Goal: Contribute content: Contribute content

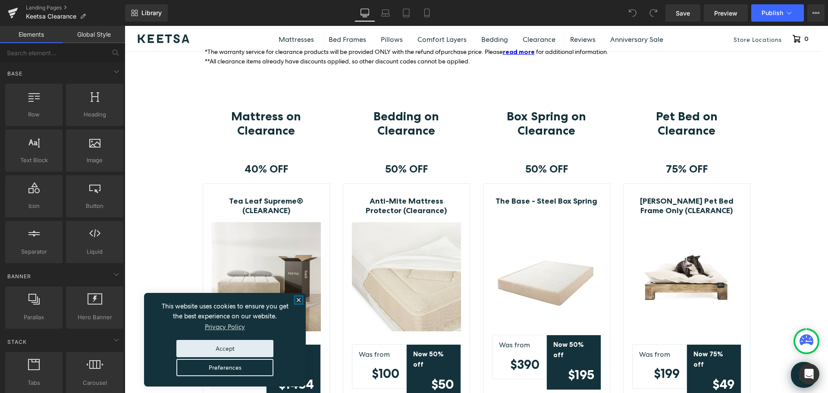
click at [300, 298] on icon "close" at bounding box center [298, 299] width 3 height 3
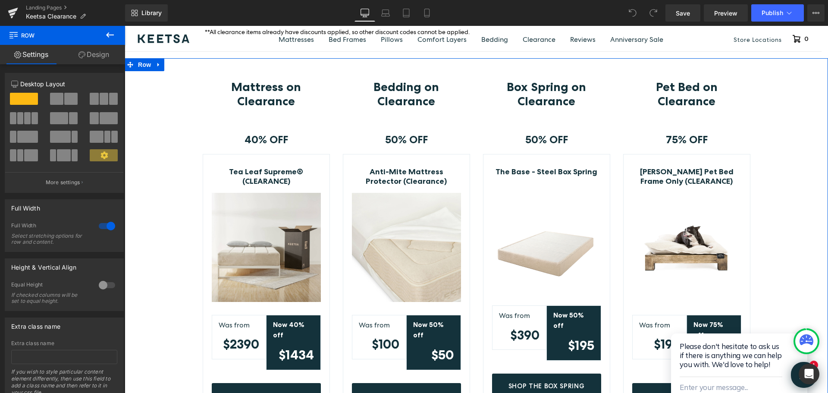
scroll to position [172, 0]
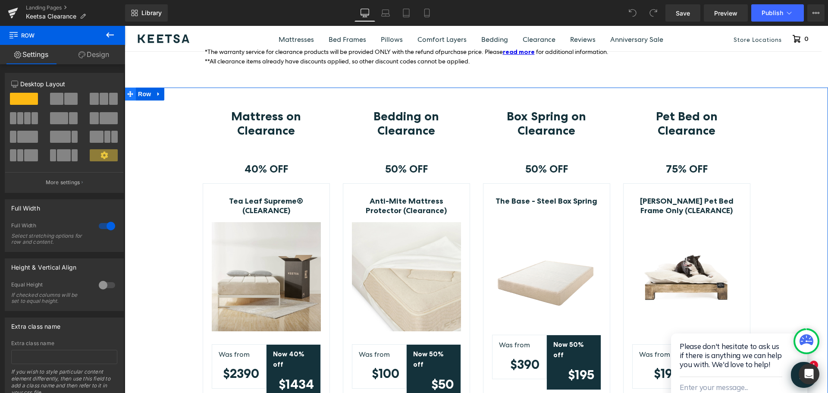
click at [128, 94] on icon at bounding box center [130, 94] width 6 height 6
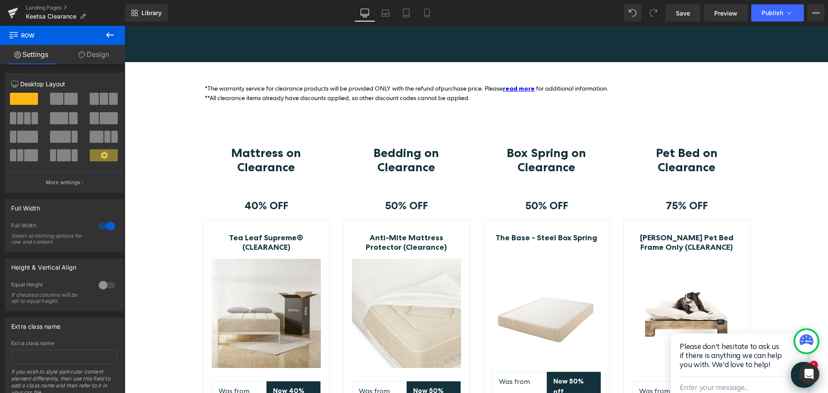
scroll to position [121, 0]
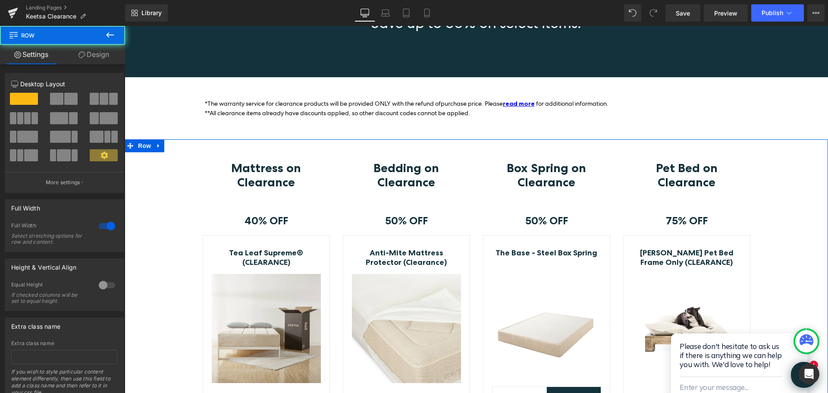
click at [763, 179] on div "Mattress on Clearance Heading Row 40% OFF Text Block Row Tea Leaf Supreme® (CLE…" at bounding box center [476, 332] width 703 height 342
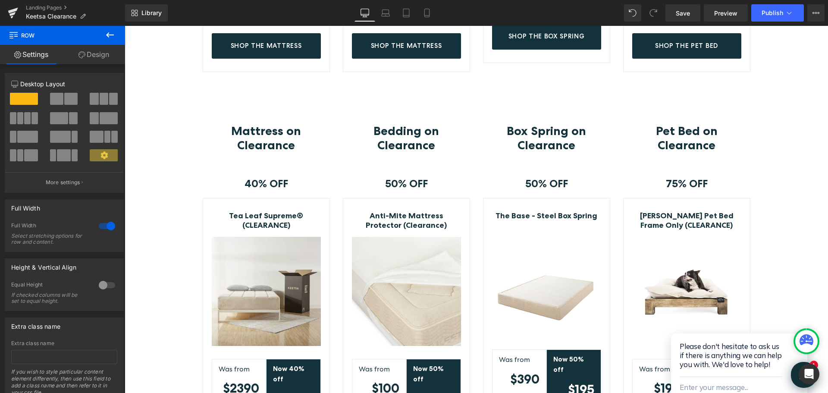
scroll to position [552, 0]
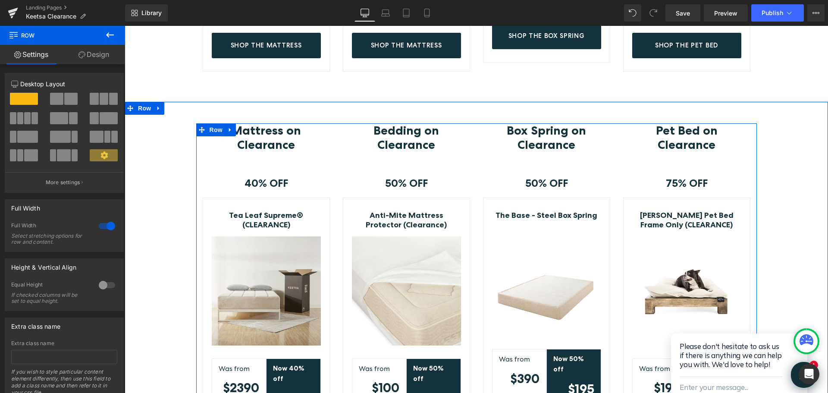
click at [610, 123] on div "Box Spring on Clearance Heading Row 50% OFF Text Block Row The Base - Steel Box…" at bounding box center [546, 289] width 140 height 333
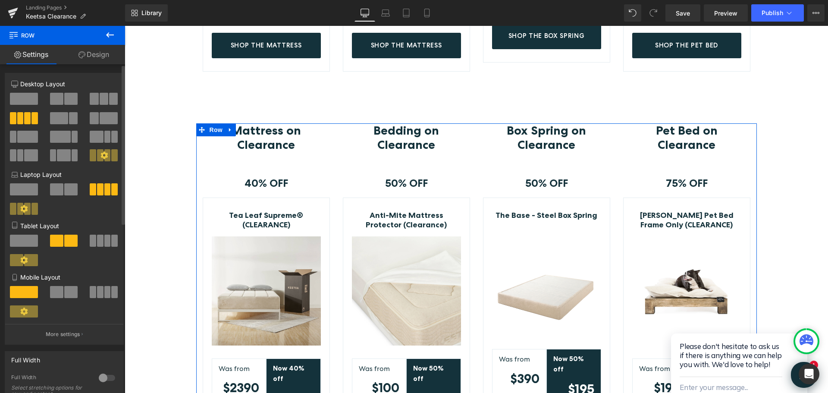
click at [14, 97] on span at bounding box center [24, 99] width 28 height 12
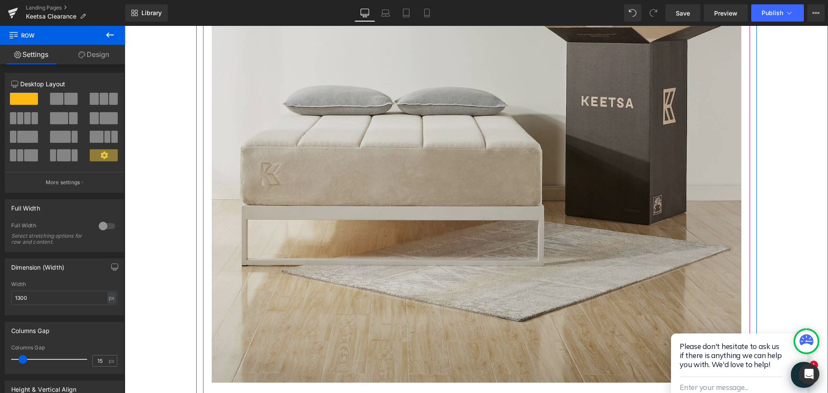
scroll to position [897, 0]
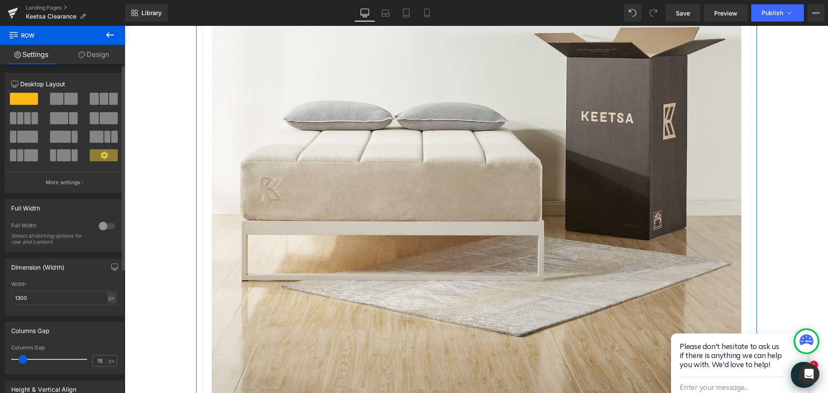
click at [52, 98] on span at bounding box center [56, 99] width 13 height 12
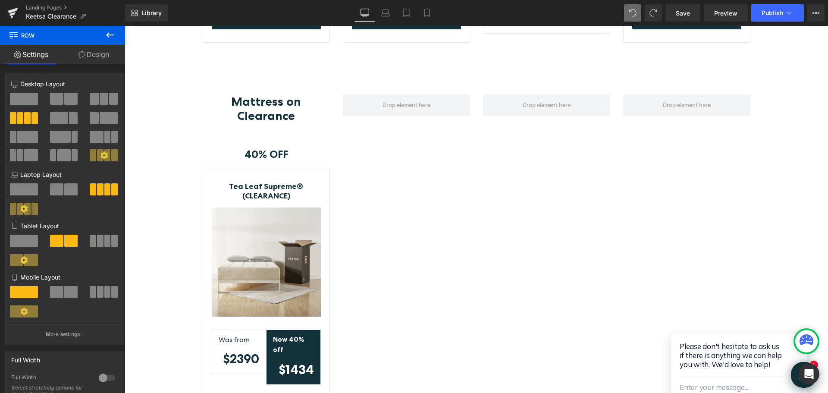
scroll to position [558, 0]
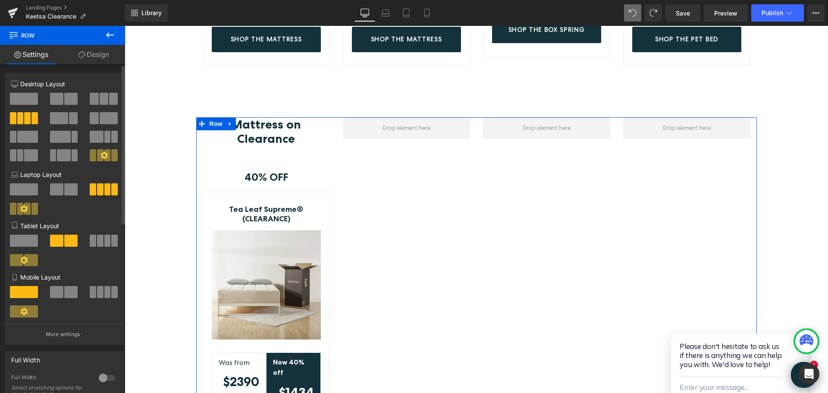
click at [65, 101] on span at bounding box center [70, 99] width 13 height 12
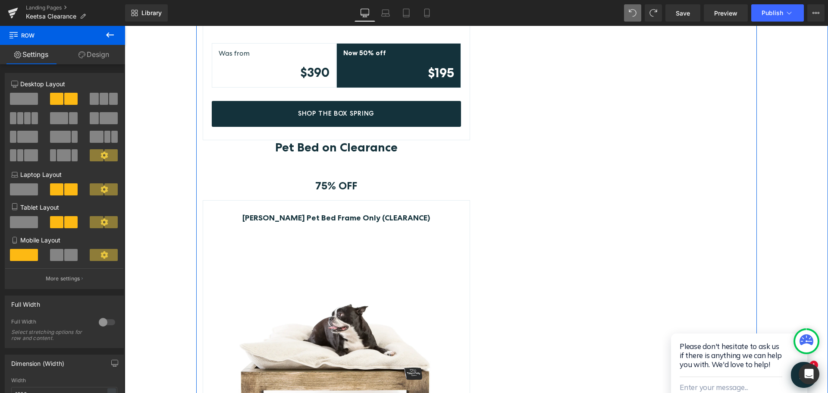
scroll to position [1894, 0]
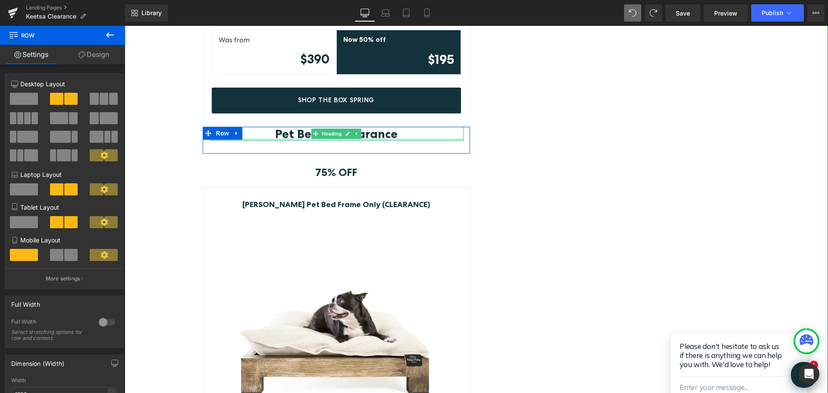
drag, startPoint x: 410, startPoint y: 127, endPoint x: 438, endPoint y: 144, distance: 32.9
click at [410, 127] on div "Pet Bed on Clearance Heading" at bounding box center [336, 134] width 254 height 14
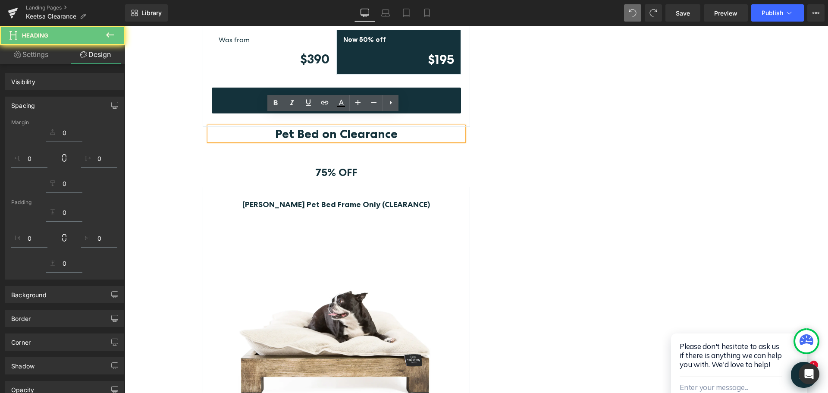
click at [456, 166] on p "75% OFF" at bounding box center [336, 172] width 254 height 12
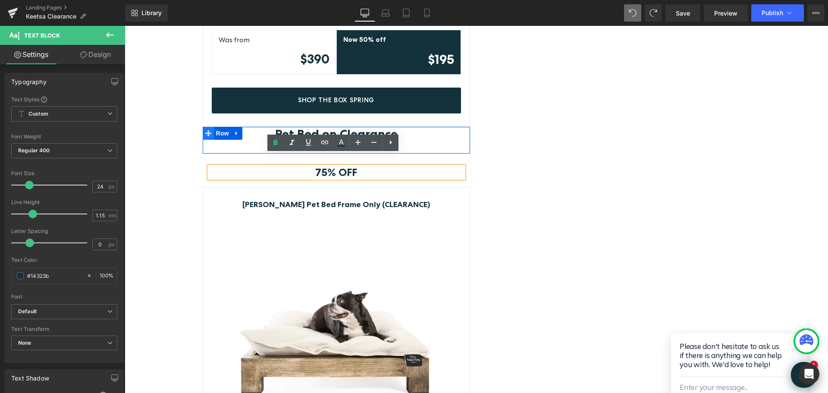
click at [204, 127] on span at bounding box center [208, 133] width 11 height 13
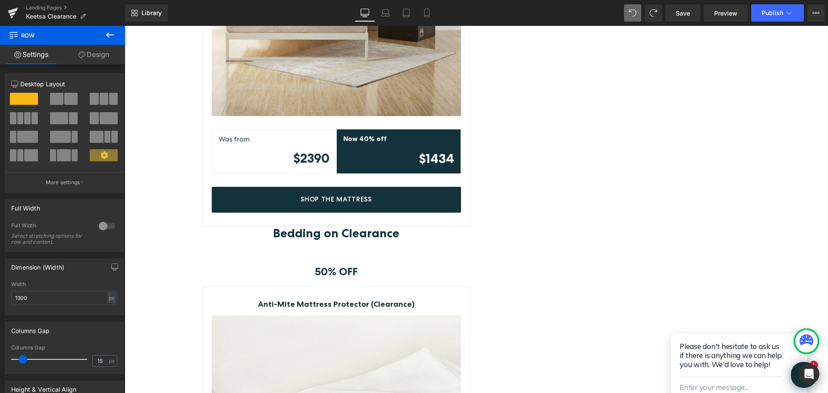
scroll to position [946, 0]
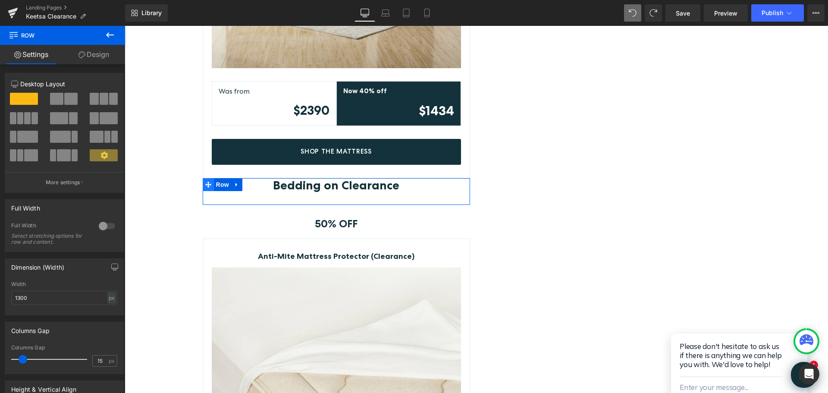
click at [206, 181] on icon at bounding box center [208, 184] width 6 height 6
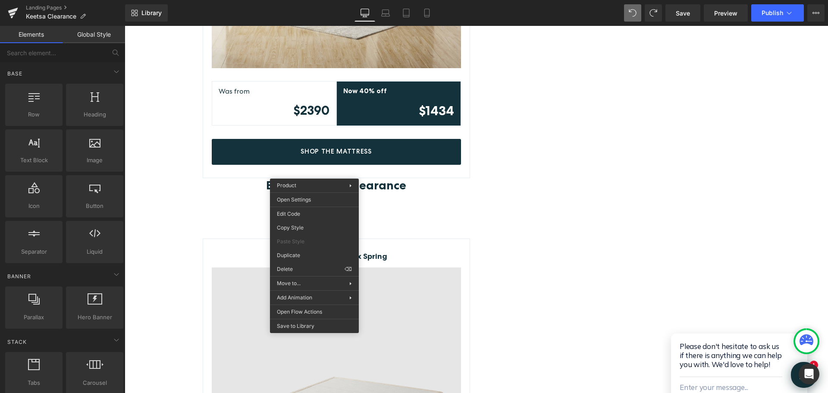
drag, startPoint x: 412, startPoint y: 294, endPoint x: 288, endPoint y: 268, distance: 127.2
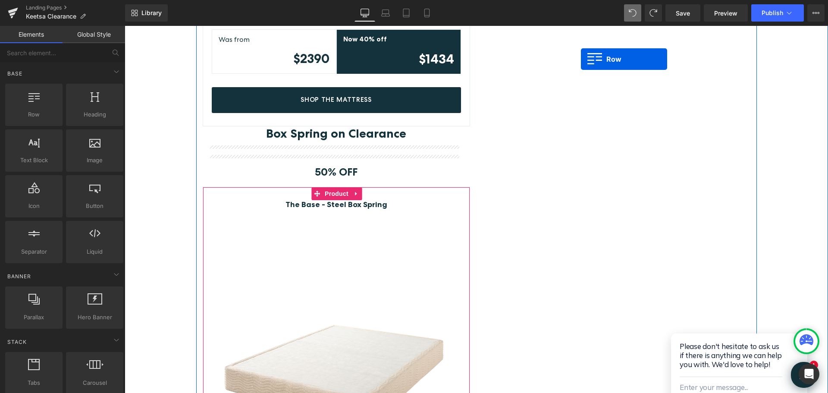
scroll to position [972, 0]
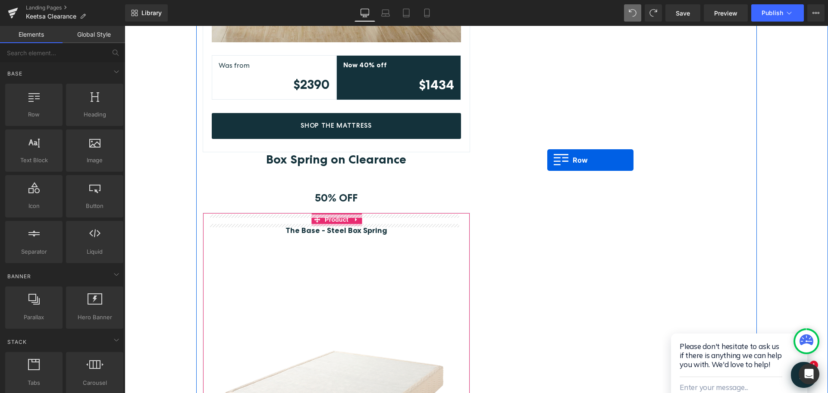
drag, startPoint x: 206, startPoint y: 190, endPoint x: 547, endPoint y: 160, distance: 342.2
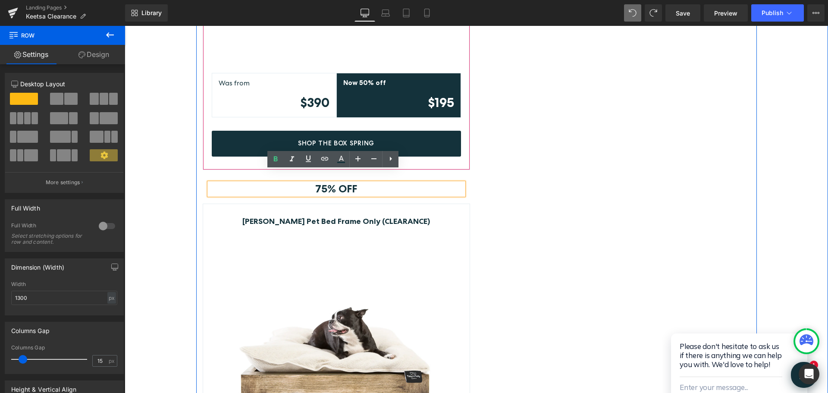
scroll to position [1403, 0]
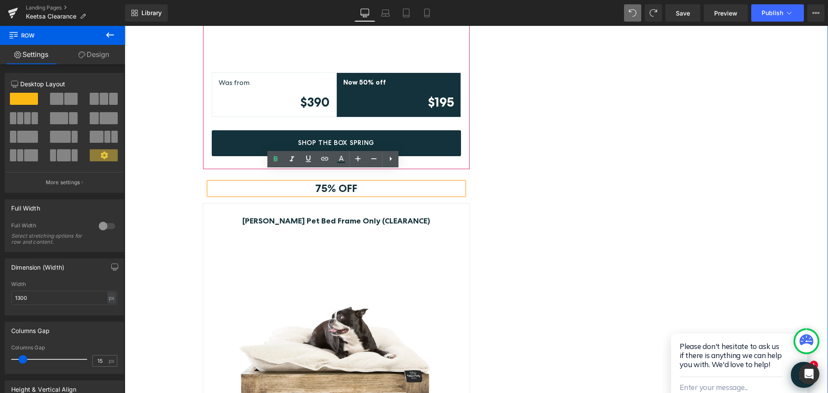
click at [222, 184] on span "Row" at bounding box center [223, 189] width 14 height 10
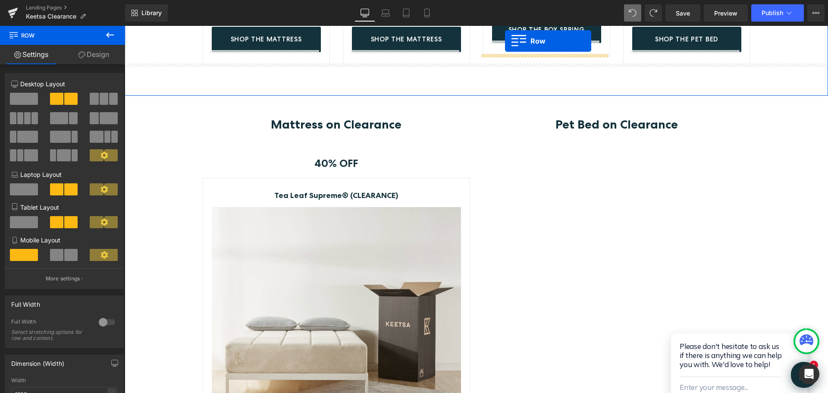
scroll to position [532, 0]
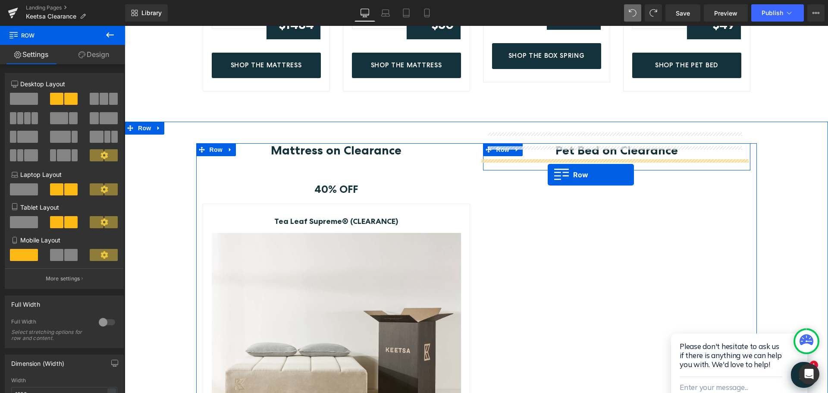
drag, startPoint x: 206, startPoint y: 175, endPoint x: 547, endPoint y: 175, distance: 341.4
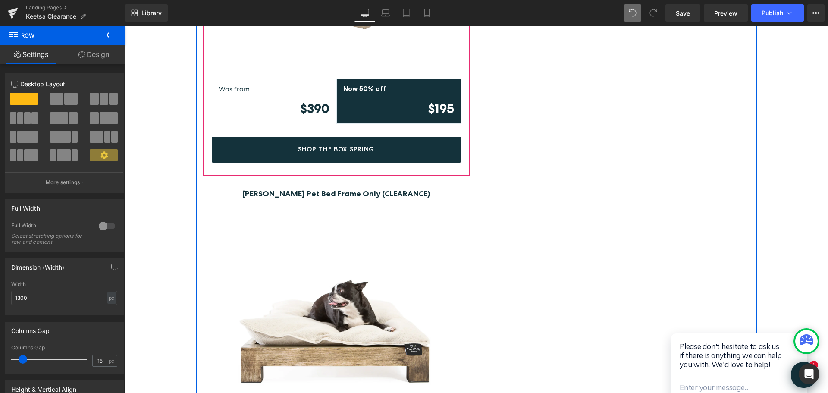
scroll to position [1394, 0]
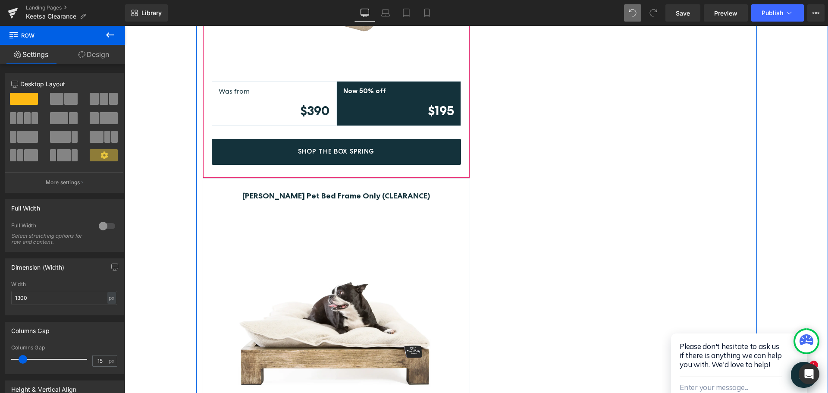
drag, startPoint x: 220, startPoint y: 180, endPoint x: 224, endPoint y: 179, distance: 4.4
click at [220, 191] on h4 "[PERSON_NAME] Pet Bed Frame Only (CLEARANCE)" at bounding box center [336, 195] width 249 height 9
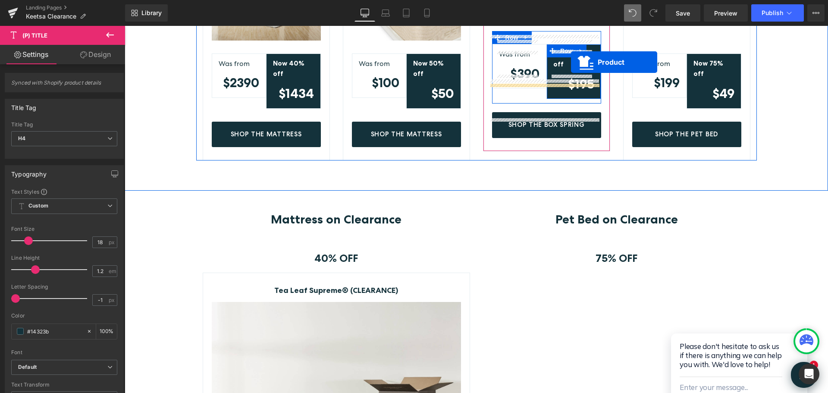
scroll to position [454, 0]
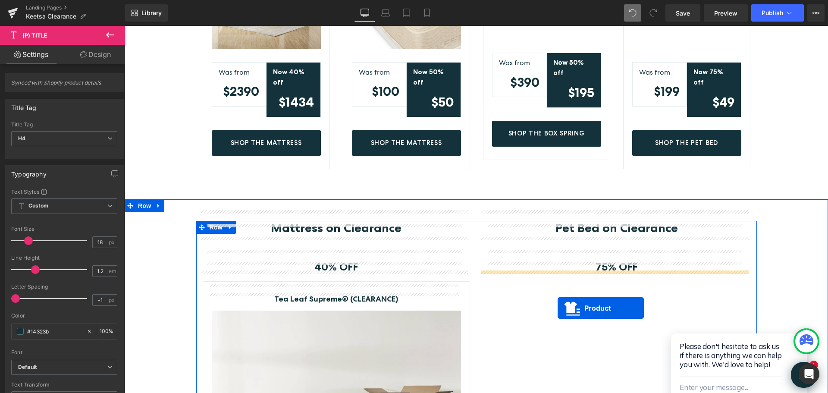
drag, startPoint x: 315, startPoint y: 173, endPoint x: 557, endPoint y: 308, distance: 277.3
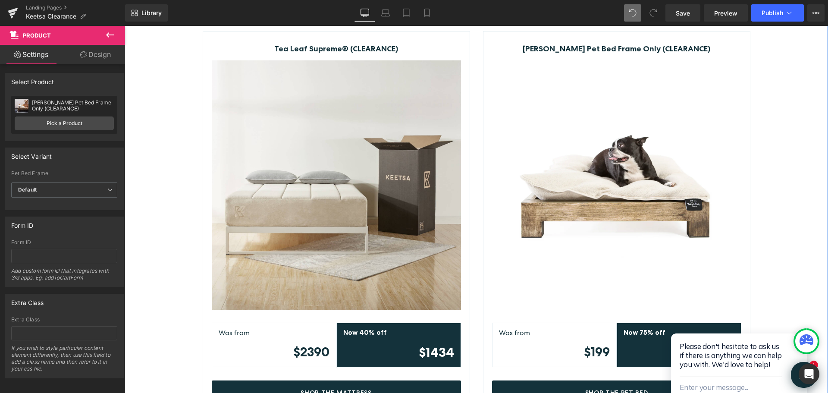
scroll to position [799, 0]
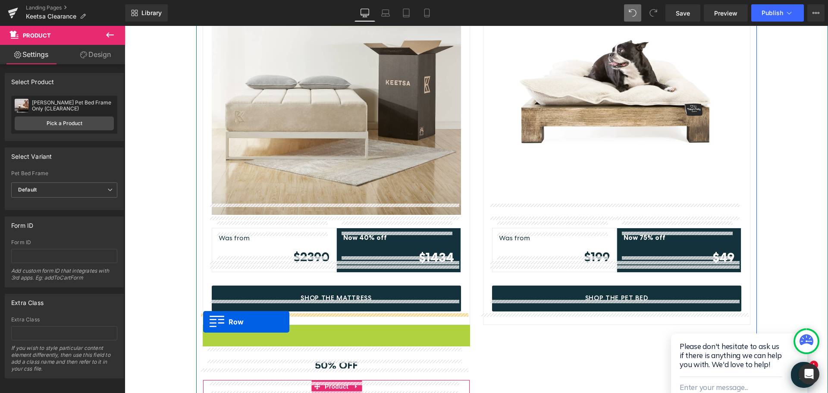
drag, startPoint x: 206, startPoint y: 318, endPoint x: 203, endPoint y: 322, distance: 4.6
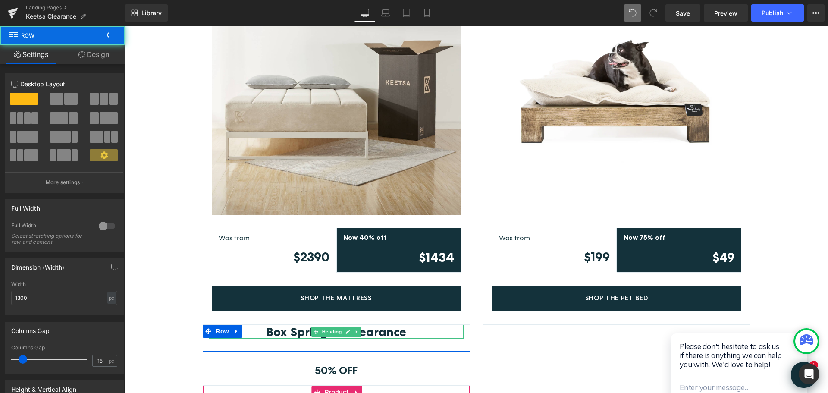
click at [385, 324] on b "Box Spring on Clearance" at bounding box center [336, 331] width 140 height 15
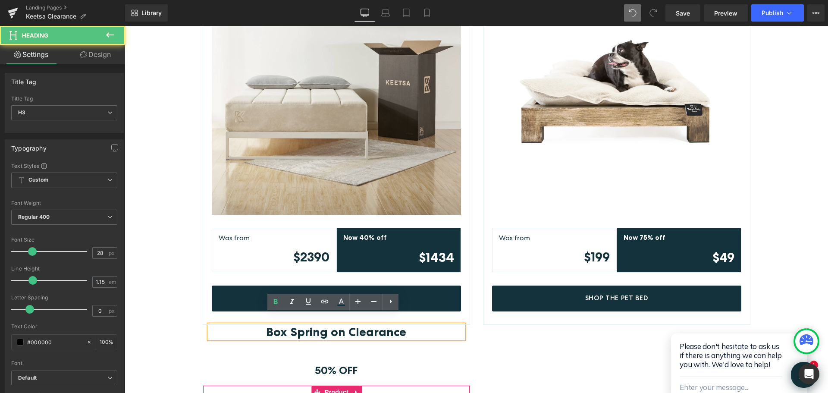
click at [393, 324] on b "Box Spring on Clearance" at bounding box center [336, 331] width 140 height 15
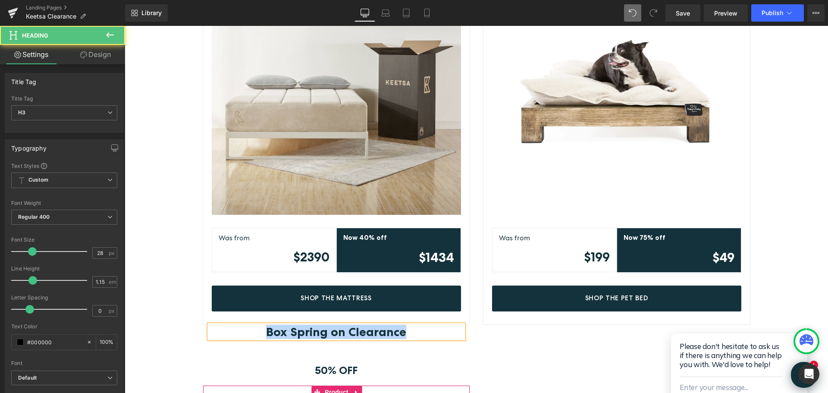
paste div
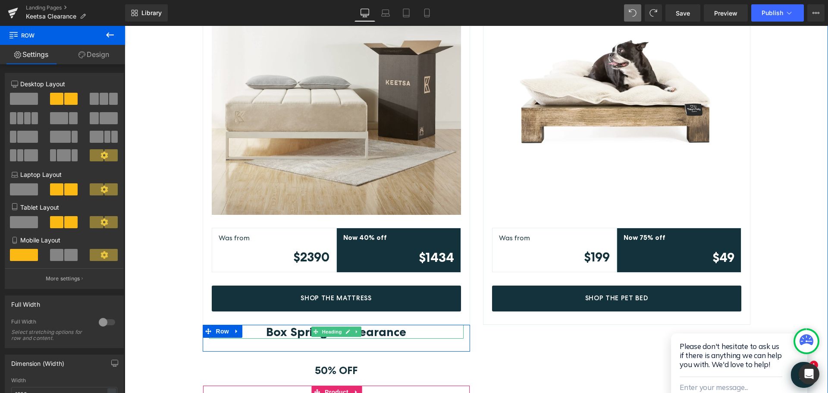
click at [384, 324] on b "Box Spring on Clearance" at bounding box center [336, 331] width 140 height 15
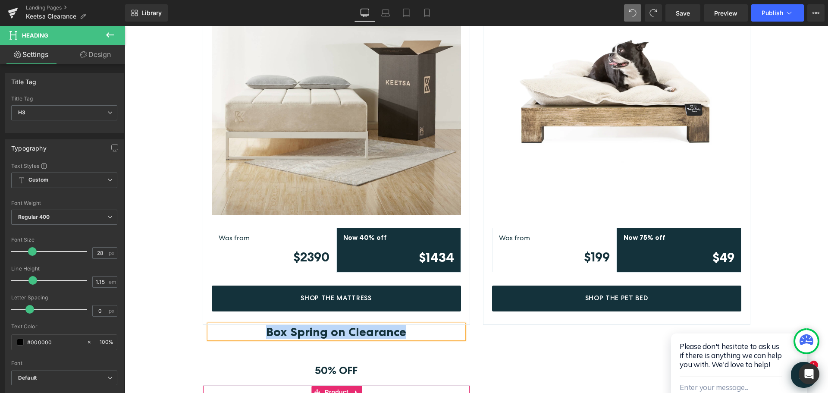
copy b "Box Spring on Clearance"
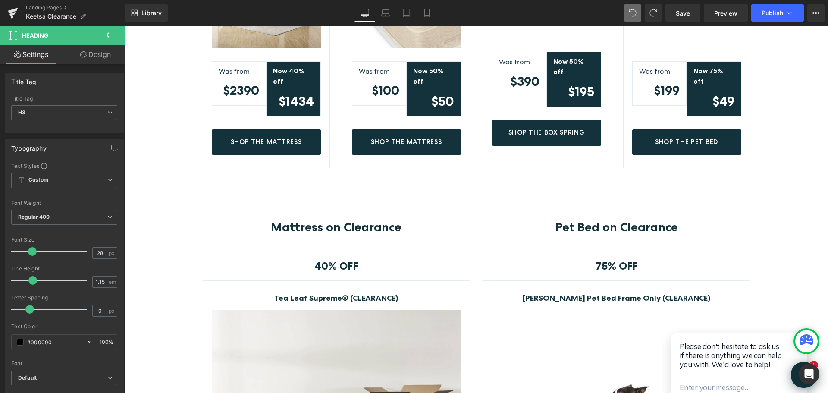
scroll to position [454, 0]
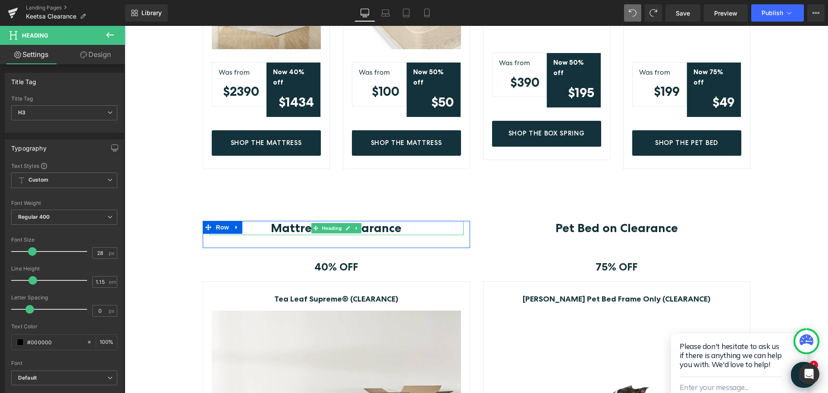
click at [376, 220] on b "Mattress on Clearance" at bounding box center [336, 227] width 131 height 15
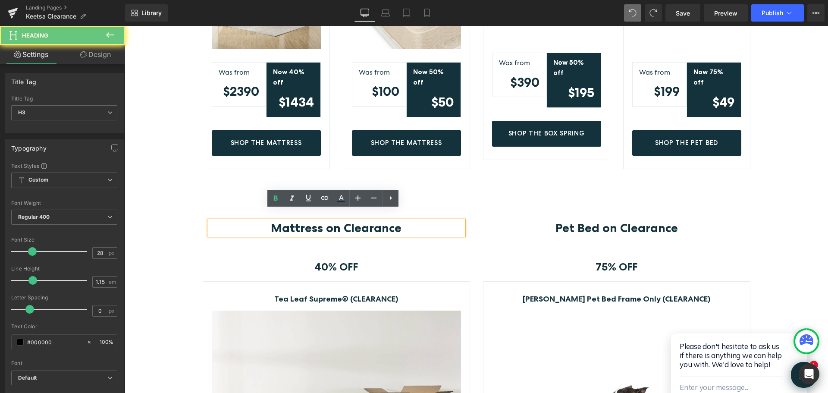
click at [394, 221] on b "Mattress on Clearance" at bounding box center [336, 227] width 131 height 15
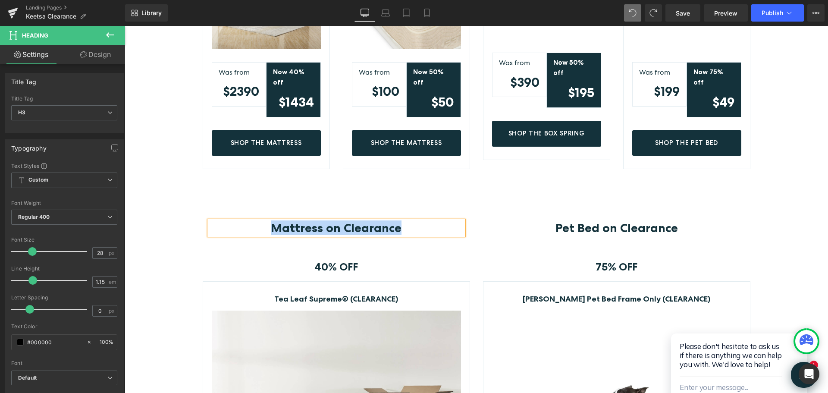
paste div
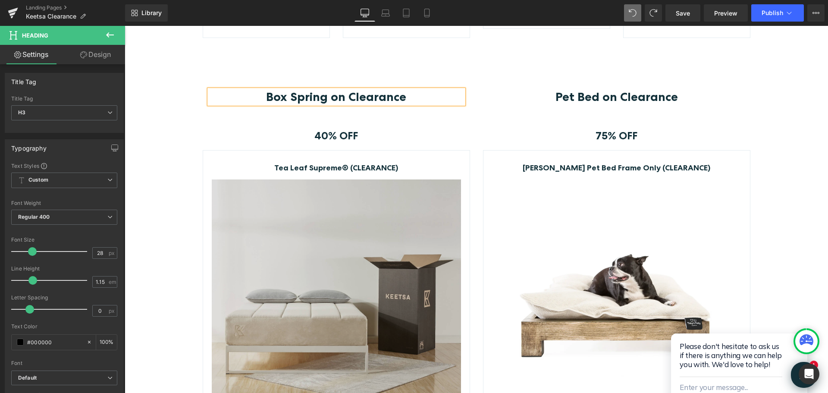
scroll to position [584, 0]
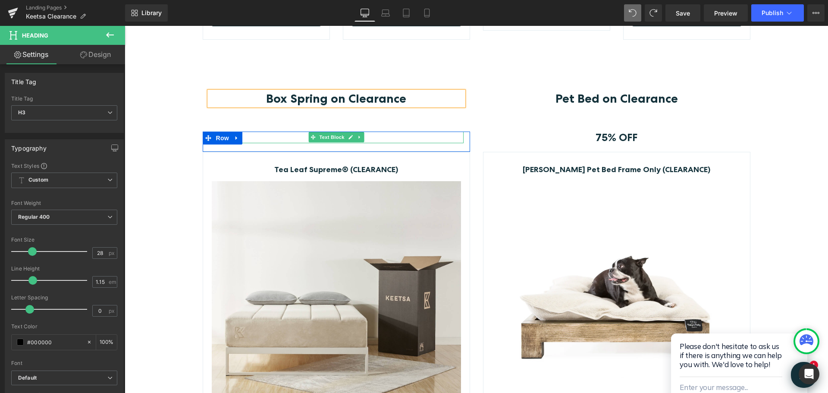
click at [377, 131] on p "40% OFF" at bounding box center [336, 137] width 254 height 12
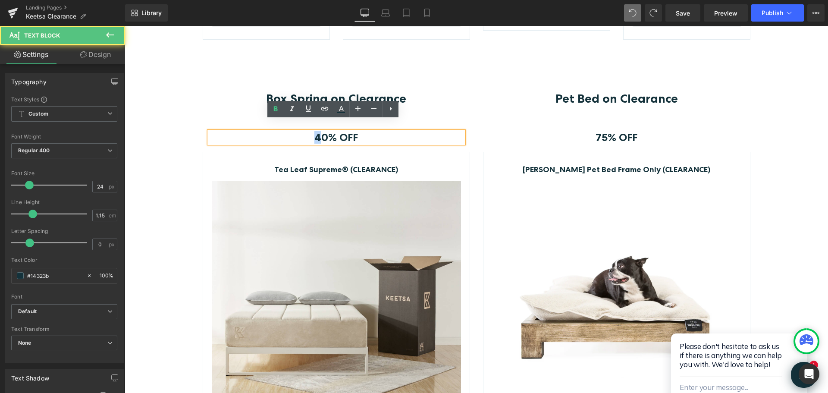
drag, startPoint x: 318, startPoint y: 128, endPoint x: 313, endPoint y: 128, distance: 5.2
click at [314, 131] on strong "40% OFF" at bounding box center [336, 137] width 44 height 13
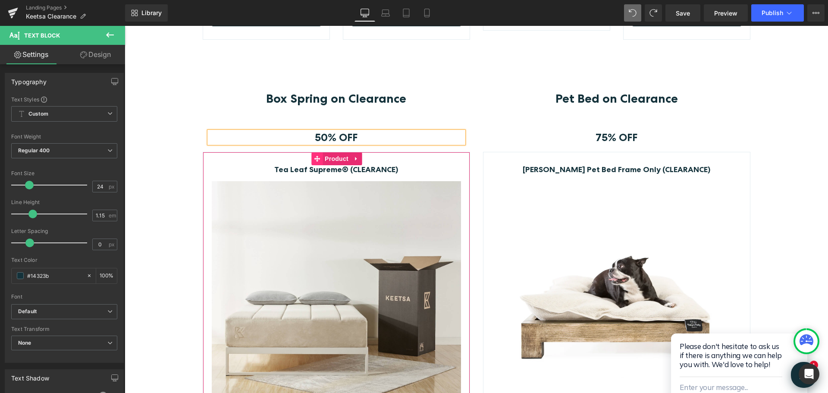
click at [314, 156] on icon at bounding box center [317, 159] width 6 height 6
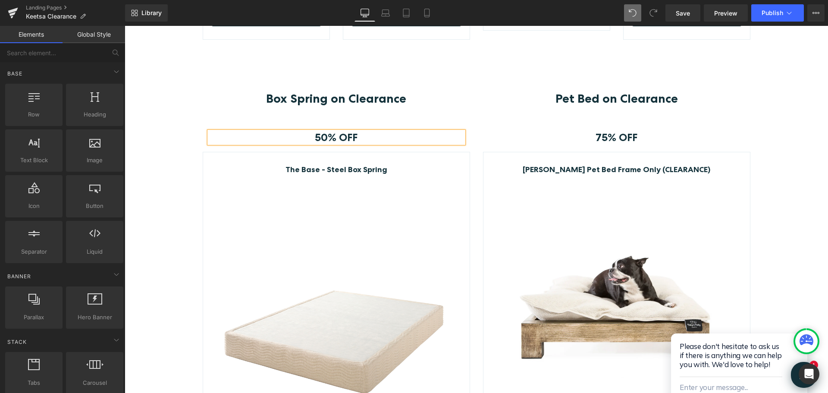
click at [791, 185] on div "Box Spring on Clearance Heading Row 50% OFF Text Block Row The Base - Steel Box…" at bounding box center [476, 315] width 703 height 448
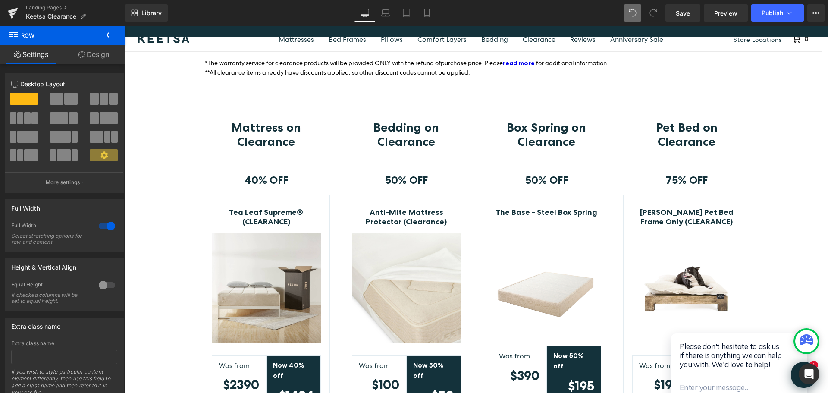
scroll to position [142, 0]
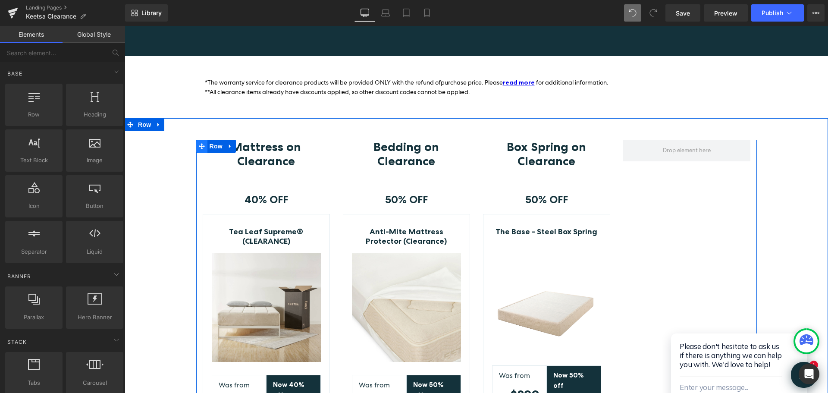
click at [200, 144] on icon at bounding box center [202, 146] width 6 height 6
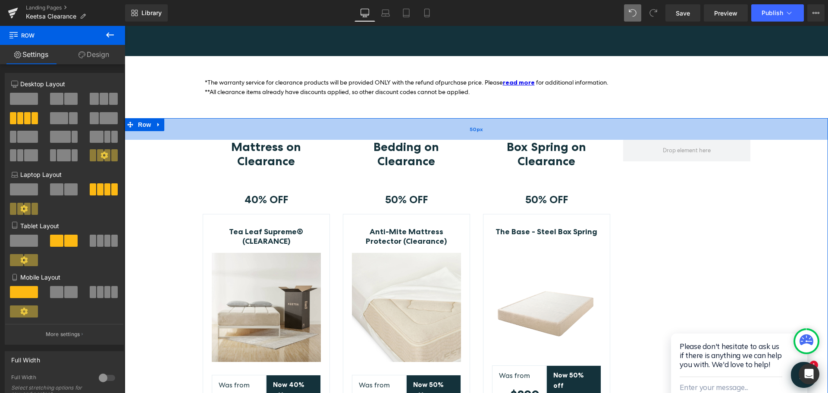
click at [197, 129] on div "50px" at bounding box center [476, 129] width 703 height 22
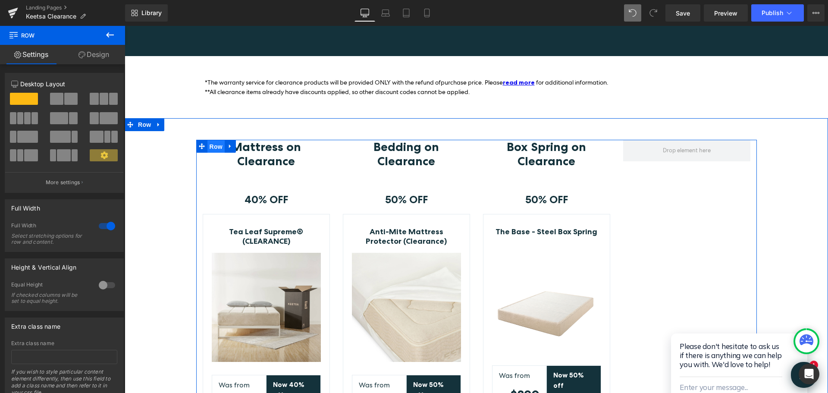
click at [209, 146] on span "Row" at bounding box center [215, 146] width 17 height 13
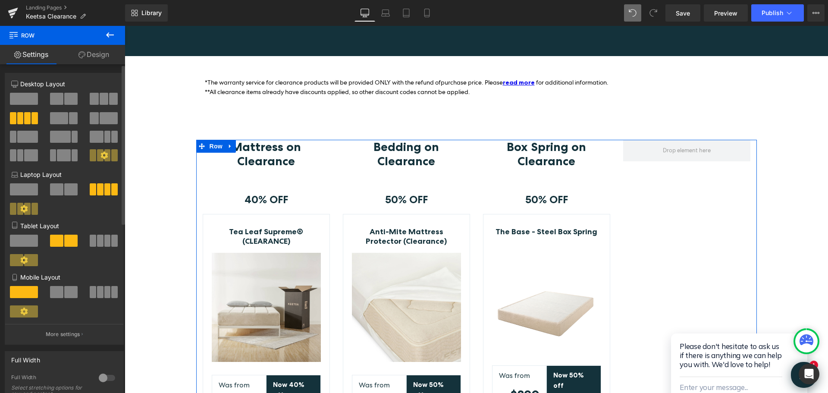
click at [109, 103] on span at bounding box center [113, 99] width 9 height 12
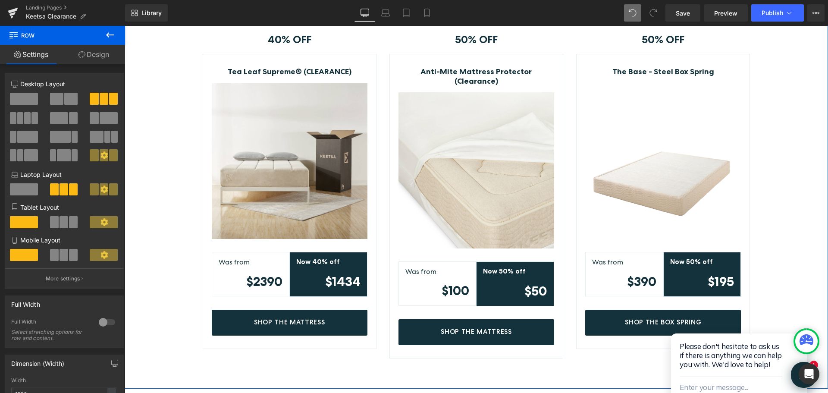
scroll to position [185, 0]
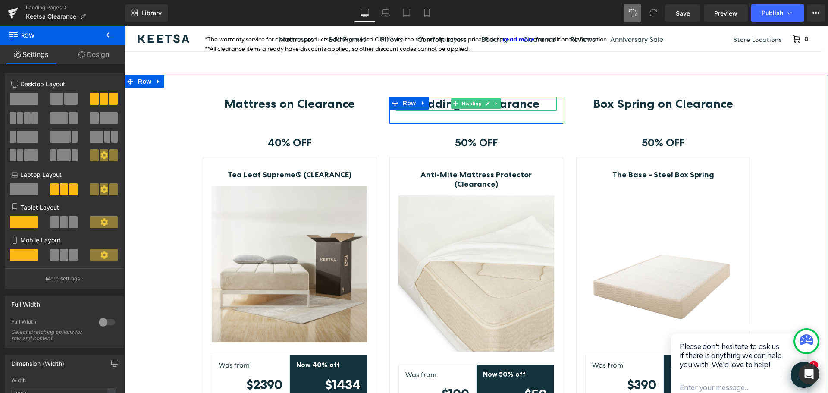
click at [513, 105] on b "Bedding on Clearance" at bounding box center [476, 103] width 126 height 15
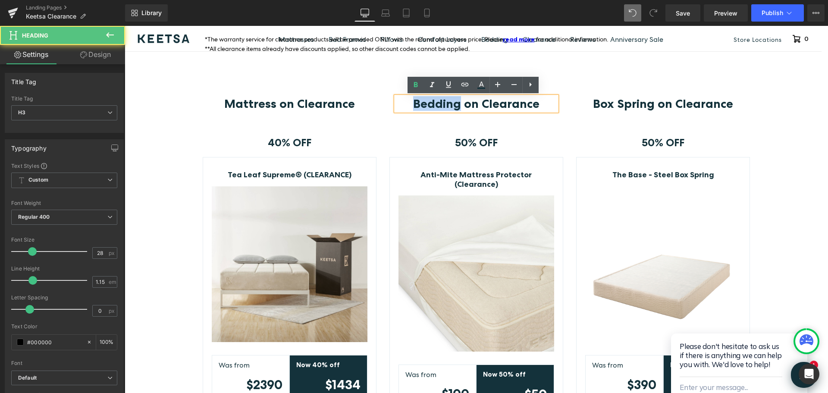
drag, startPoint x: 457, startPoint y: 102, endPoint x: 380, endPoint y: 97, distance: 76.9
click at [383, 97] on div "Bedding on Clearance Heading Row 50% OFF Text Block Row Anti-Mite Mattress Prot…" at bounding box center [476, 279] width 187 height 364
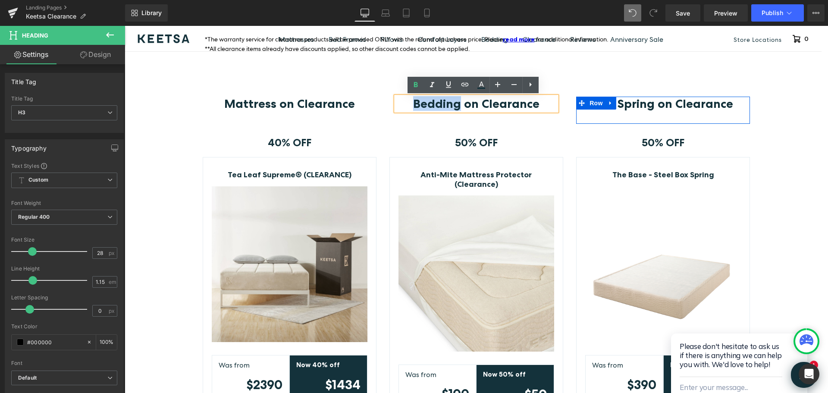
copy b "Bedding"
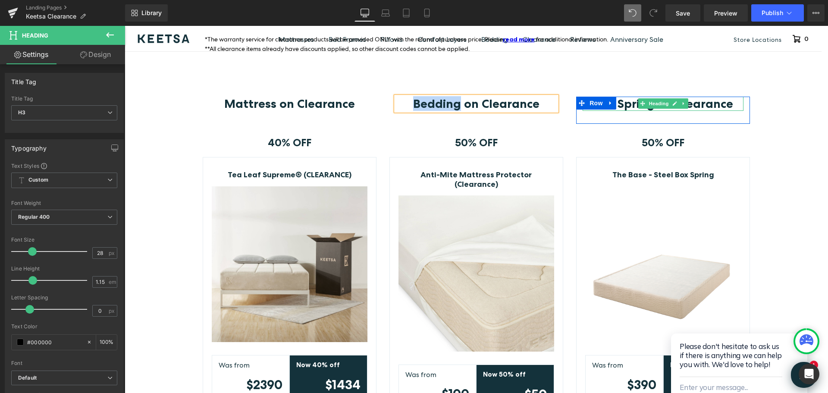
click at [622, 104] on b "Box Spring on Clearance" at bounding box center [663, 103] width 140 height 15
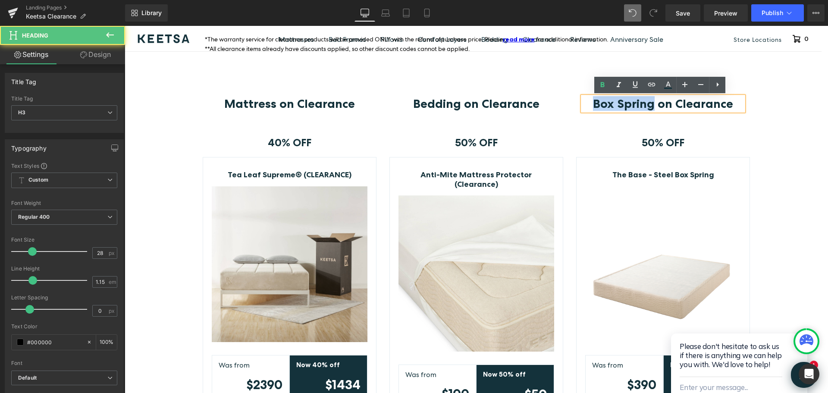
drag, startPoint x: 651, startPoint y: 104, endPoint x: 549, endPoint y: 103, distance: 102.2
click at [549, 103] on div "Mattress on Clearance Heading Row 40% OFF Text Block Row Tea Leaf Supreme® (CLE…" at bounding box center [476, 279] width 560 height 364
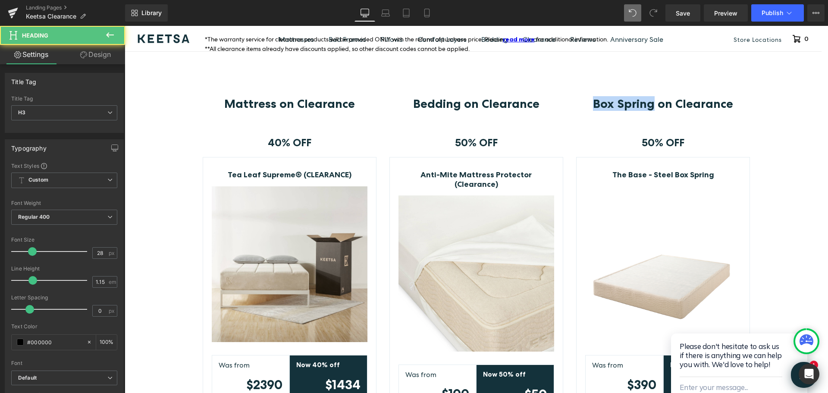
paste div
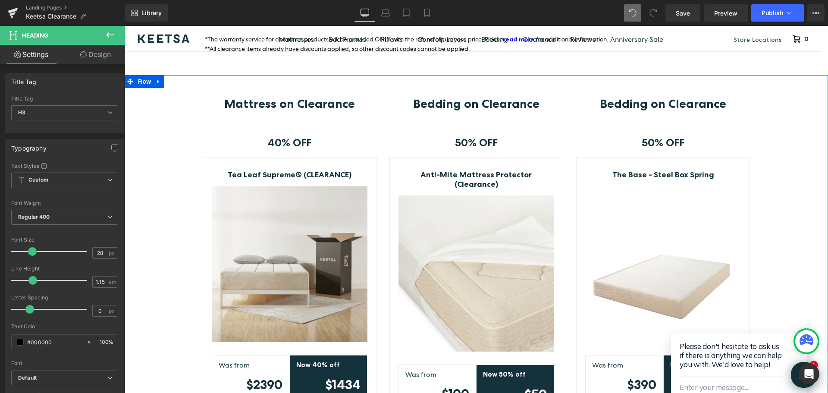
click at [769, 132] on div "Mattress on Clearance Heading Row 40% OFF Text Block Row Tea Leaf Supreme® (CLE…" at bounding box center [476, 279] width 703 height 364
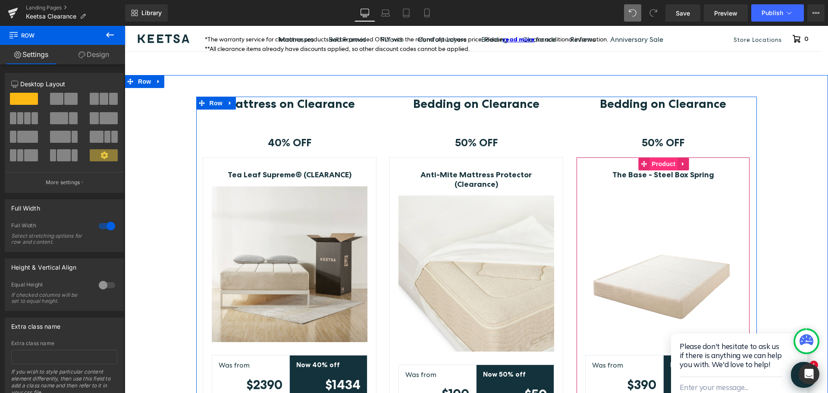
click at [650, 162] on span "Product" at bounding box center [663, 163] width 28 height 13
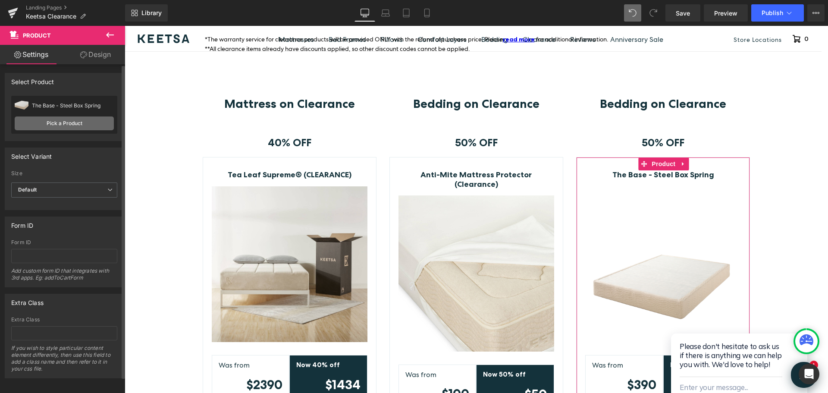
click at [73, 123] on link "Pick a Product" at bounding box center [64, 123] width 99 height 14
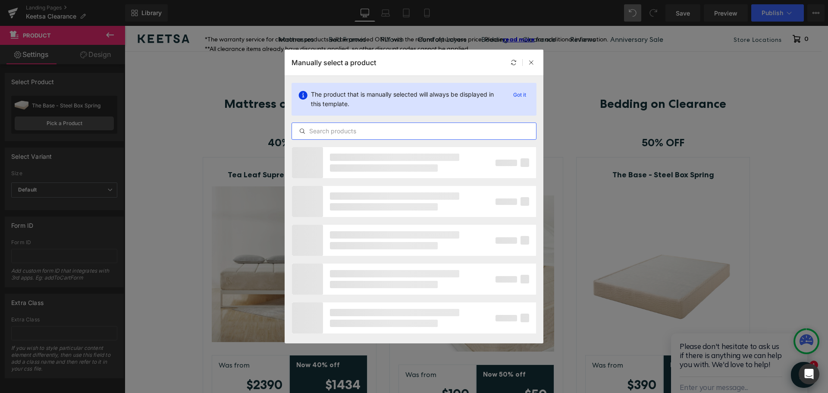
click at [325, 127] on input "text" at bounding box center [414, 131] width 244 height 10
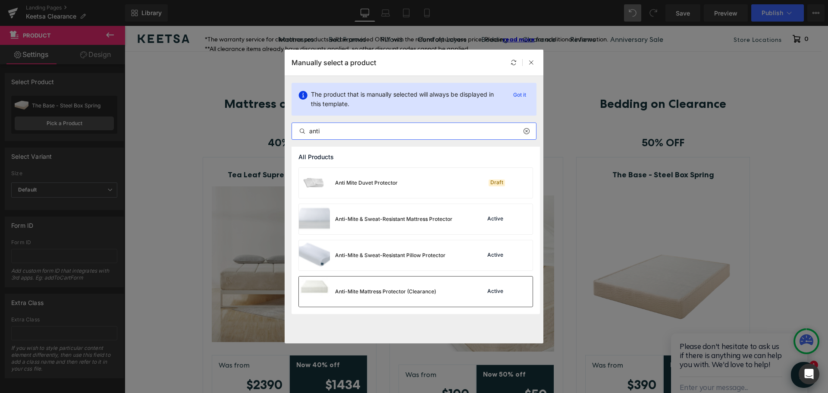
type input "anti"
drag, startPoint x: 402, startPoint y: 291, endPoint x: 284, endPoint y: 263, distance: 120.9
click at [402, 291] on div "Anti-Mite Mattress Protector (Clearance)" at bounding box center [385, 292] width 101 height 8
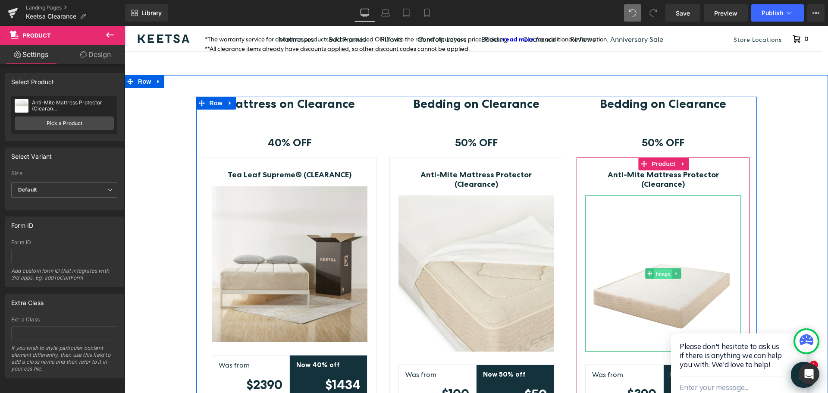
click at [662, 269] on span "Image" at bounding box center [663, 274] width 18 height 10
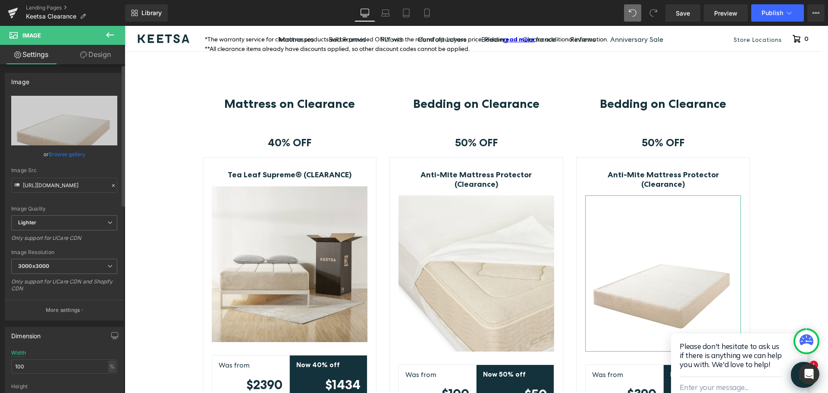
click at [78, 156] on link "Browse gallery" at bounding box center [67, 154] width 37 height 15
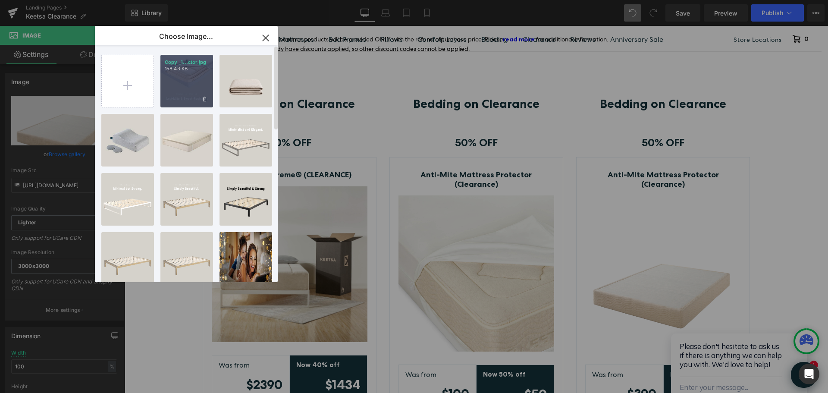
click at [191, 80] on div "Copy _1...ctor.jpg 158.43 KB" at bounding box center [186, 81] width 53 height 53
type input "[URL][DOMAIN_NAME]"
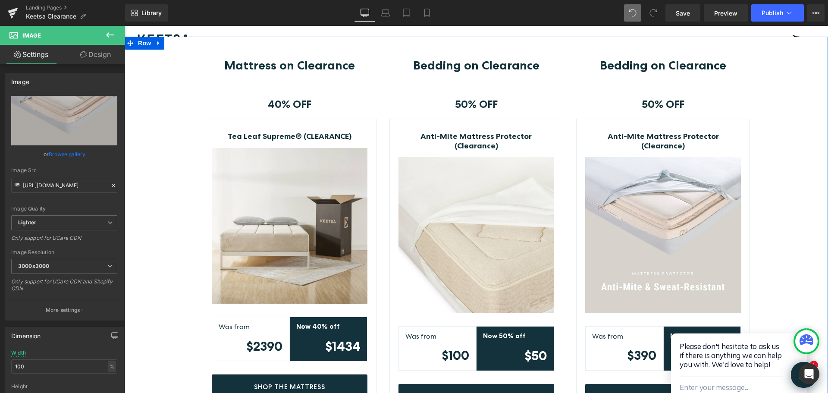
scroll to position [271, 0]
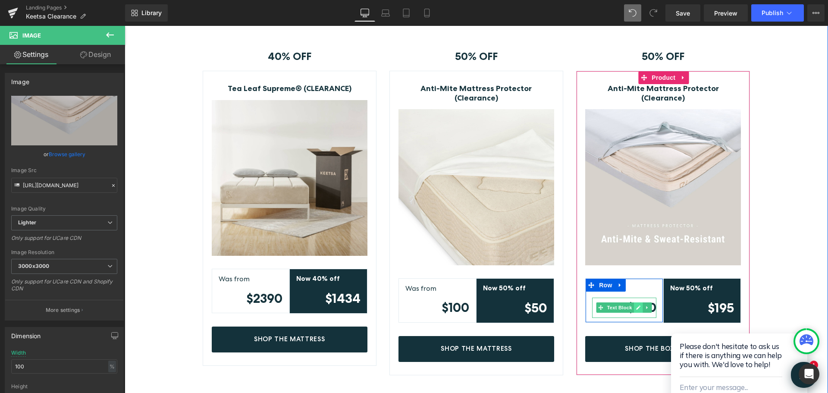
click at [636, 306] on icon at bounding box center [638, 308] width 4 height 4
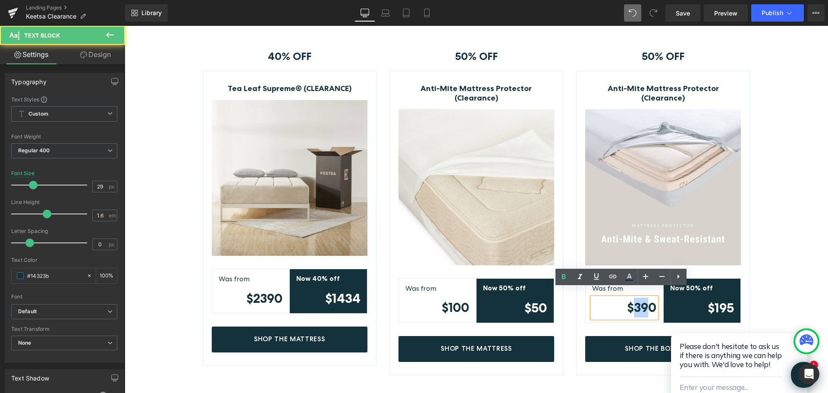
click at [644, 300] on strong "$390" at bounding box center [641, 307] width 29 height 15
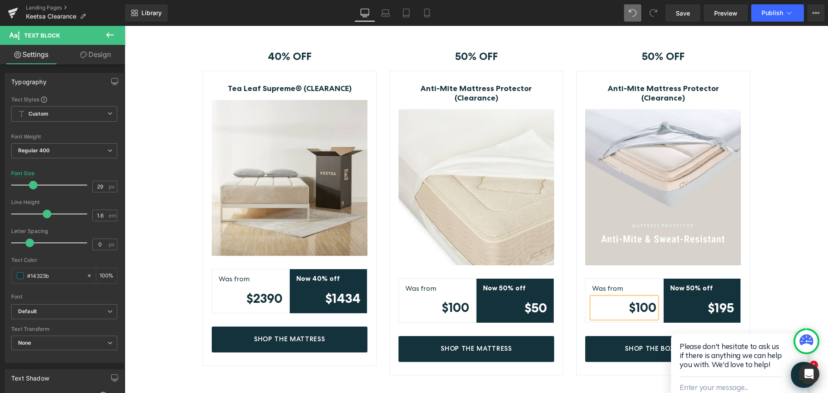
click at [728, 298] on html "Please don't hesitate to ask us if there is anything we can help you with. We'd…" at bounding box center [745, 353] width 166 height 113
click at [762, 287] on div "Mattress on Clearance Heading Row 40% OFF Text Block Row Tea Leaf Supreme® (CLE…" at bounding box center [476, 192] width 703 height 364
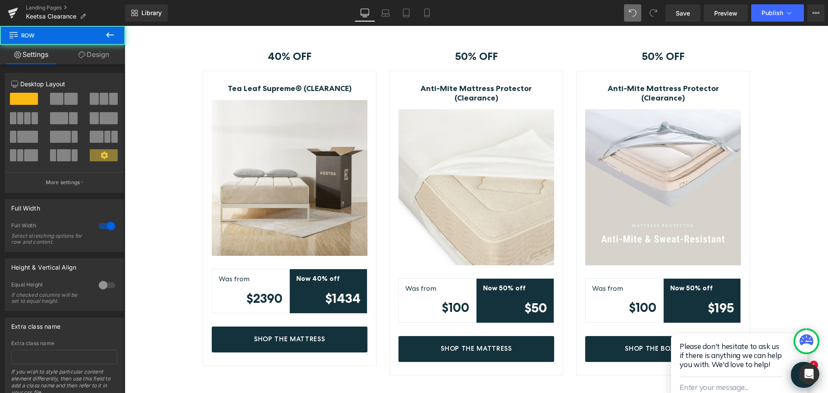
click at [728, 300] on html "Please don't hesitate to ask us if there is anything we can help you with. We'd…" at bounding box center [745, 353] width 166 height 113
click at [721, 297] on html "Please don't hesitate to ask us if there is anything we can help you with. We'd…" at bounding box center [745, 353] width 166 height 113
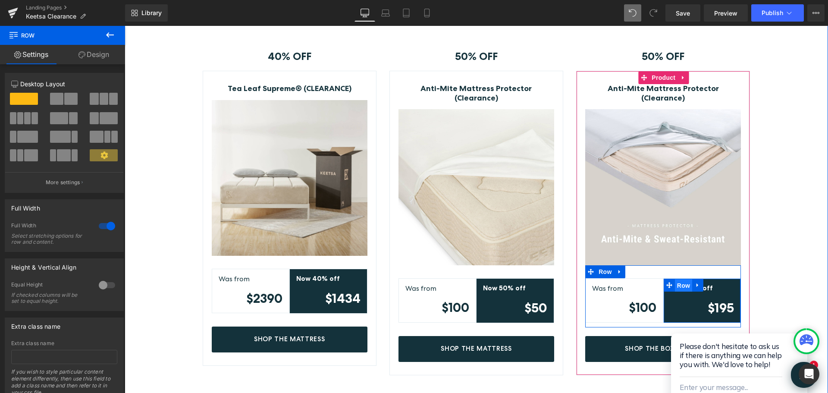
click at [681, 279] on span "Row" at bounding box center [683, 285] width 17 height 13
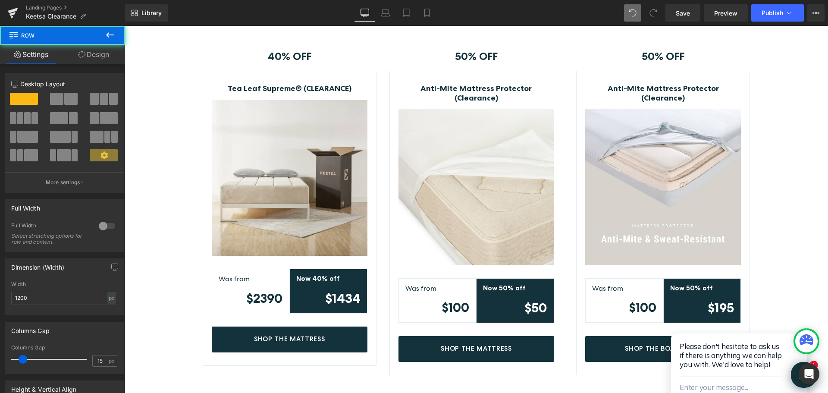
click at [724, 297] on html "Please don't hesitate to ask us if there is anything we can help you with. We'd…" at bounding box center [745, 353] width 166 height 113
click at [722, 297] on html "Please don't hesitate to ask us if there is anything we can help you with. We'd…" at bounding box center [745, 353] width 166 height 113
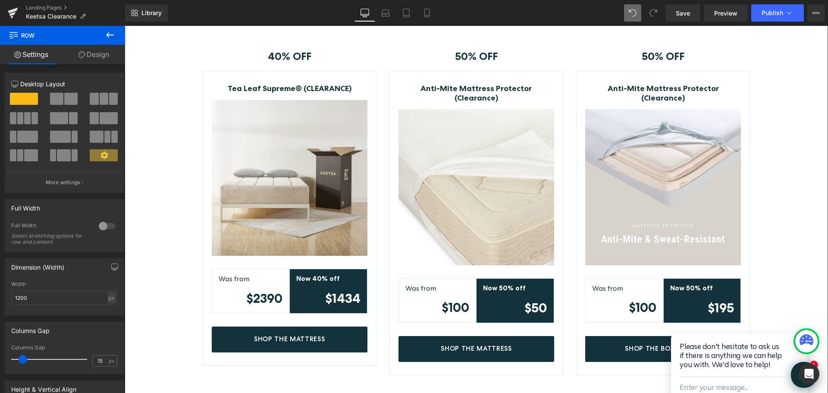
click at [763, 250] on div "Mattress on Clearance Heading Row 40% OFF Text Block Row Tea Leaf Supreme® (CLE…" at bounding box center [476, 192] width 703 height 364
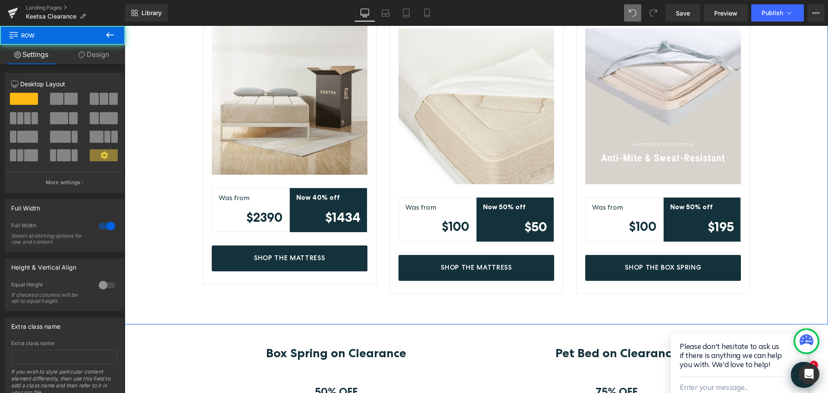
scroll to position [357, 0]
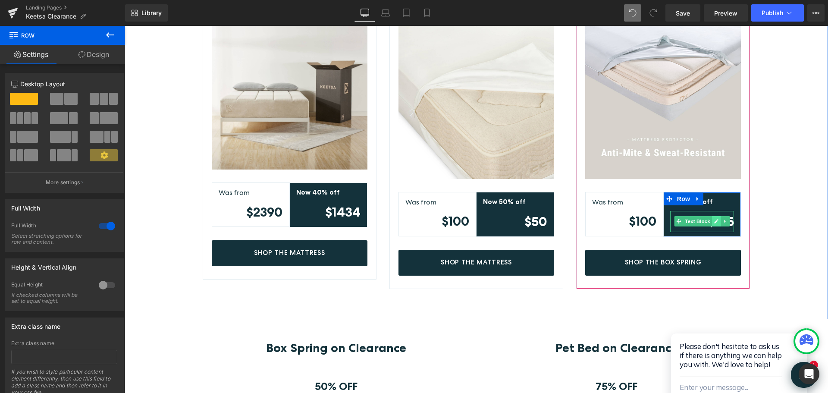
click at [714, 219] on icon at bounding box center [716, 221] width 4 height 4
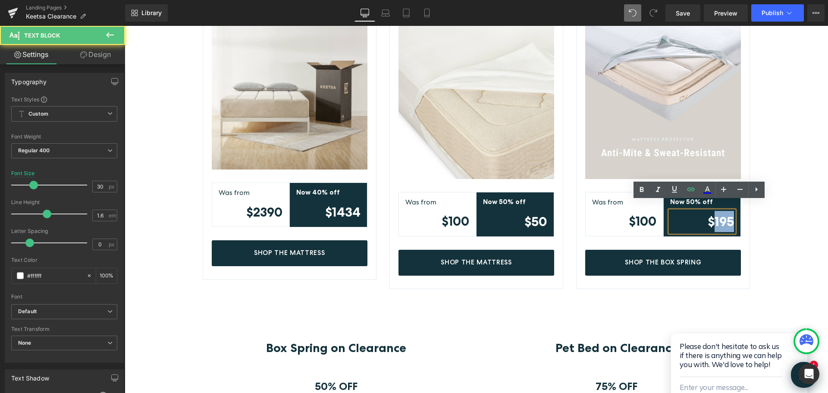
drag, startPoint x: 712, startPoint y: 212, endPoint x: 729, endPoint y: 212, distance: 16.8
click at [729, 213] on strong "$195" at bounding box center [720, 221] width 26 height 16
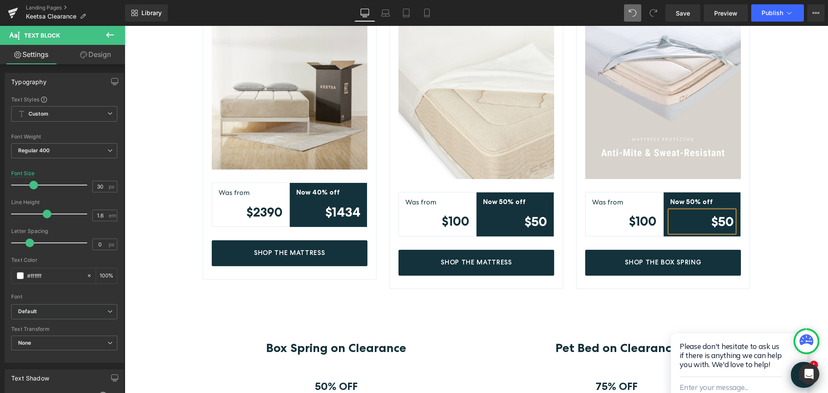
click at [769, 185] on div "Mattress on Clearance Heading Row 40% OFF Text Block Row Tea Leaf Supreme® (CLE…" at bounding box center [476, 106] width 703 height 364
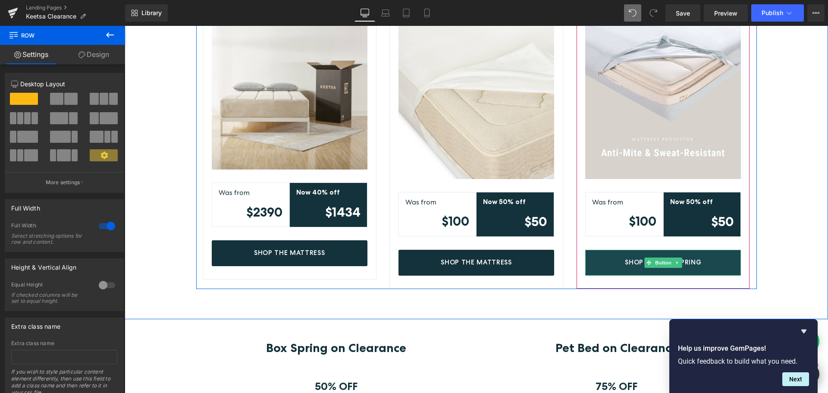
click at [694, 258] on span "Shop The Box Spring" at bounding box center [663, 262] width 76 height 8
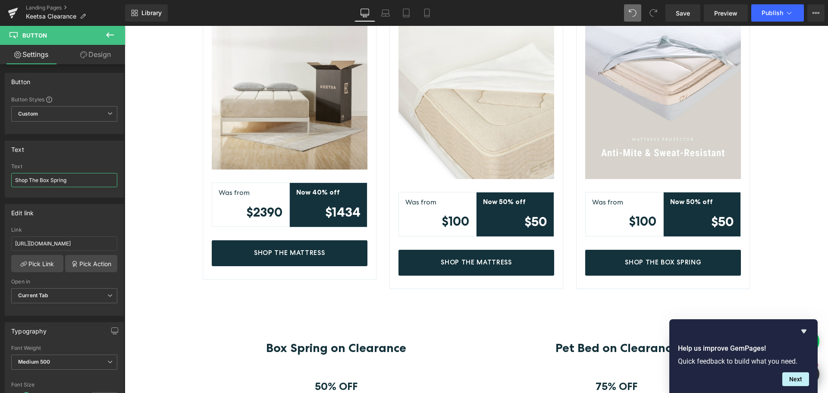
drag, startPoint x: 164, startPoint y: 207, endPoint x: 125, endPoint y: 184, distance: 45.2
type input "Shop Mattress Protector"
click at [47, 261] on link "Pick Link" at bounding box center [37, 263] width 52 height 17
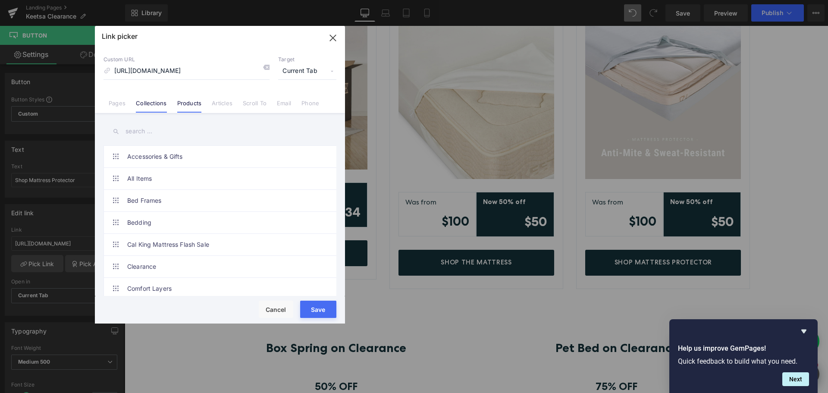
scroll to position [0, 0]
click at [187, 107] on link "Products" at bounding box center [189, 106] width 25 height 13
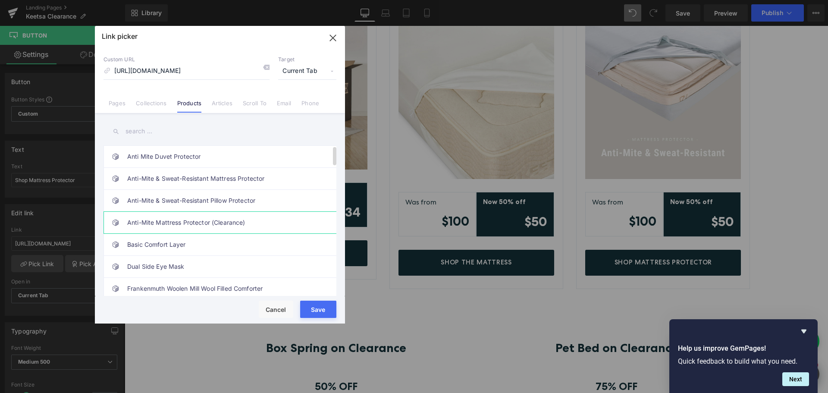
click at [234, 223] on link "Anti-Mite Mattress Protector (Clearance)" at bounding box center [222, 223] width 190 height 22
type input "/products/anti-mite-mattress-protector-clearance"
click at [323, 313] on button "Save" at bounding box center [318, 308] width 36 height 17
type input "/products/anti-mite-mattress-protector-clearance"
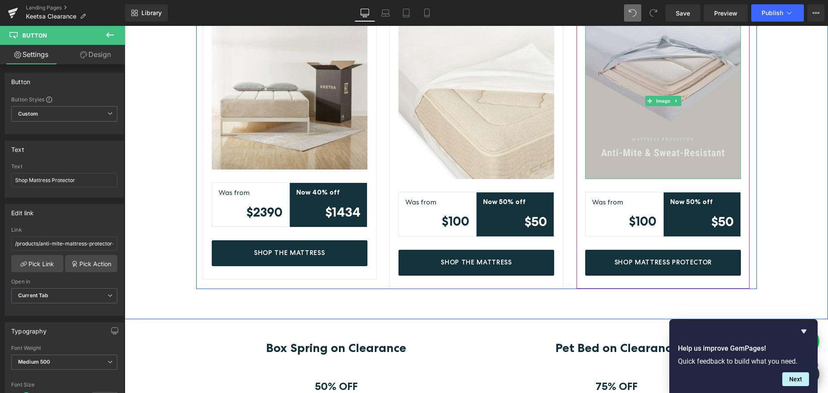
click at [681, 129] on img at bounding box center [663, 101] width 156 height 156
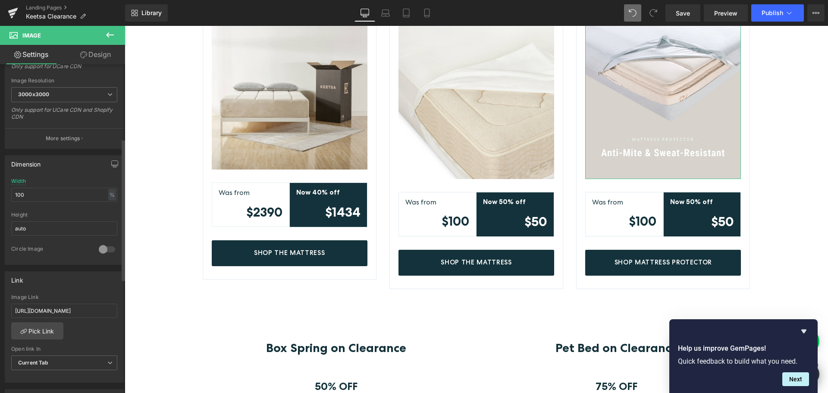
scroll to position [172, 0]
click at [41, 330] on link "Pick Link" at bounding box center [37, 329] width 52 height 17
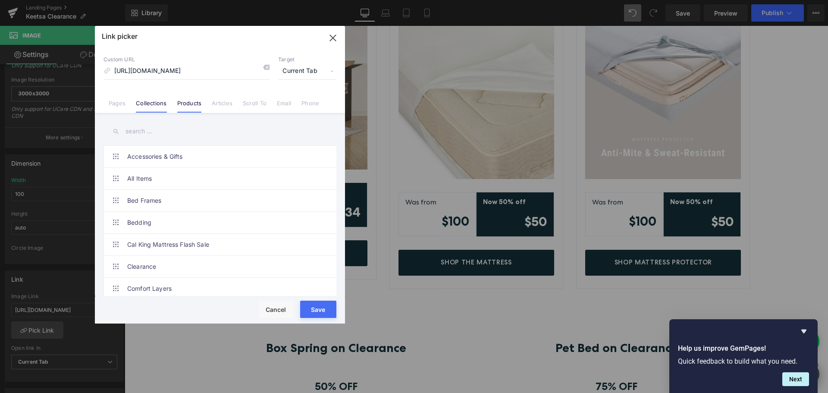
scroll to position [0, 0]
click at [196, 106] on link "Products" at bounding box center [189, 106] width 25 height 13
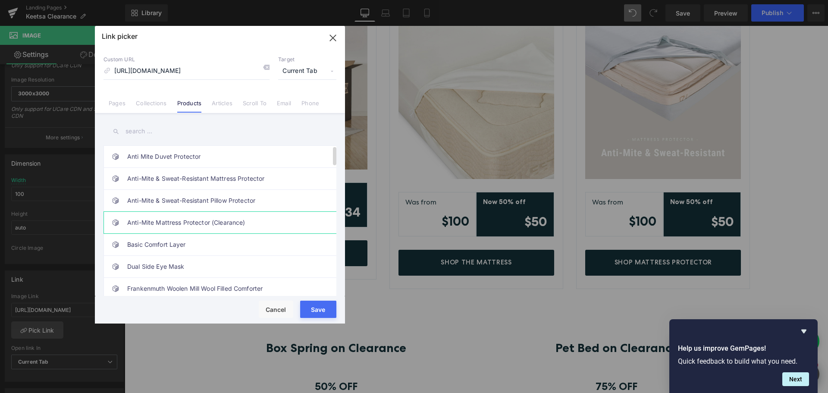
click at [241, 224] on link "Anti-Mite Mattress Protector (Clearance)" at bounding box center [222, 223] width 190 height 22
type input "/products/anti-mite-mattress-protector-clearance"
click at [312, 309] on button "Save" at bounding box center [318, 308] width 36 height 17
type input "/products/anti-mite-mattress-protector-clearance"
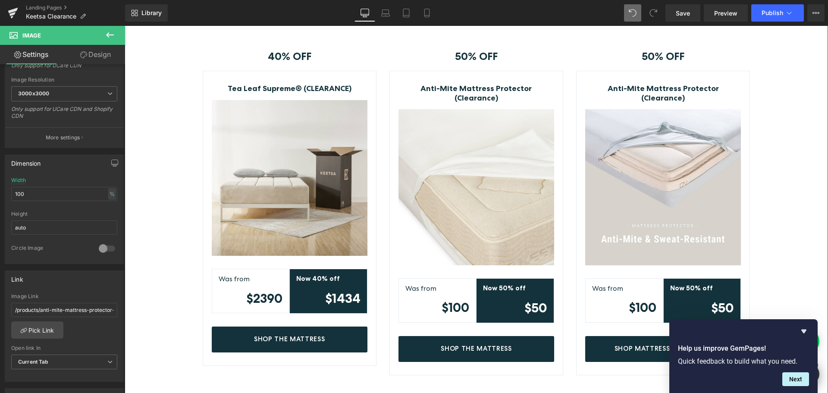
scroll to position [228, 0]
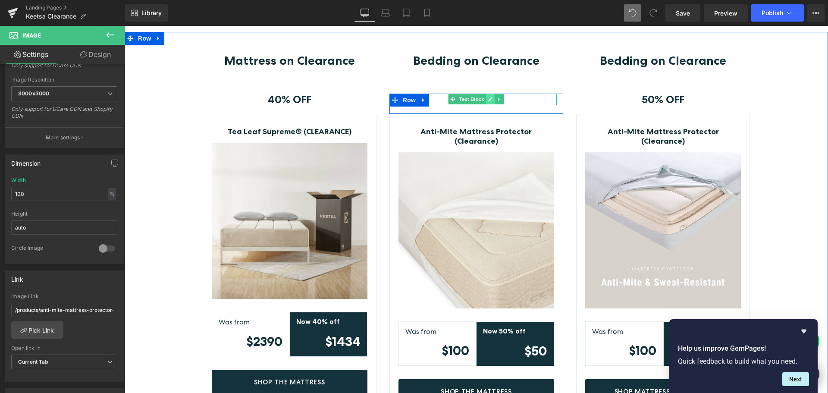
click at [488, 100] on icon at bounding box center [490, 99] width 4 height 4
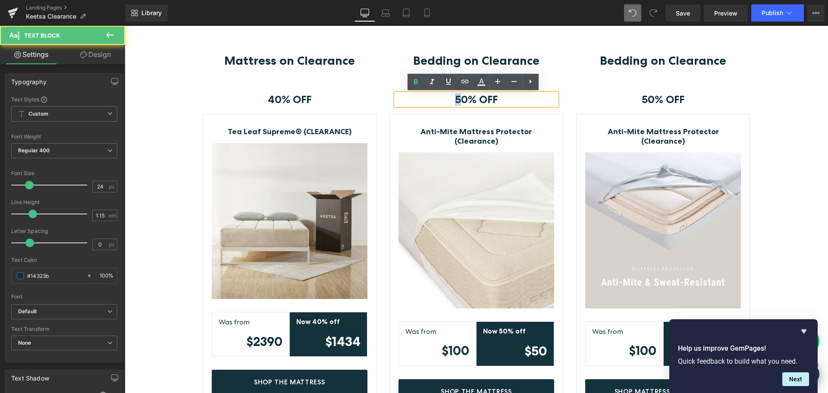
click at [455, 101] on strong "50% OFF" at bounding box center [476, 99] width 43 height 13
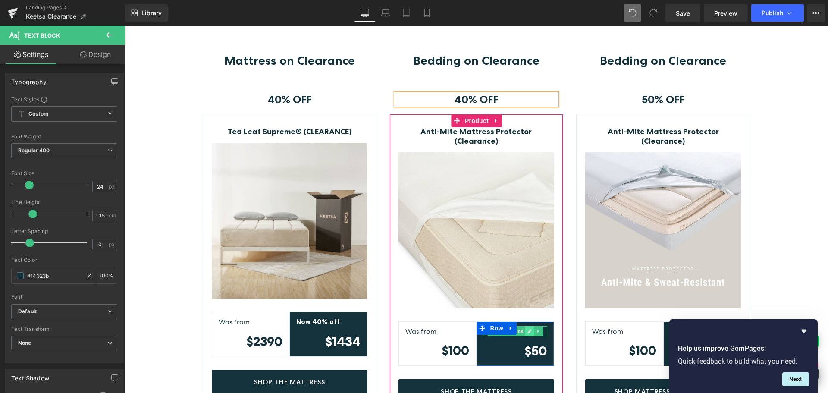
click at [527, 329] on icon at bounding box center [529, 331] width 4 height 4
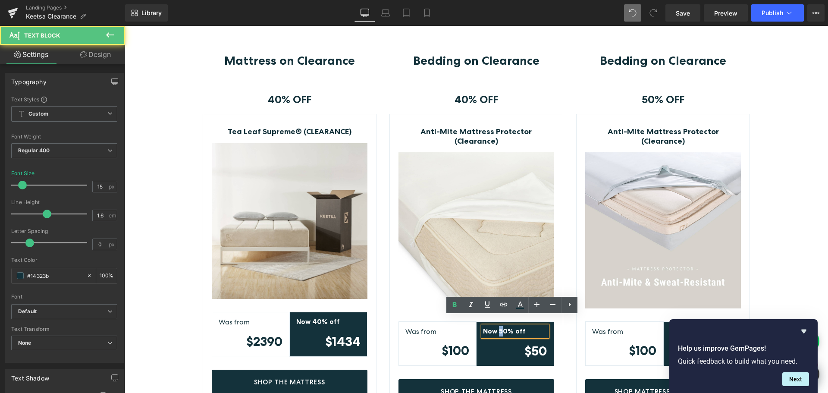
click at [496, 327] on strong "Now 50% off" at bounding box center [504, 331] width 43 height 8
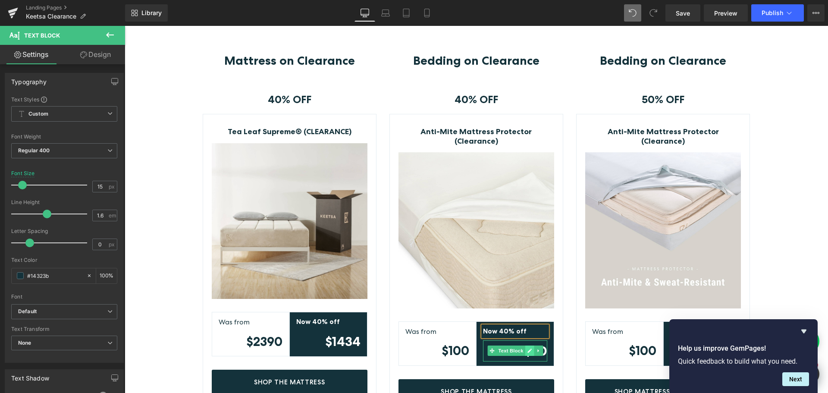
click at [527, 348] on icon at bounding box center [529, 350] width 4 height 4
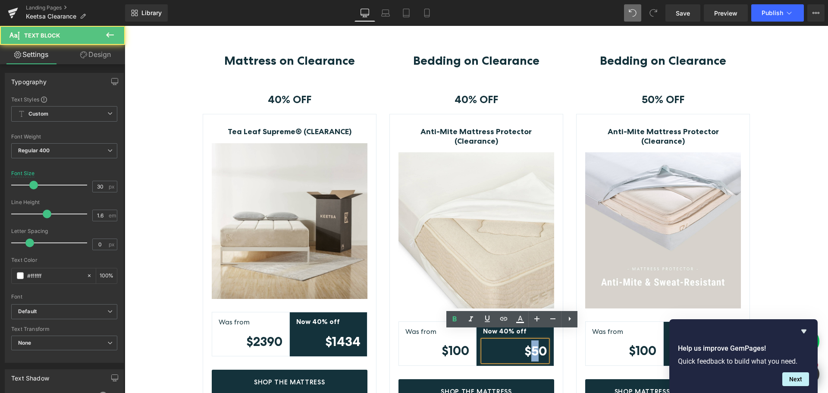
drag, startPoint x: 529, startPoint y: 342, endPoint x: 534, endPoint y: 342, distance: 5.6
click at [534, 343] on strong "$50" at bounding box center [535, 351] width 23 height 16
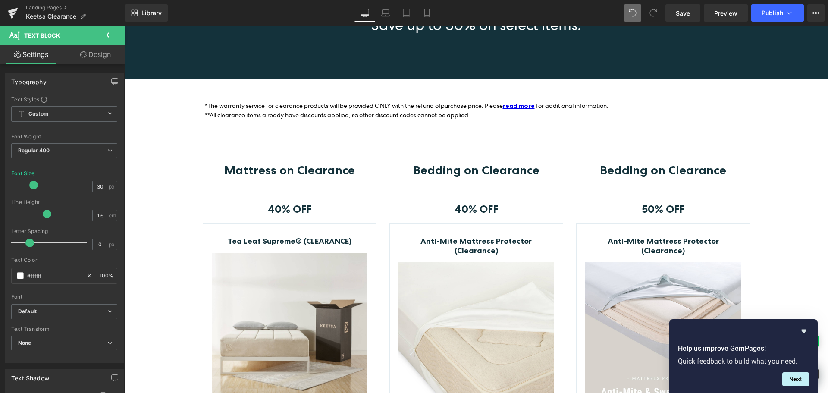
scroll to position [142, 0]
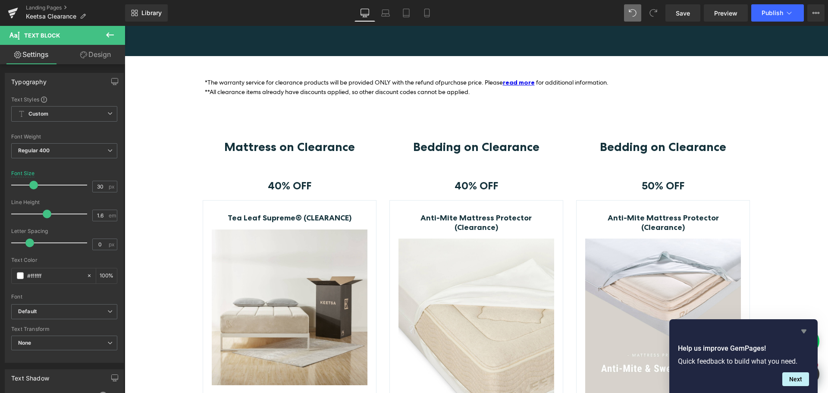
click at [802, 330] on icon "Hide survey" at bounding box center [803, 331] width 5 height 4
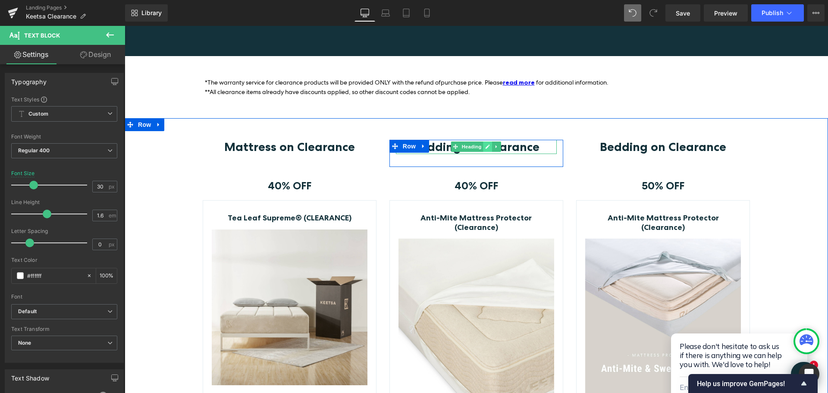
click at [486, 147] on icon at bounding box center [488, 147] width 4 height 4
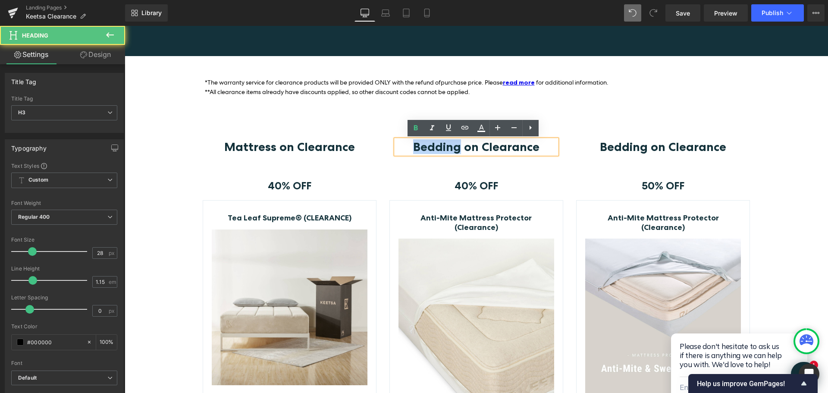
drag, startPoint x: 457, startPoint y: 147, endPoint x: 403, endPoint y: 149, distance: 54.8
click at [403, 149] on h3 "Bedding on Clearance" at bounding box center [476, 147] width 161 height 14
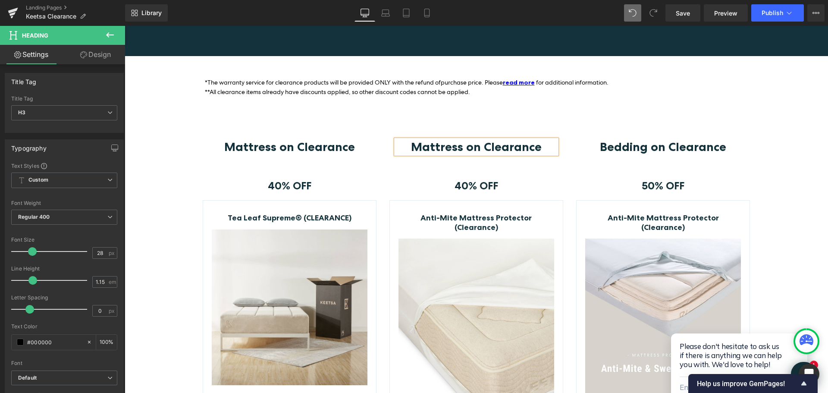
click at [763, 166] on div "Mattress on Clearance Heading Row 40% OFF Text Block Row Tea Leaf Supreme® (CLE…" at bounding box center [476, 322] width 703 height 364
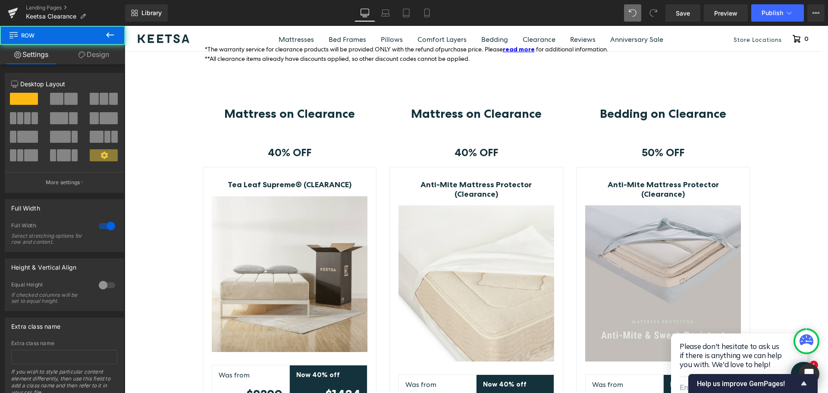
scroll to position [228, 0]
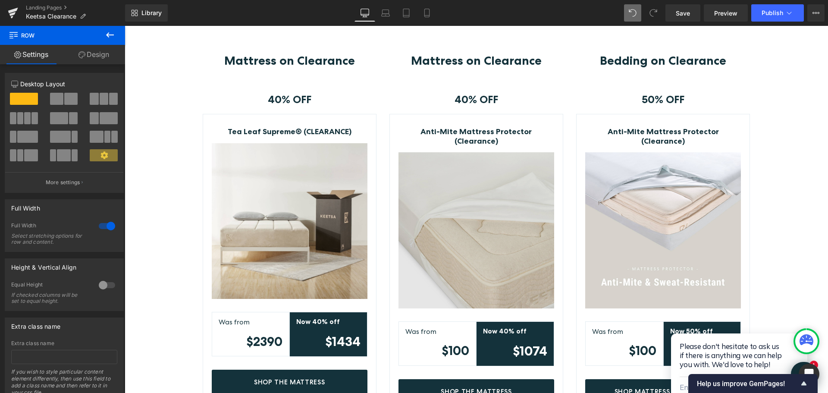
click at [473, 235] on img at bounding box center [476, 230] width 156 height 156
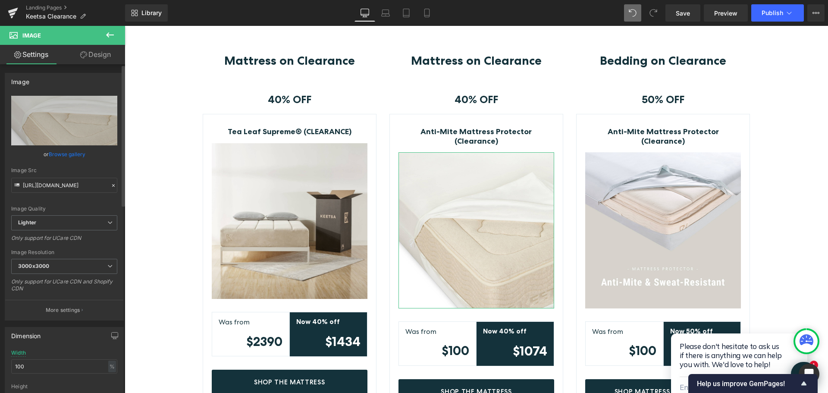
click at [78, 153] on link "Browse gallery" at bounding box center [67, 154] width 37 height 15
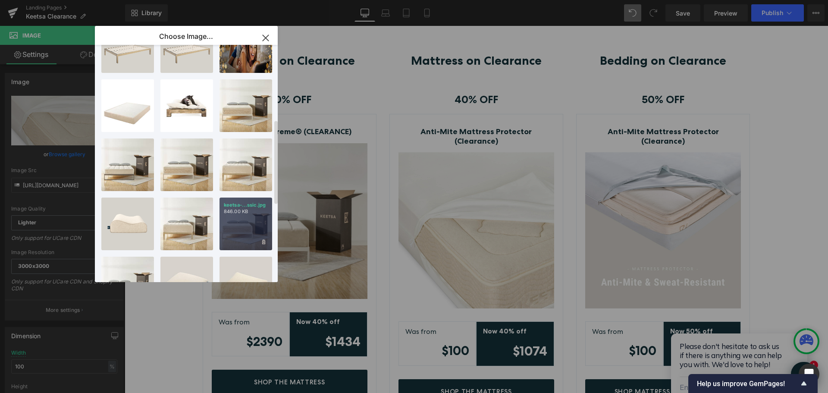
scroll to position [210, 0]
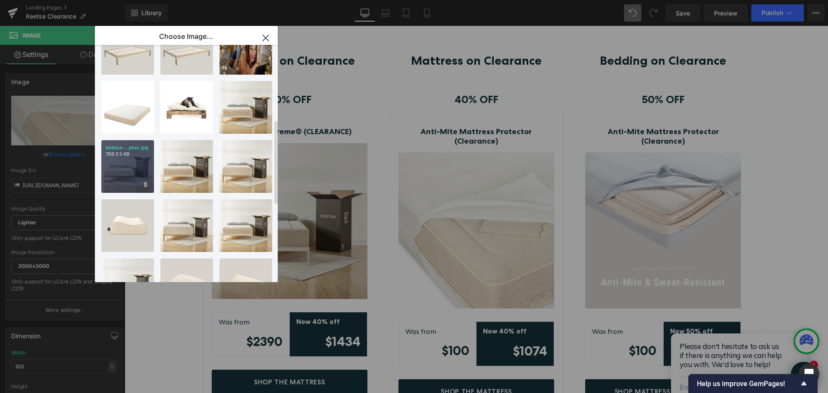
click at [124, 161] on div "keetsa-...plus.jpg 768.53 KB" at bounding box center [127, 166] width 53 height 53
type input "[URL][DOMAIN_NAME]"
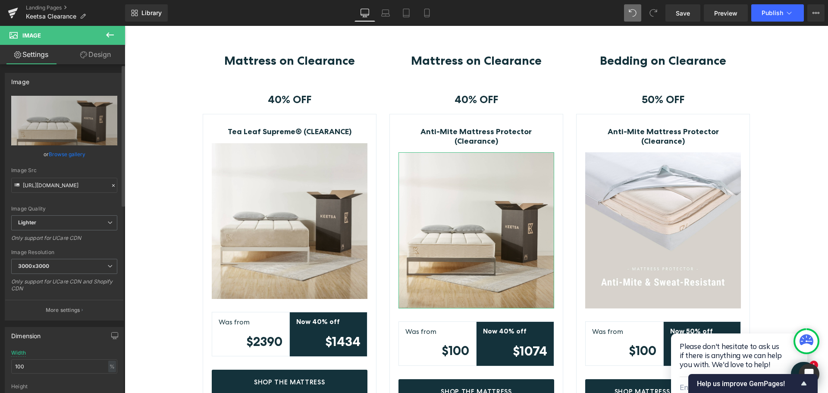
click at [77, 156] on link "Browse gallery" at bounding box center [67, 154] width 37 height 15
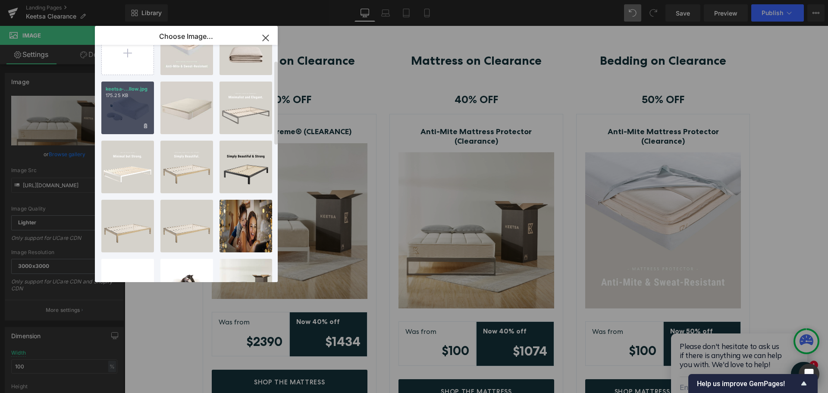
scroll to position [0, 0]
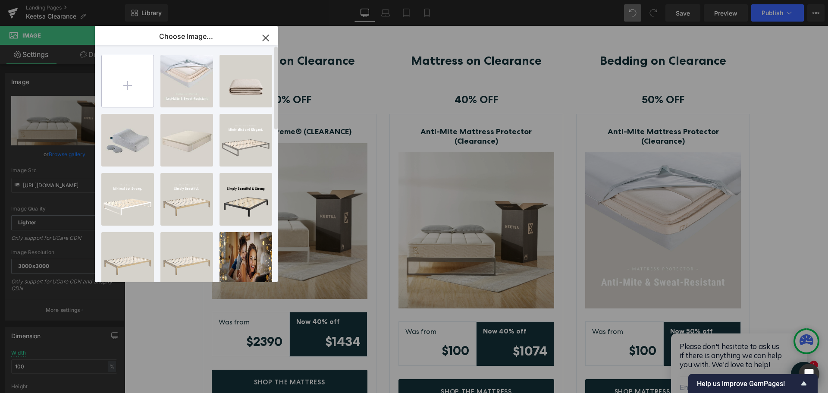
click at [129, 88] on input "file" at bounding box center [128, 81] width 52 height 52
type input "C:\fakepath\keetsa-pillow-plus.jpg"
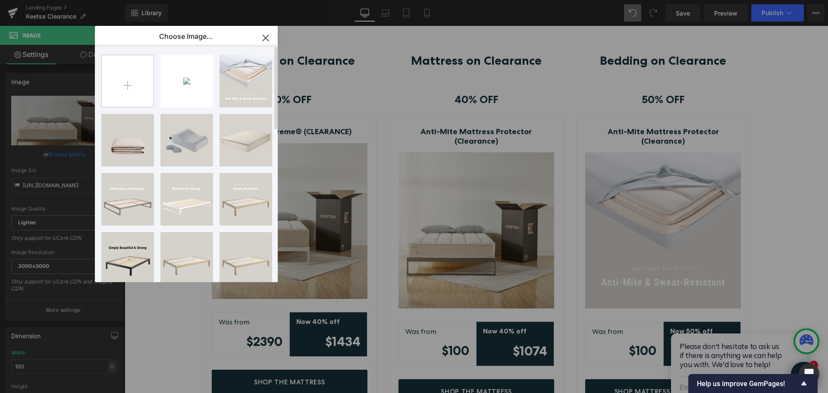
click at [138, 84] on input "file" at bounding box center [128, 81] width 52 height 52
type input "C:\fakepath\keetsa-pillow-plus.jpg"
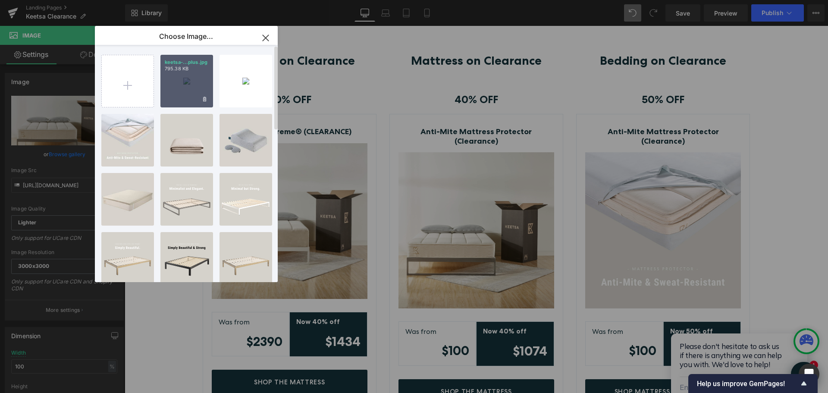
click at [187, 84] on div "keetsa-...plus.jpg 795.38 KB" at bounding box center [186, 81] width 53 height 53
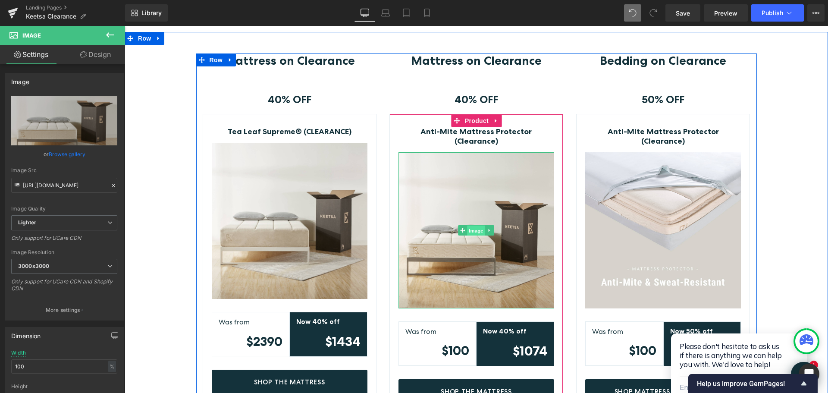
click at [472, 225] on span "Image" at bounding box center [476, 230] width 18 height 10
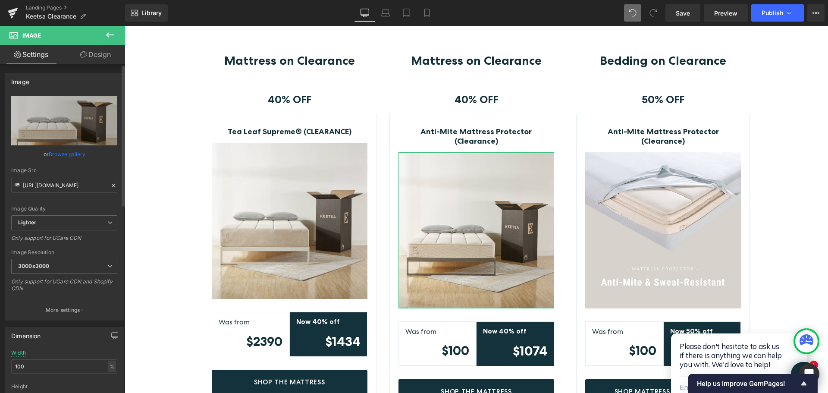
click at [61, 155] on link "Browse gallery" at bounding box center [67, 154] width 37 height 15
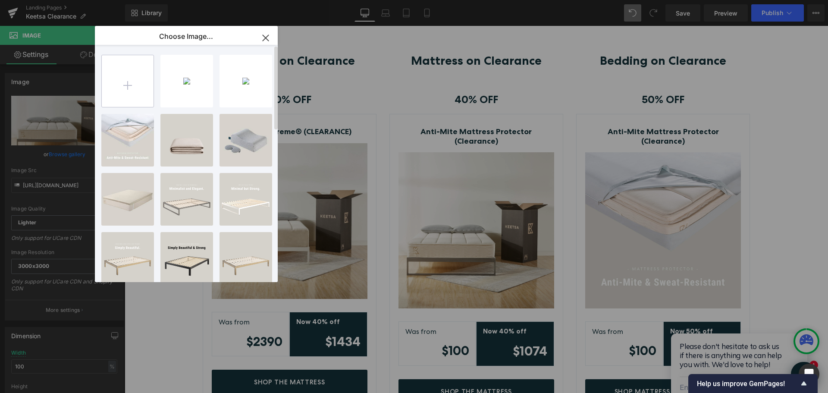
click at [134, 76] on input "file" at bounding box center [128, 81] width 52 height 52
click at [134, 83] on input "file" at bounding box center [128, 81] width 52 height 52
type input "C:\fakepath\keetsa-pillow-plus.jpg"
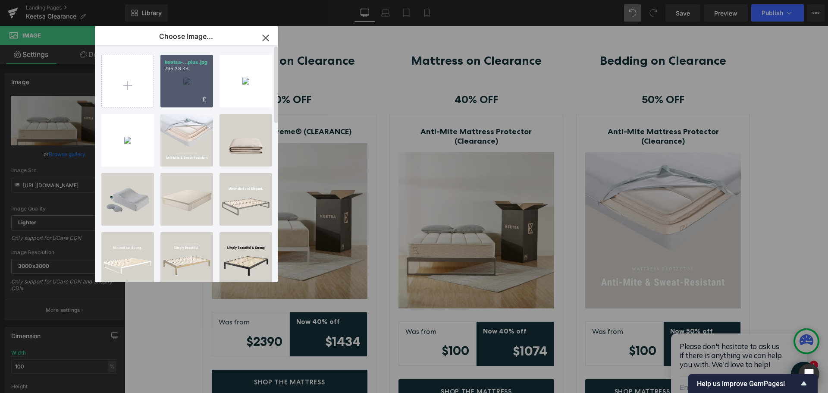
click at [191, 75] on div "keetsa-...plus.jpg 795.38 KB" at bounding box center [186, 81] width 53 height 53
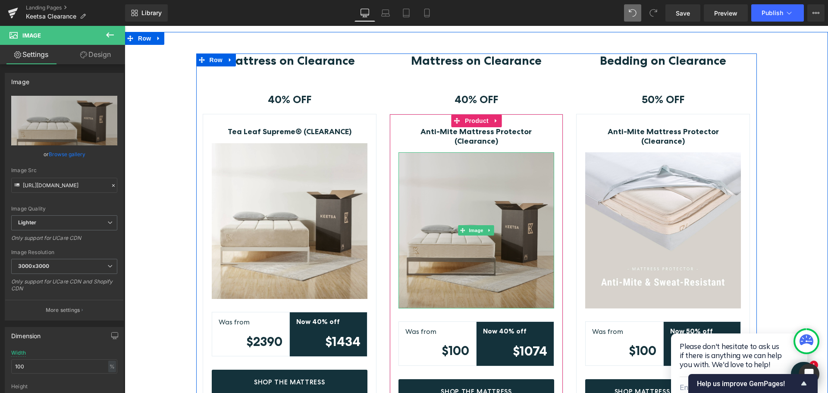
click at [465, 247] on img at bounding box center [476, 230] width 156 height 156
click at [466, 243] on img at bounding box center [476, 230] width 156 height 156
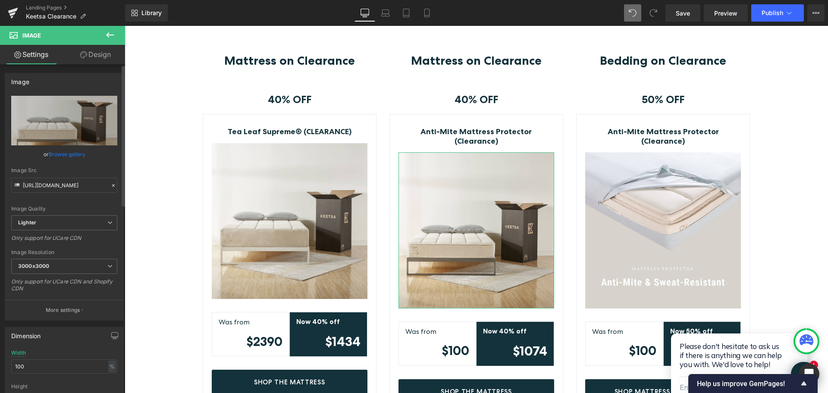
click at [59, 154] on link "Browse gallery" at bounding box center [67, 154] width 37 height 15
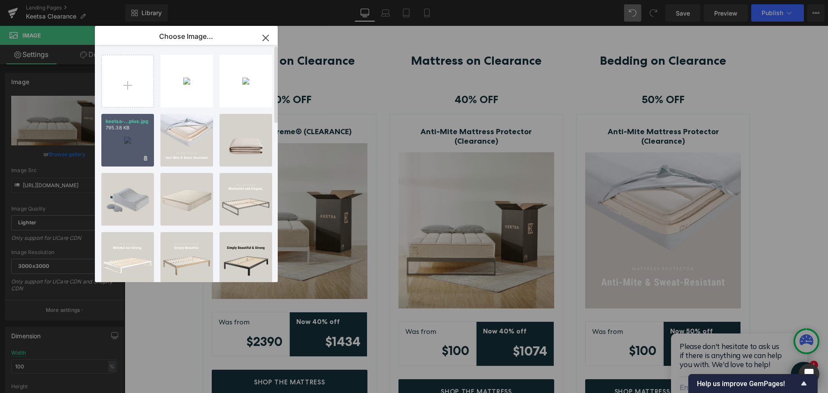
click at [134, 141] on div "keetsa-...plus.jpg 795.38 KB" at bounding box center [127, 140] width 53 height 53
type input "[URL][DOMAIN_NAME]"
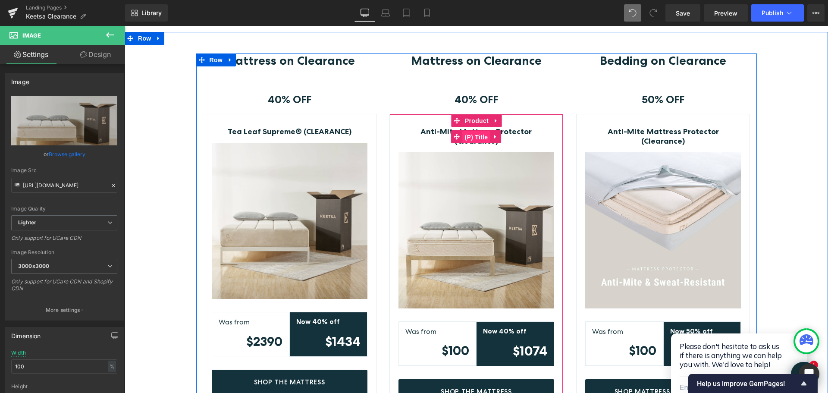
click at [477, 131] on span "(P) Title" at bounding box center [477, 137] width 28 height 13
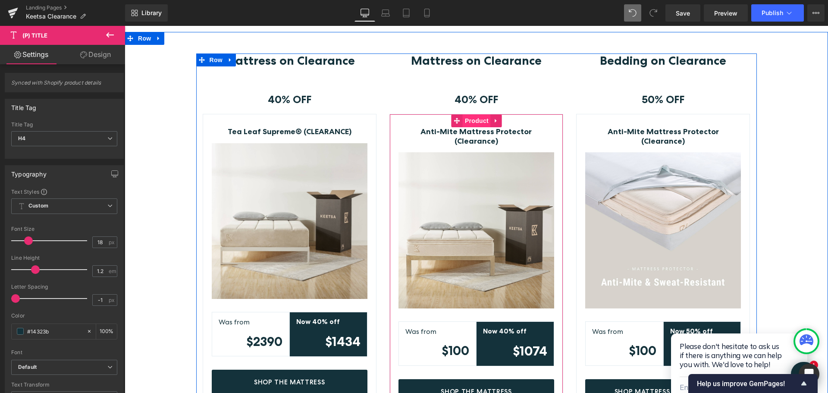
click at [477, 119] on span "Product" at bounding box center [477, 120] width 28 height 13
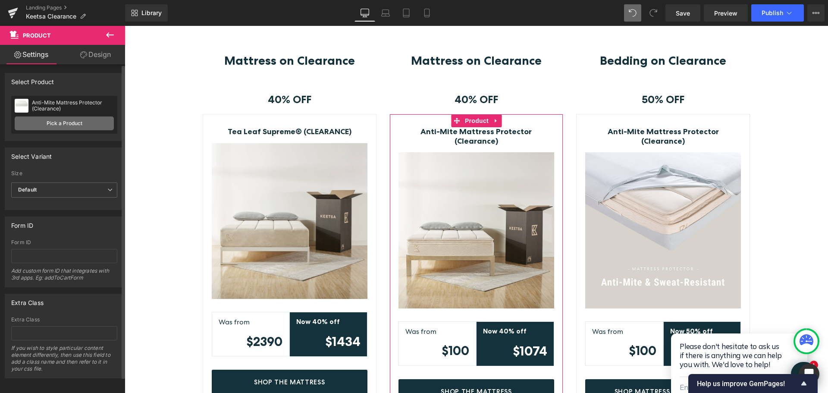
click at [65, 123] on link "Pick a Product" at bounding box center [64, 123] width 99 height 14
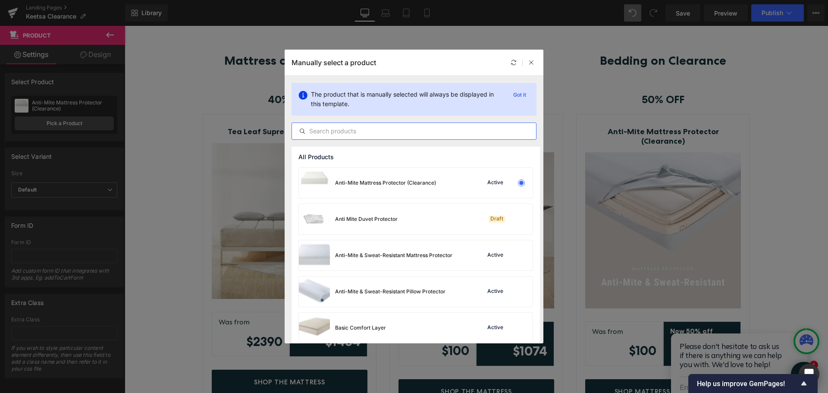
click at [398, 133] on input "text" at bounding box center [414, 131] width 244 height 10
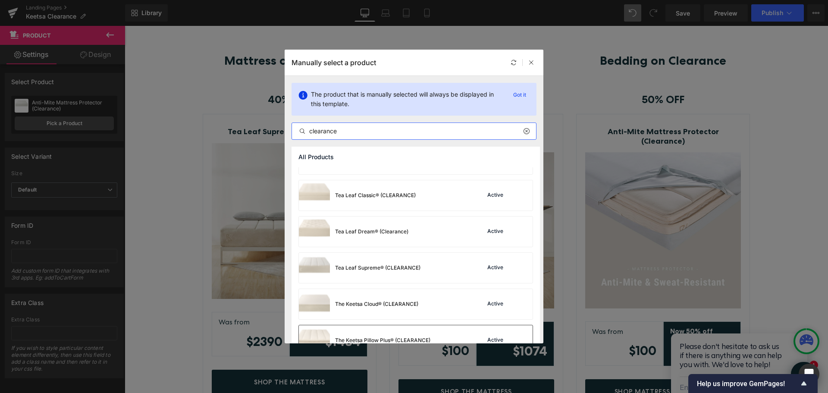
scroll to position [43, 0]
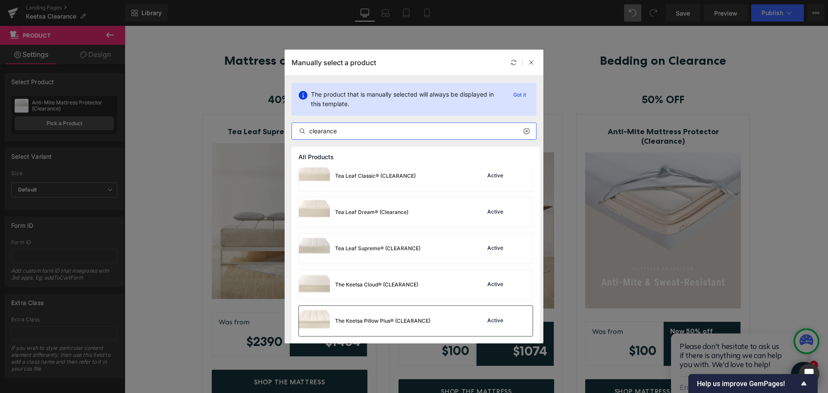
type input "clearance"
click at [429, 321] on div "The Keetsa Pillow Plus® (CLEARANCE)" at bounding box center [382, 321] width 95 height 8
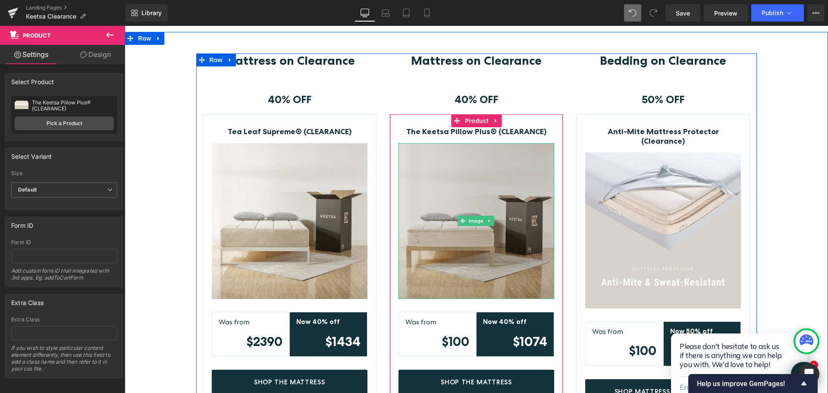
click at [482, 199] on img at bounding box center [476, 221] width 156 height 156
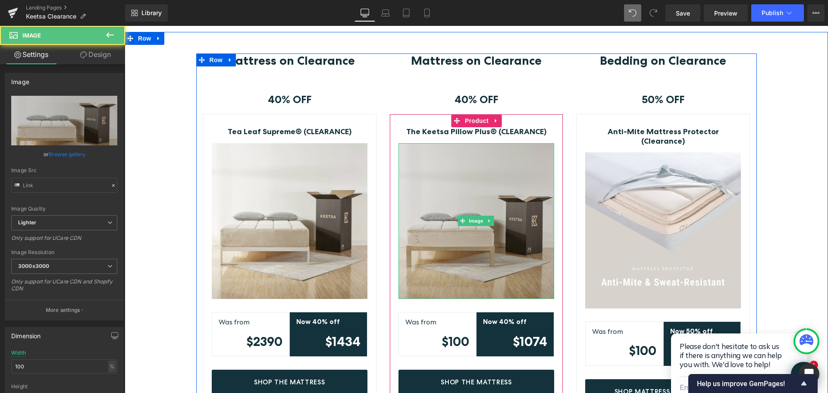
type input "[URL][DOMAIN_NAME]"
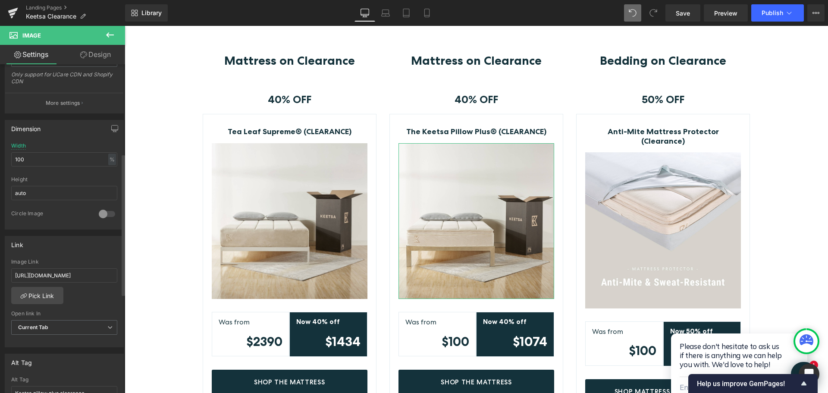
scroll to position [216, 0]
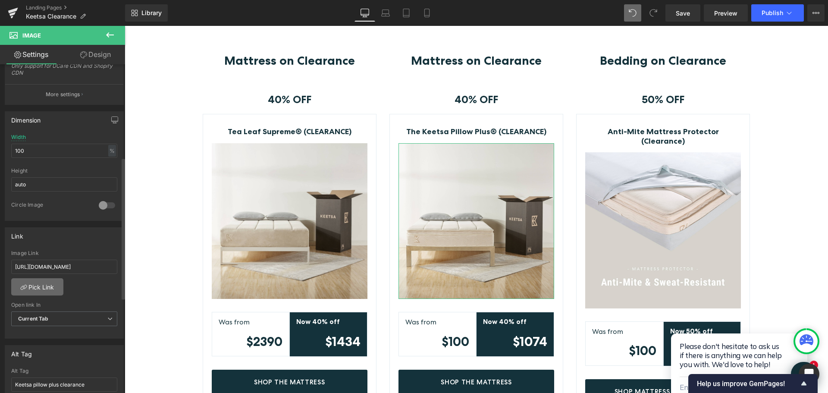
click at [46, 288] on link "Pick Link" at bounding box center [37, 286] width 52 height 17
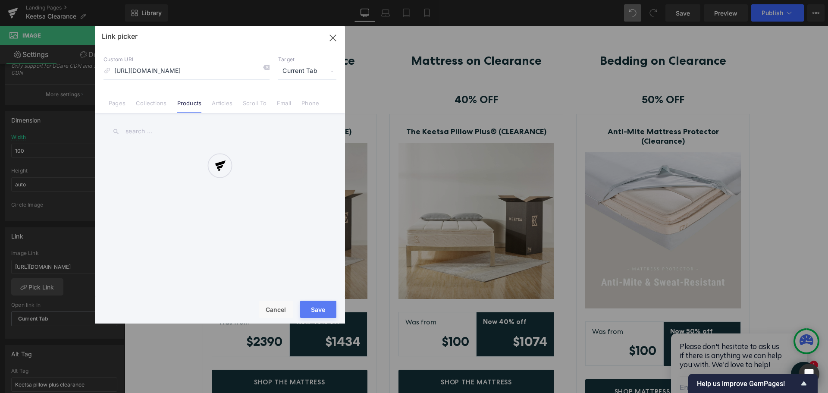
scroll to position [0, 61]
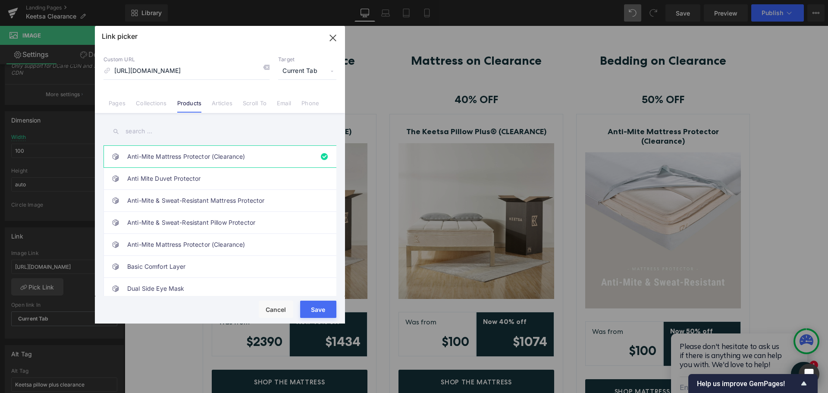
click at [135, 133] on input "text" at bounding box center [219, 131] width 233 height 19
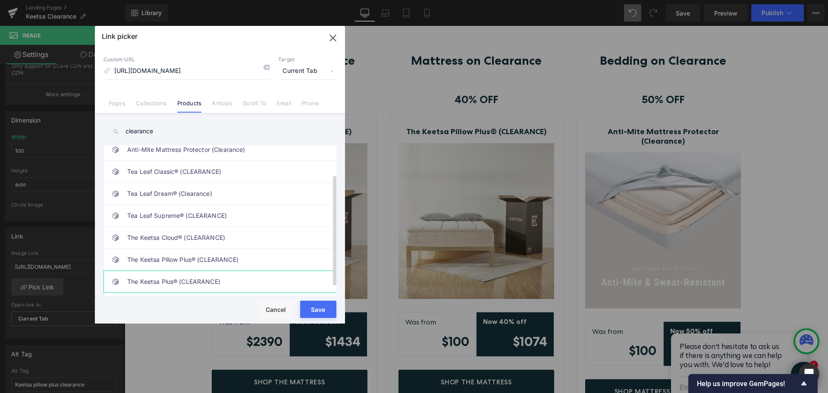
scroll to position [43, 0]
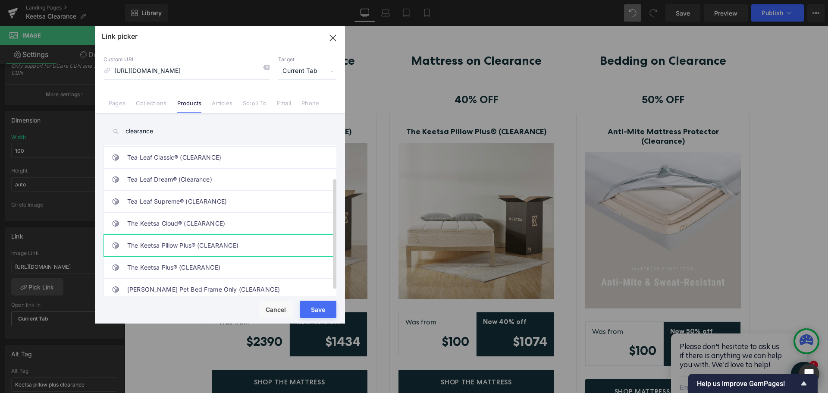
type input "clearance"
click at [213, 247] on link "The Keetsa Pillow Plus® (CLEARANCE)" at bounding box center [222, 245] width 190 height 22
type input "/products/the-keetsa-pillow-plus-clearance"
drag, startPoint x: 319, startPoint y: 310, endPoint x: 191, endPoint y: 284, distance: 130.6
click at [319, 310] on button "Save" at bounding box center [318, 308] width 36 height 17
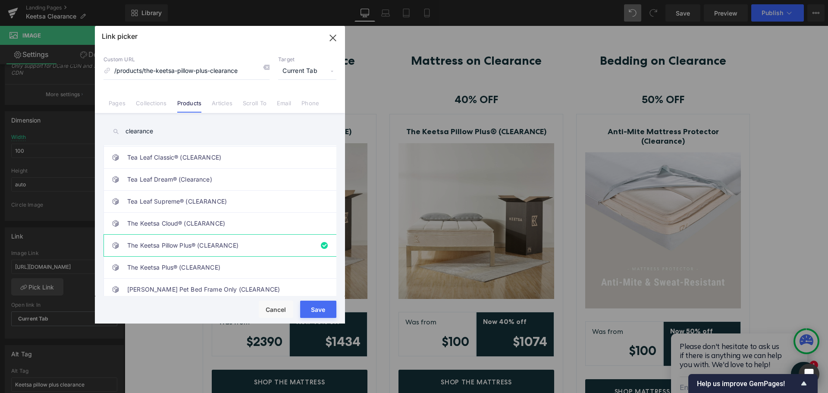
type input "/products/the-keetsa-pillow-plus-clearance"
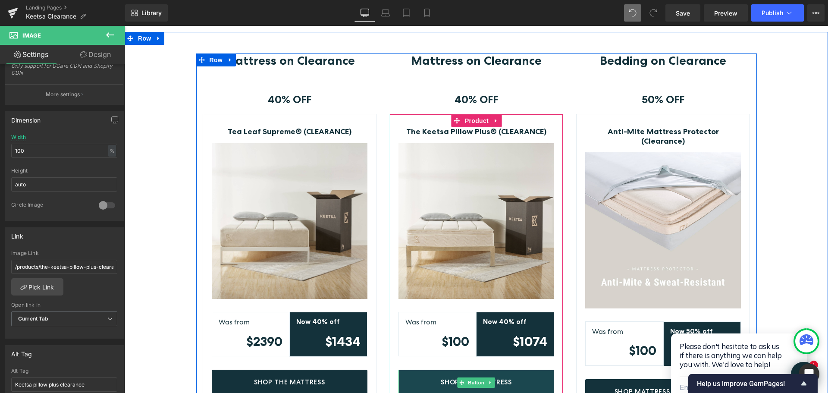
click at [522, 382] on link "Shop The Mattress" at bounding box center [476, 382] width 156 height 26
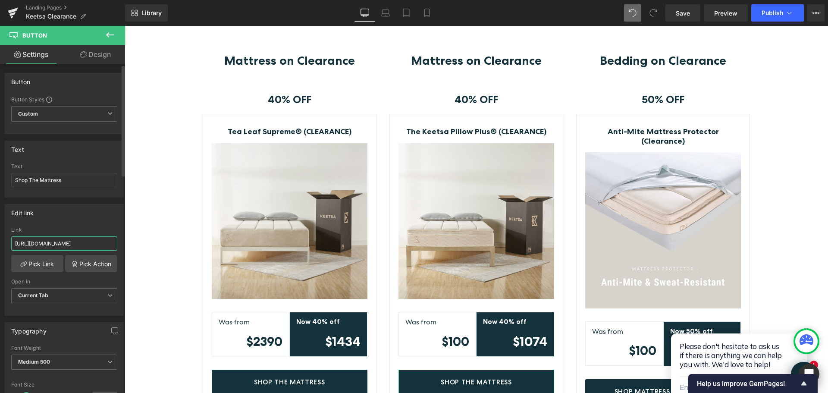
click at [84, 245] on input "[URL][DOMAIN_NAME]" at bounding box center [64, 243] width 106 height 14
click at [48, 263] on link "Pick Link" at bounding box center [37, 263] width 52 height 17
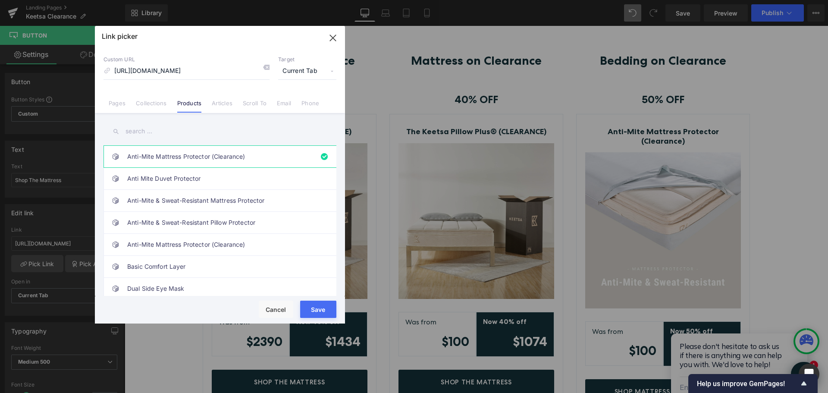
scroll to position [0, 0]
click at [145, 132] on input "text" at bounding box center [219, 131] width 233 height 19
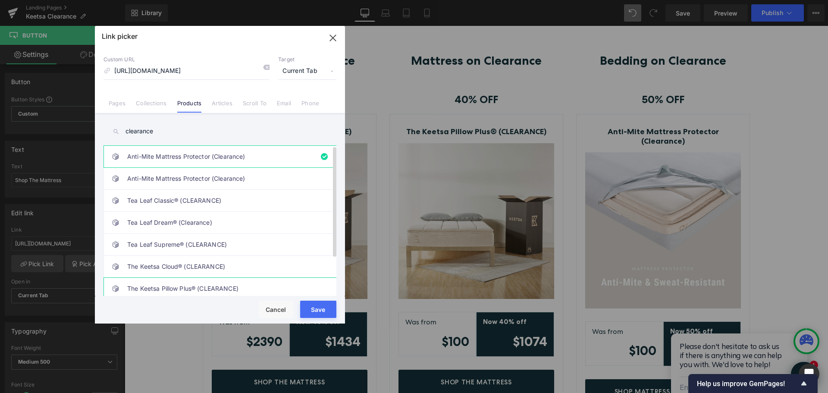
type input "clearance"
click at [215, 283] on link "The Keetsa Pillow Plus® (CLEARANCE)" at bounding box center [222, 289] width 190 height 22
type input "/products/the-keetsa-pillow-plus-clearance"
click at [322, 305] on button "Save" at bounding box center [318, 308] width 36 height 17
type input "/products/the-keetsa-pillow-plus-clearance"
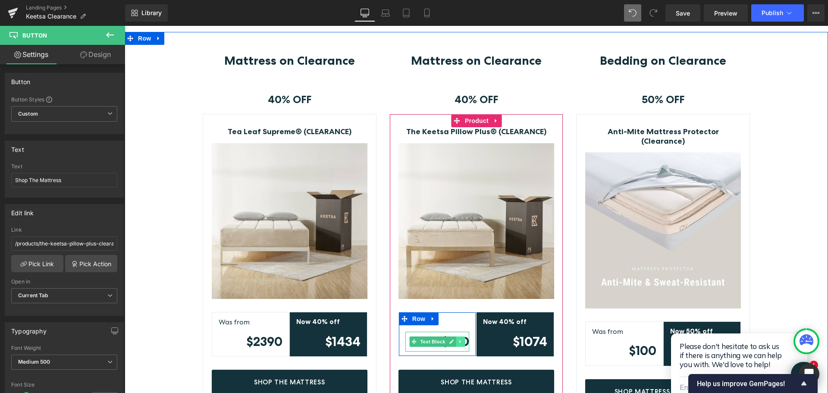
click at [460, 341] on link at bounding box center [460, 341] width 9 height 10
drag, startPoint x: 443, startPoint y: 342, endPoint x: 449, endPoint y: 326, distance: 16.9
click at [449, 326] on div "Was from Text Block $100 Text Block" at bounding box center [437, 333] width 77 height 35
click at [435, 342] on icon at bounding box center [437, 341] width 5 height 5
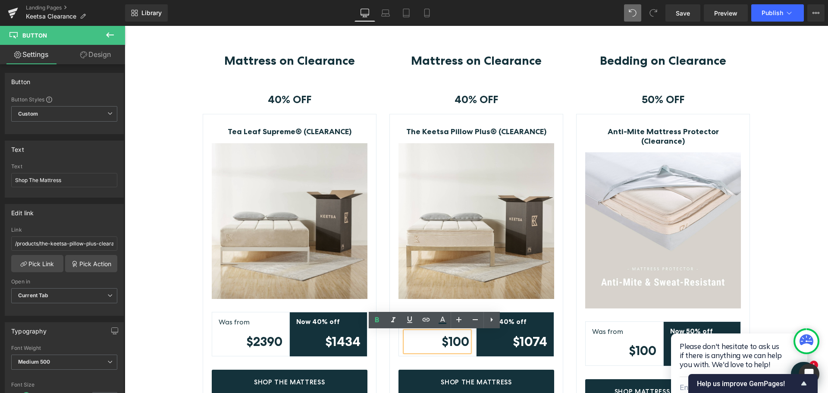
click at [450, 341] on strong "$100" at bounding box center [455, 341] width 28 height 15
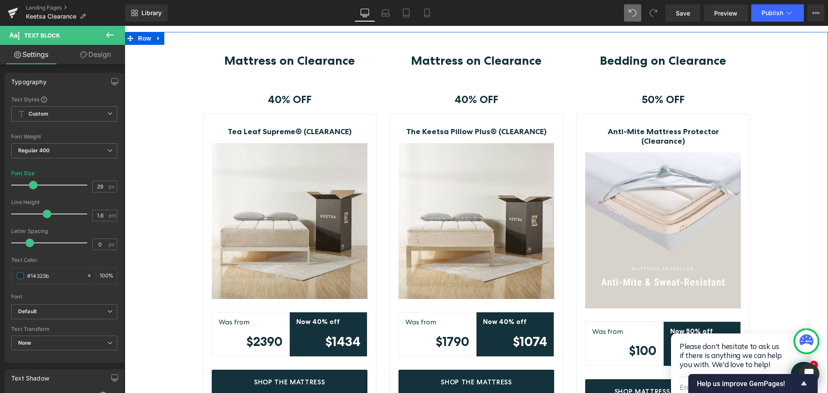
click at [786, 102] on div "Mattress on Clearance Heading Row 40% OFF Text Block Row Tea Leaf Supreme® (CLE…" at bounding box center [476, 235] width 703 height 364
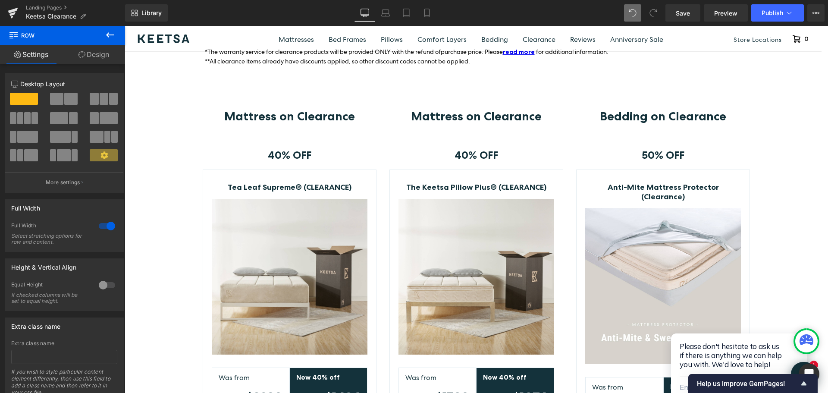
scroll to position [185, 0]
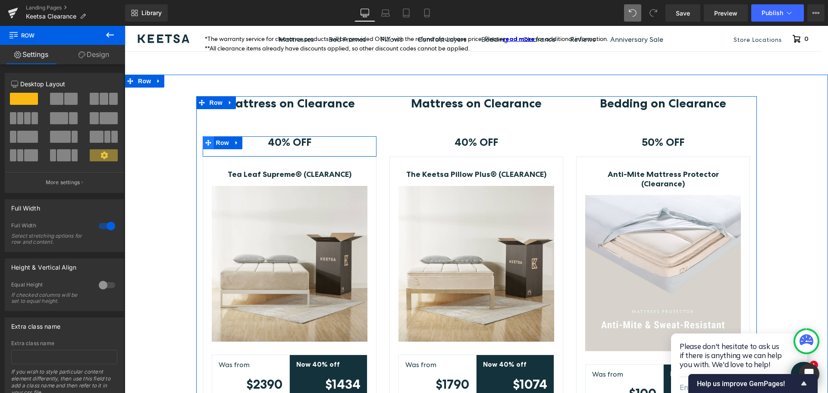
click at [206, 141] on icon at bounding box center [208, 143] width 6 height 6
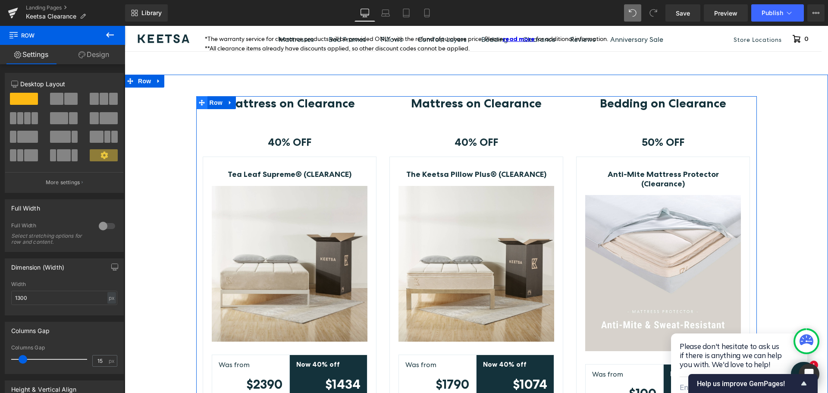
click at [200, 104] on icon at bounding box center [202, 103] width 6 height 6
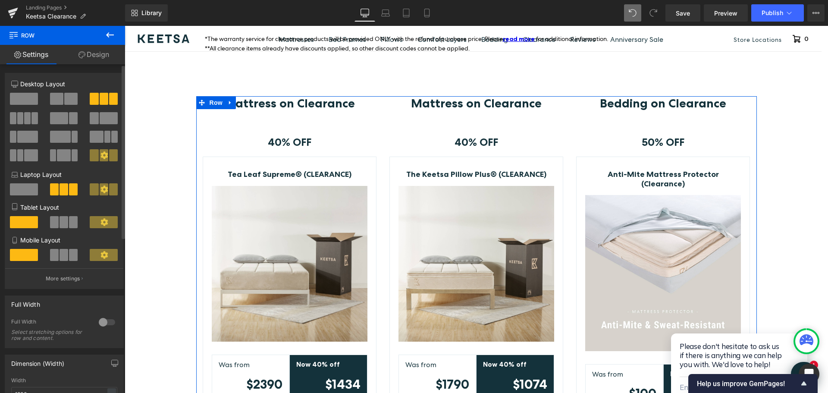
click at [15, 118] on span at bounding box center [13, 118] width 6 height 12
click at [28, 118] on span at bounding box center [27, 118] width 6 height 12
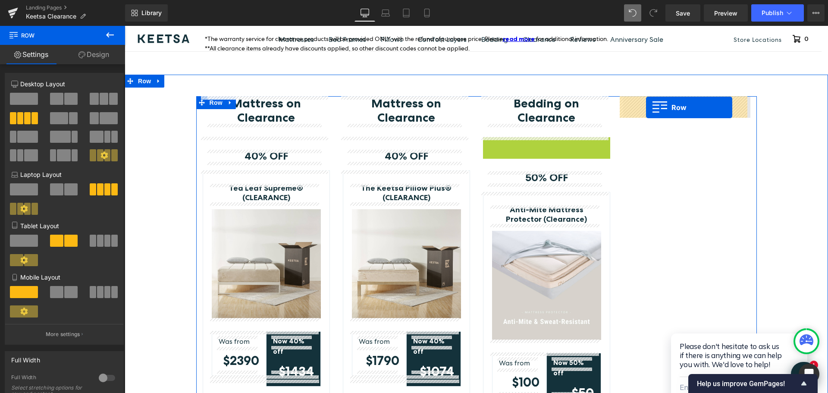
drag, startPoint x: 482, startPoint y: 141, endPoint x: 646, endPoint y: 107, distance: 166.7
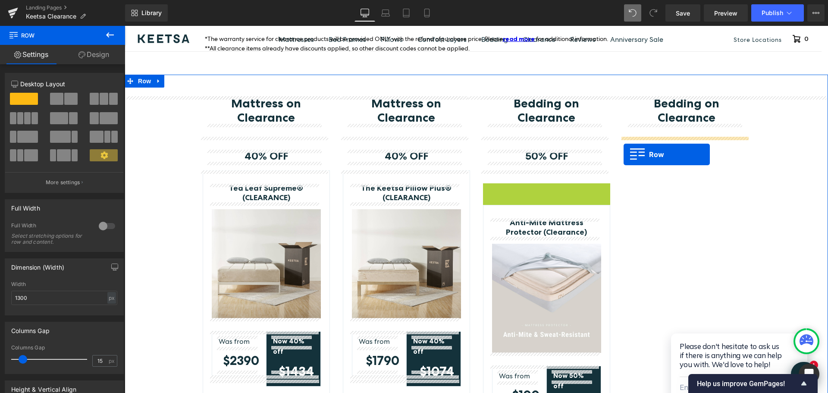
drag, startPoint x: 484, startPoint y: 189, endPoint x: 623, endPoint y: 154, distance: 144.0
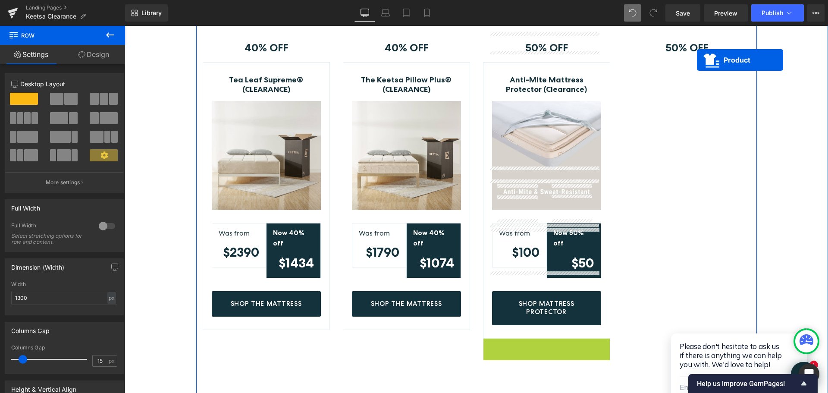
scroll to position [268, 0]
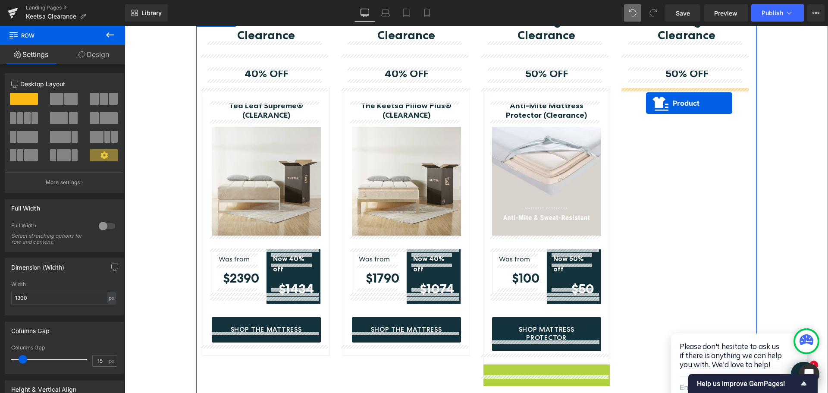
drag, startPoint x: 524, startPoint y: 151, endPoint x: 646, endPoint y: 103, distance: 131.2
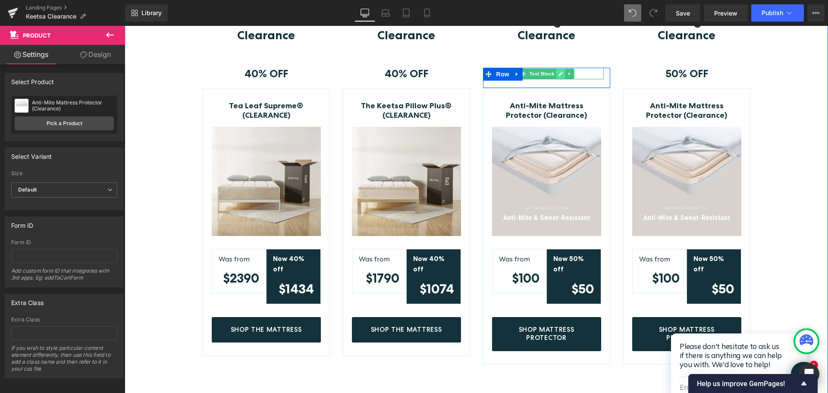
click at [558, 73] on icon at bounding box center [560, 73] width 5 height 5
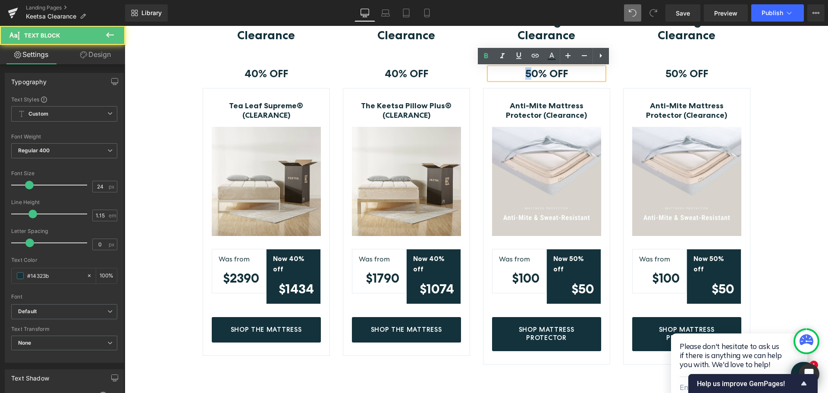
drag, startPoint x: 526, startPoint y: 73, endPoint x: 634, endPoint y: 88, distance: 108.8
click at [519, 72] on p "50% OFF" at bounding box center [546, 74] width 114 height 12
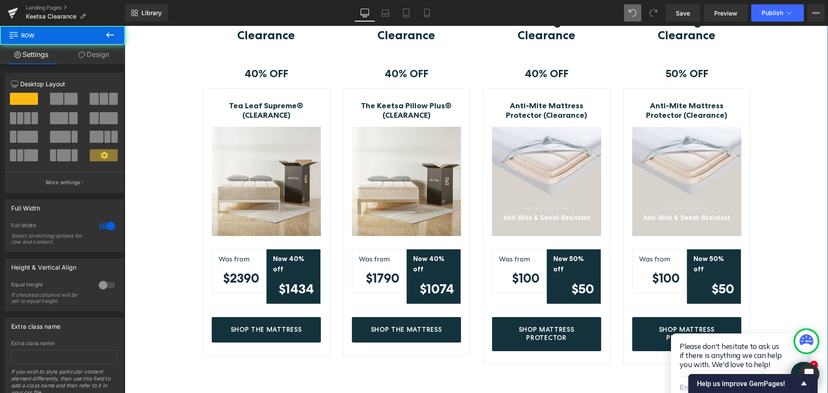
drag, startPoint x: 790, startPoint y: 103, endPoint x: 784, endPoint y: 106, distance: 5.8
click at [790, 103] on div "Mattress on Clearance Heading Row 40% OFF Text Block Row Tea Leaf Supreme® (CLE…" at bounding box center [476, 316] width 703 height 605
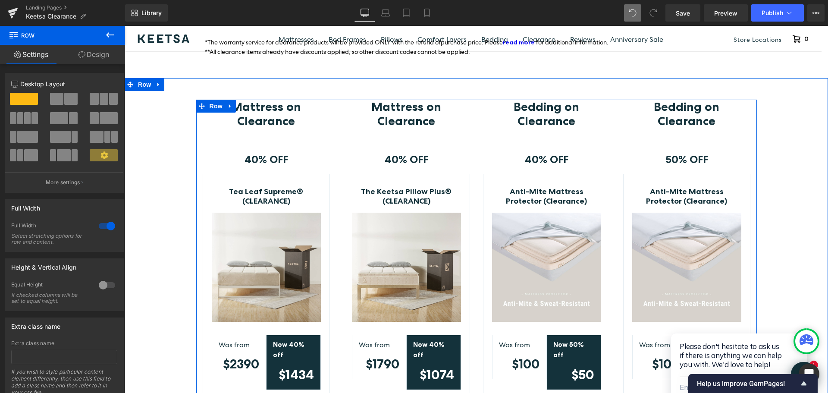
scroll to position [181, 0]
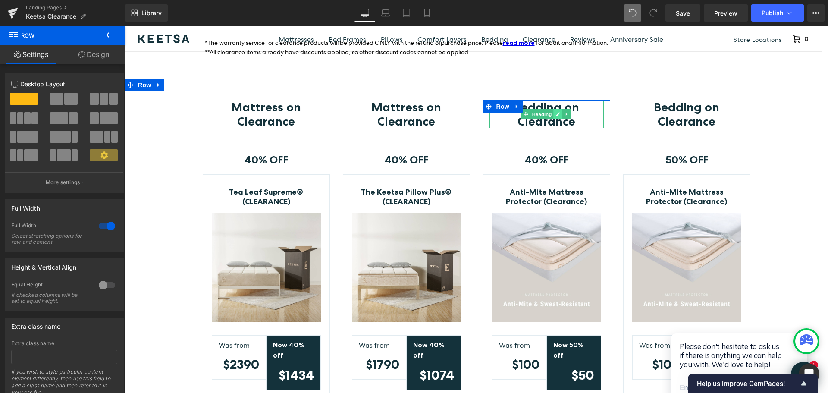
click at [555, 112] on icon at bounding box center [557, 114] width 5 height 5
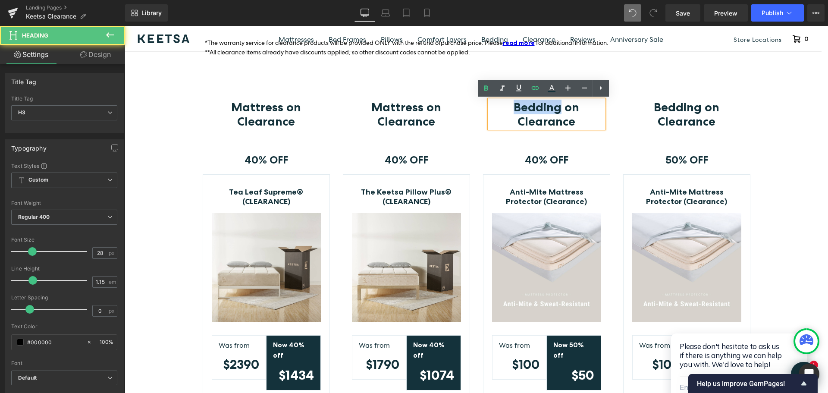
drag, startPoint x: 559, startPoint y: 108, endPoint x: 508, endPoint y: 107, distance: 50.4
click at [508, 107] on h3 "Bedding on Clearance" at bounding box center [546, 114] width 114 height 28
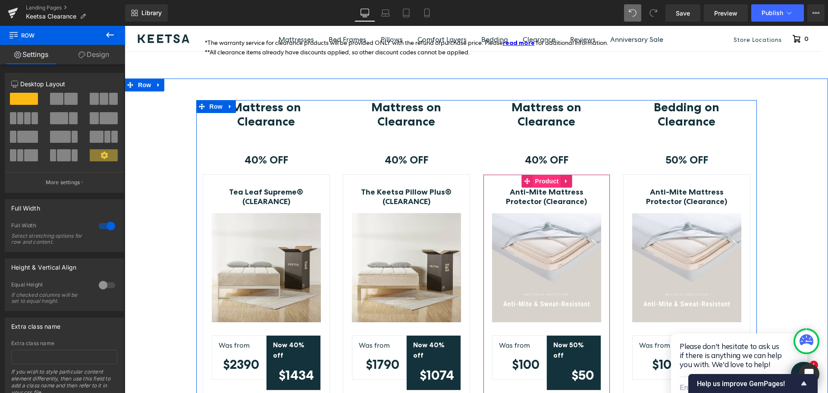
click at [543, 181] on span "Product" at bounding box center [547, 181] width 28 height 13
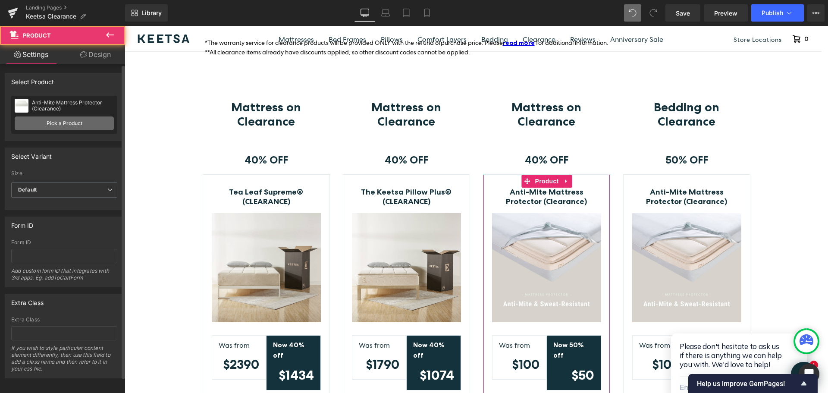
click at [73, 119] on link "Pick a Product" at bounding box center [64, 123] width 99 height 14
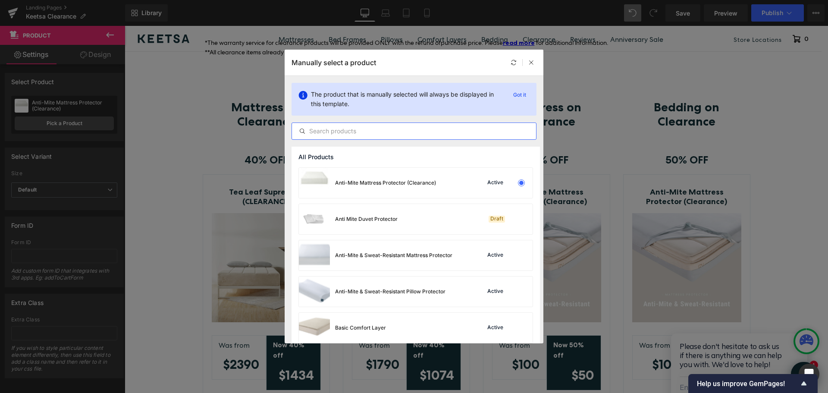
click at [334, 133] on input "text" at bounding box center [414, 131] width 244 height 10
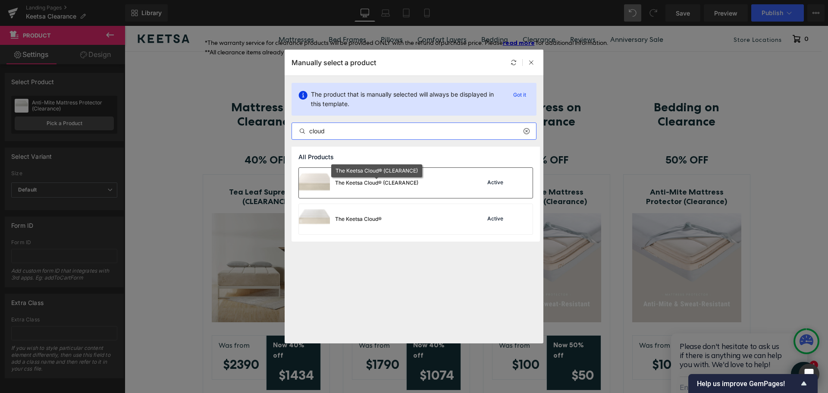
type input "cloud"
click at [402, 184] on div "The Keetsa Cloud® (CLEARANCE)" at bounding box center [376, 183] width 83 height 8
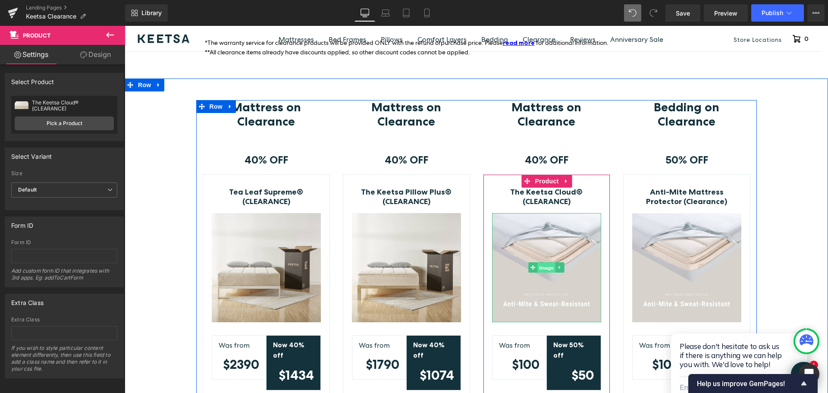
click at [546, 271] on span "Image" at bounding box center [546, 268] width 18 height 10
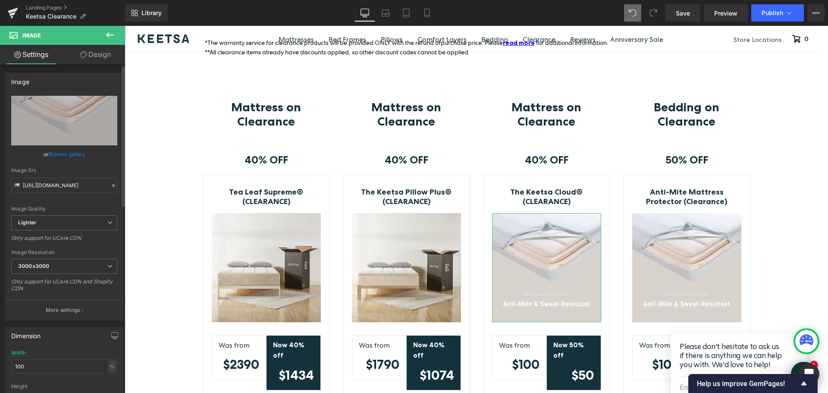
click at [75, 152] on link "Browse gallery" at bounding box center [67, 154] width 37 height 15
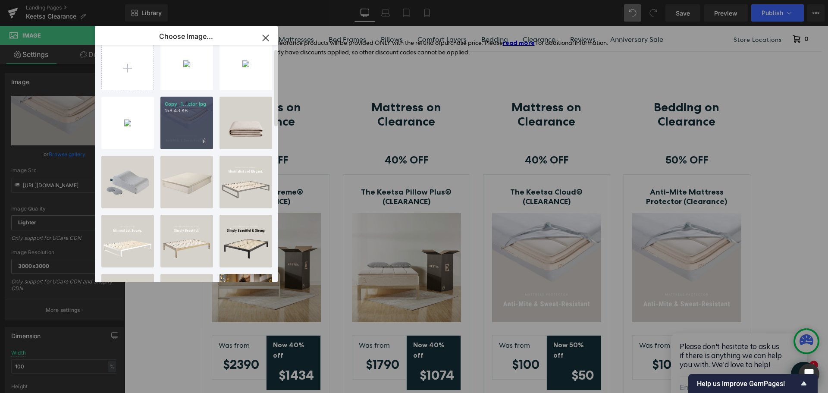
scroll to position [10, 0]
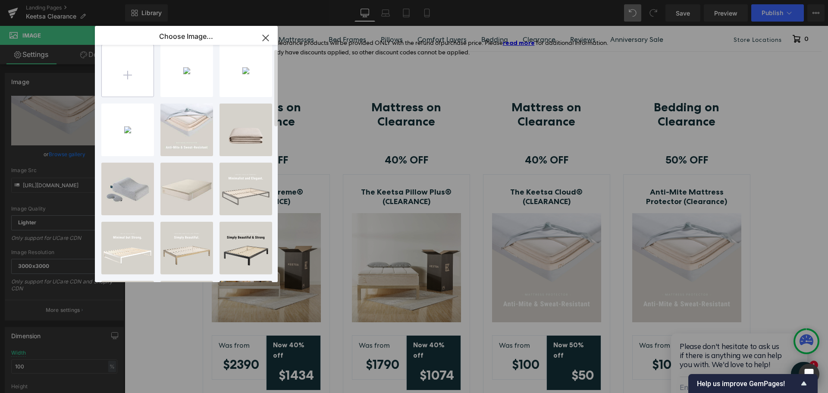
click at [127, 75] on input "file" at bounding box center [128, 71] width 52 height 52
type input "C:\fakepath\keetsa-cloud.jpg"
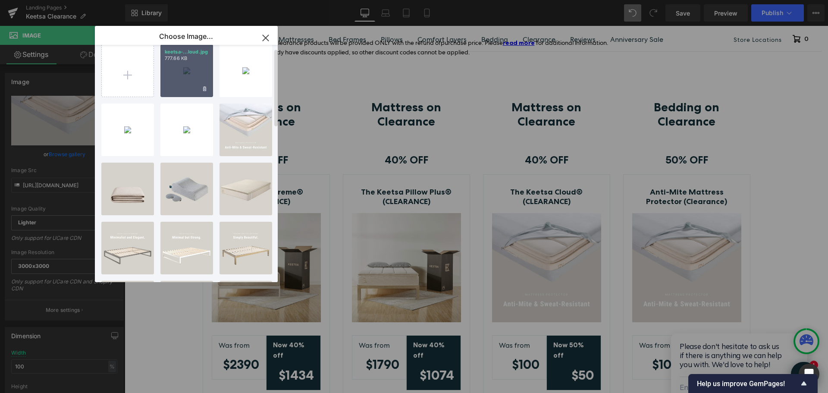
click at [182, 71] on div "keetsa-...loud.jpg 777.66 KB" at bounding box center [186, 70] width 53 height 53
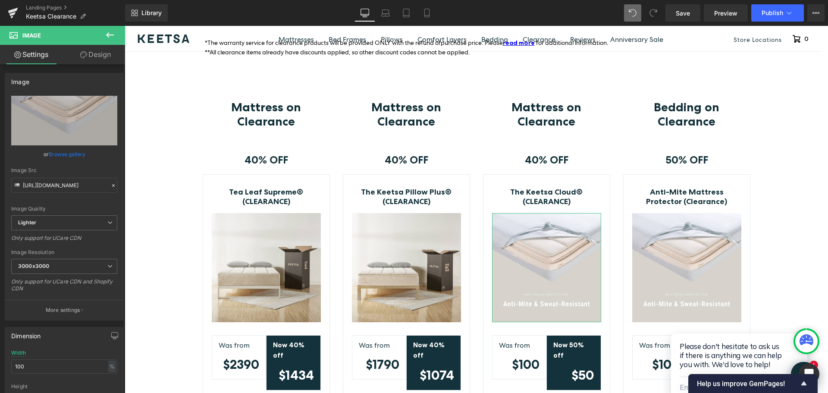
click at [68, 153] on link "Browse gallery" at bounding box center [67, 154] width 37 height 15
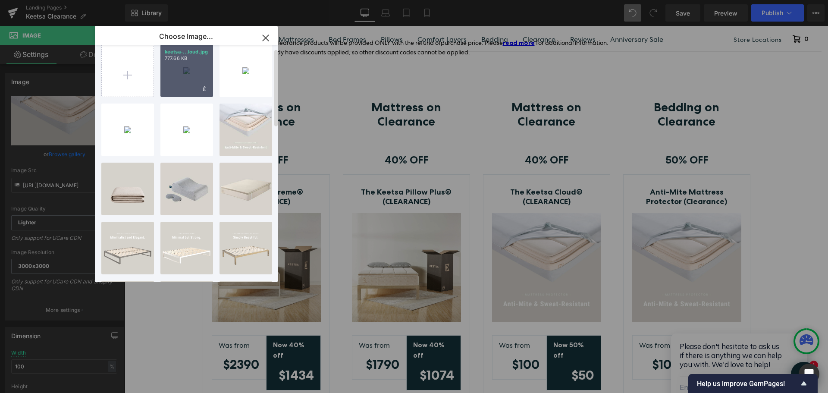
click at [188, 75] on div "keetsa-...loud.jpg 777.66 KB" at bounding box center [186, 70] width 53 height 53
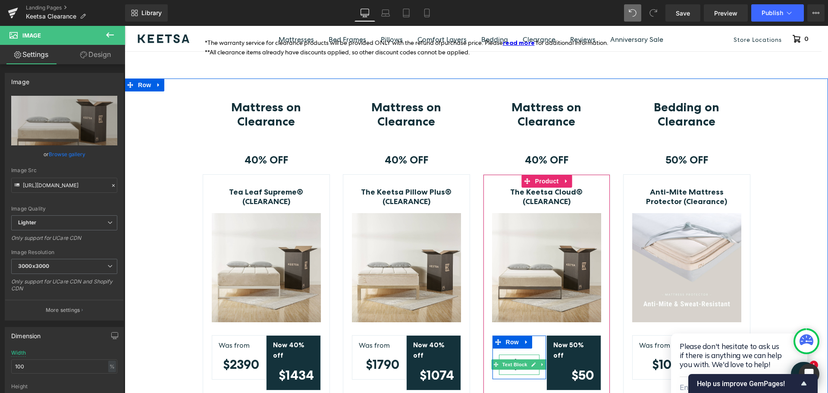
click at [531, 364] on icon at bounding box center [533, 364] width 5 height 5
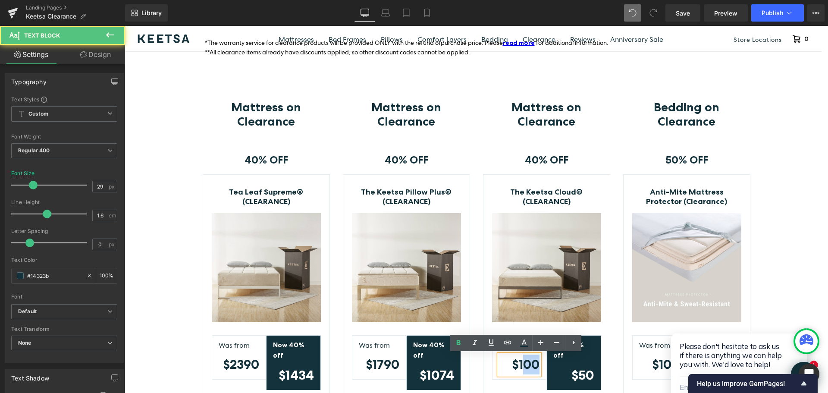
drag, startPoint x: 519, startPoint y: 362, endPoint x: 532, endPoint y: 366, distance: 13.5
click at [532, 366] on strong "$100" at bounding box center [526, 363] width 28 height 15
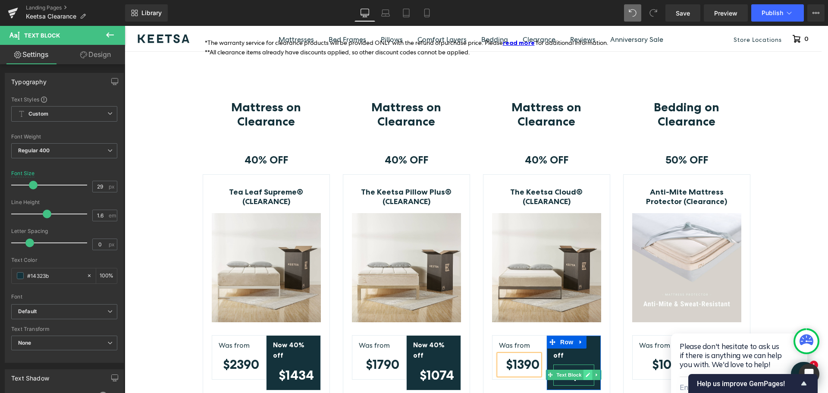
click at [585, 372] on icon at bounding box center [587, 374] width 5 height 5
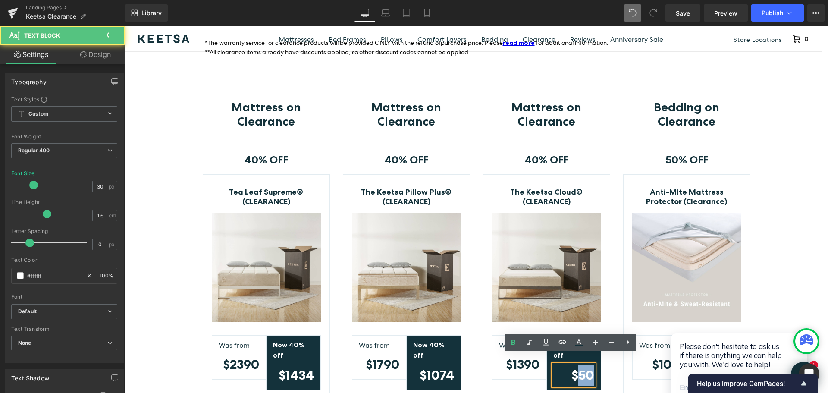
drag, startPoint x: 576, startPoint y: 365, endPoint x: 589, endPoint y: 365, distance: 12.5
click at [589, 367] on strong "$50" at bounding box center [582, 375] width 23 height 16
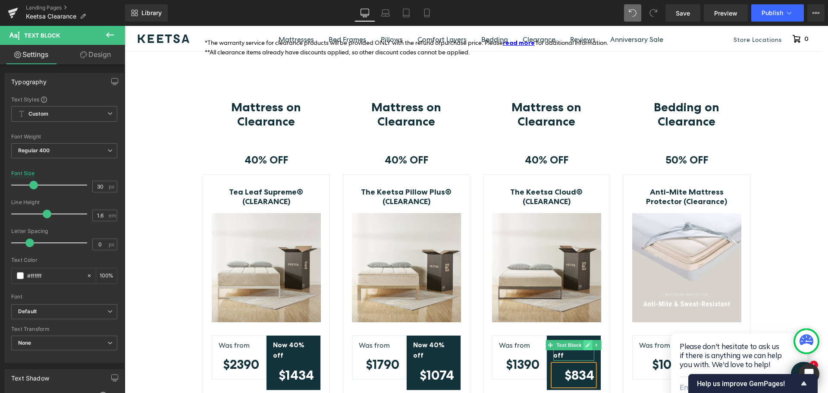
click at [586, 344] on icon at bounding box center [588, 345] width 4 height 4
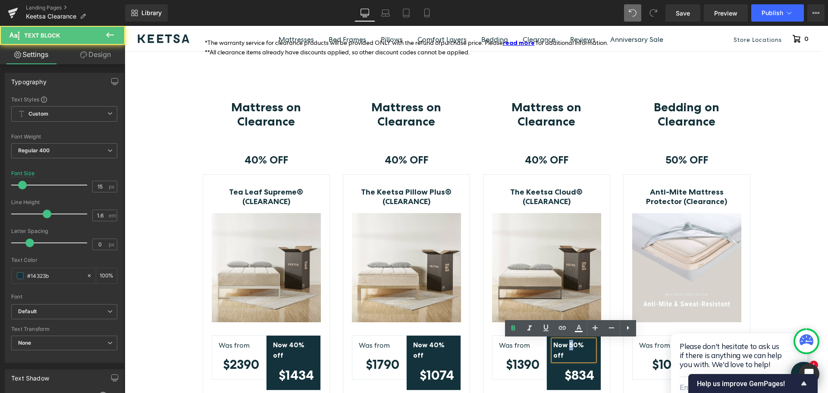
click at [567, 344] on strong "Now 50% off" at bounding box center [568, 350] width 31 height 19
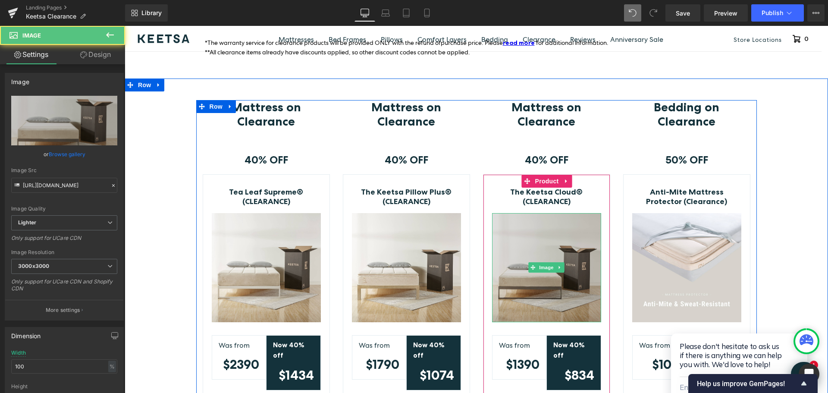
click at [547, 253] on img at bounding box center [546, 267] width 109 height 109
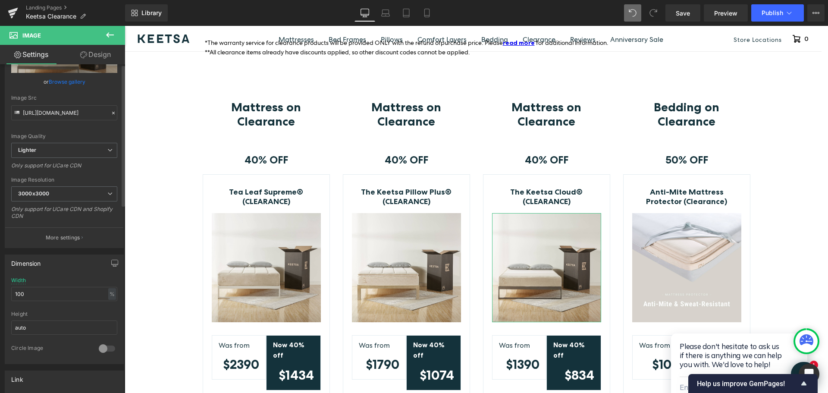
scroll to position [172, 0]
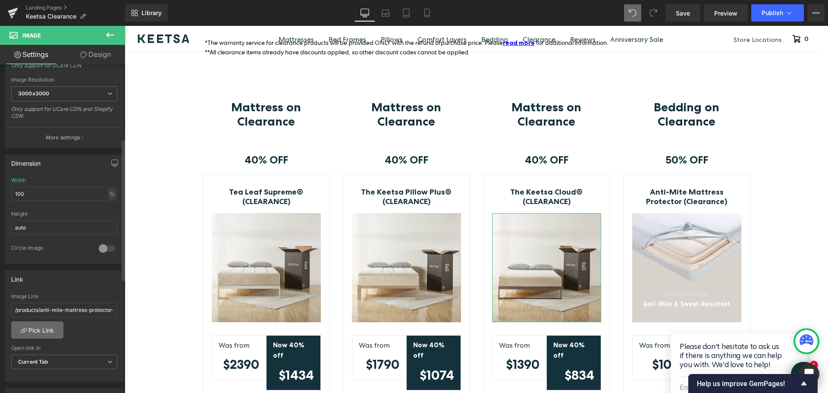
click at [37, 329] on link "Pick Link" at bounding box center [37, 329] width 52 height 17
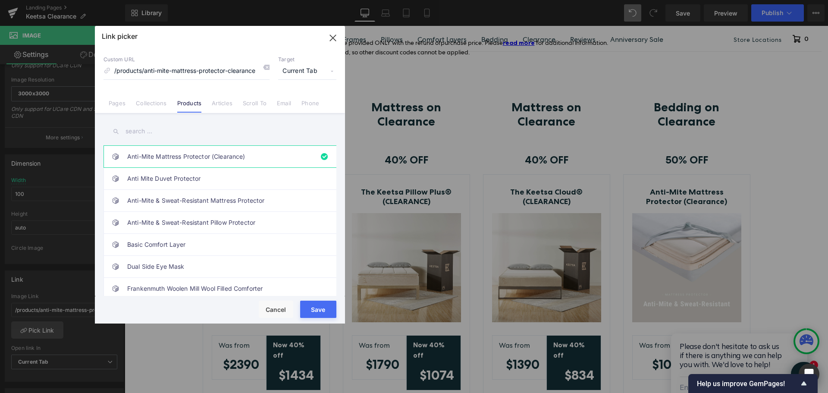
click at [149, 135] on input "text" at bounding box center [219, 131] width 233 height 19
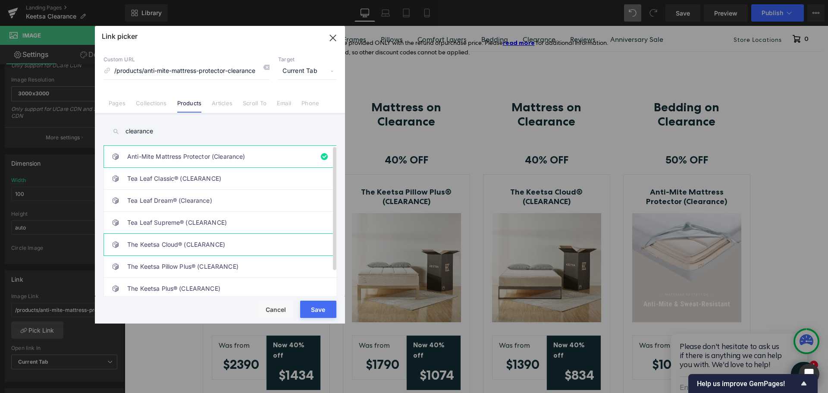
type input "clearance"
click at [224, 245] on link "The Keetsa Cloud® (CLEARANCE)" at bounding box center [222, 245] width 190 height 22
drag, startPoint x: 316, startPoint y: 308, endPoint x: 195, endPoint y: 272, distance: 126.7
click at [316, 308] on button "Save" at bounding box center [318, 308] width 36 height 17
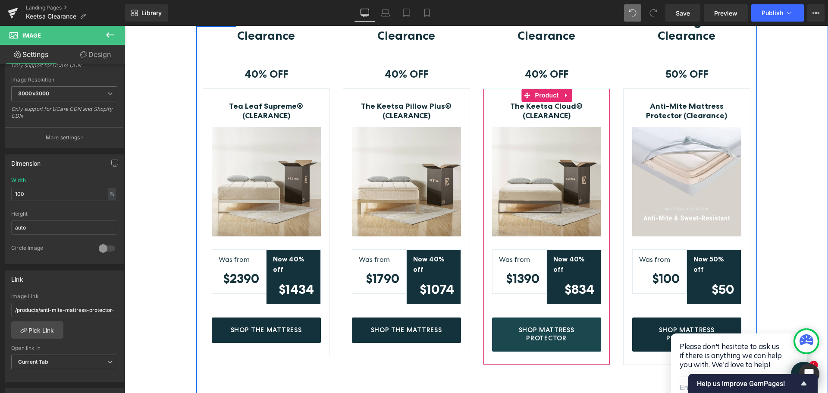
scroll to position [268, 0]
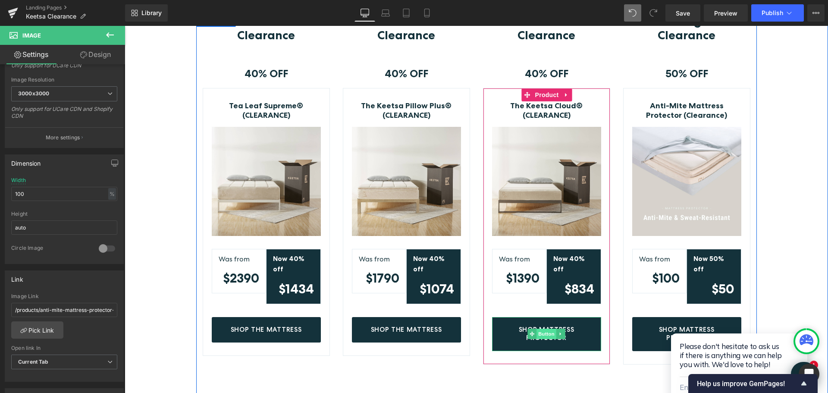
click at [542, 328] on span "Button" at bounding box center [546, 333] width 20 height 10
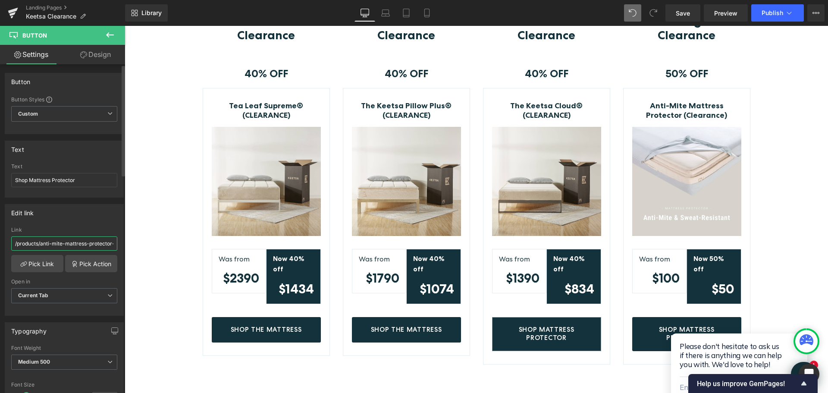
click at [86, 244] on input "/products/anti-mite-mattress-protector-clearance" at bounding box center [64, 243] width 106 height 14
click at [38, 267] on link "Pick Link" at bounding box center [37, 263] width 52 height 17
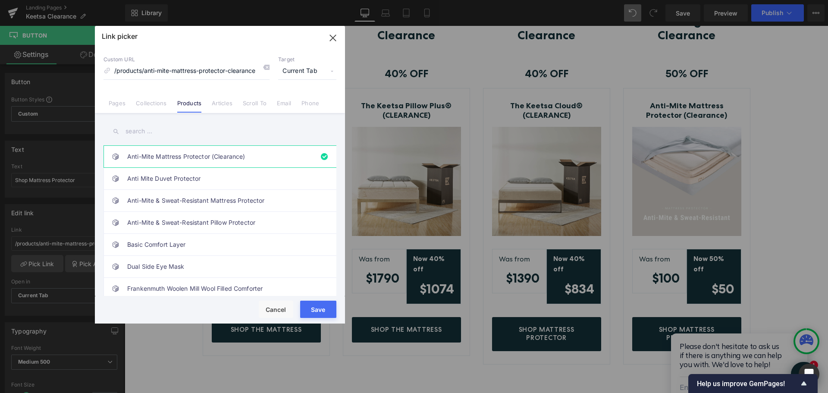
click at [160, 131] on input "text" at bounding box center [219, 131] width 233 height 19
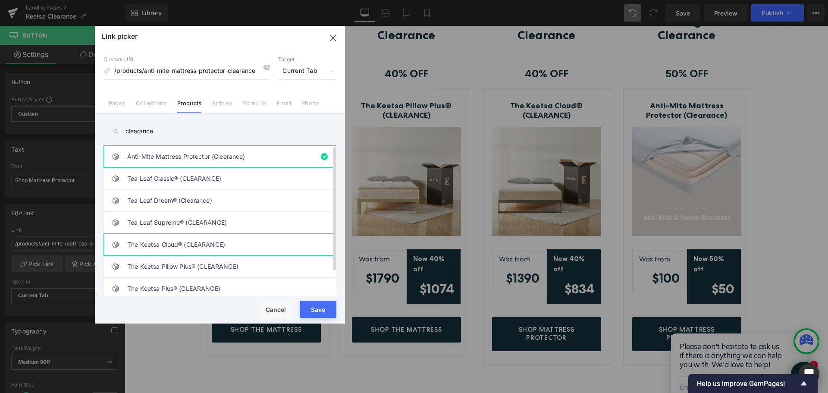
type input "clearance"
click at [244, 244] on link "The Keetsa Cloud® (CLEARANCE)" at bounding box center [222, 245] width 190 height 22
click at [309, 310] on button "Save" at bounding box center [318, 308] width 36 height 17
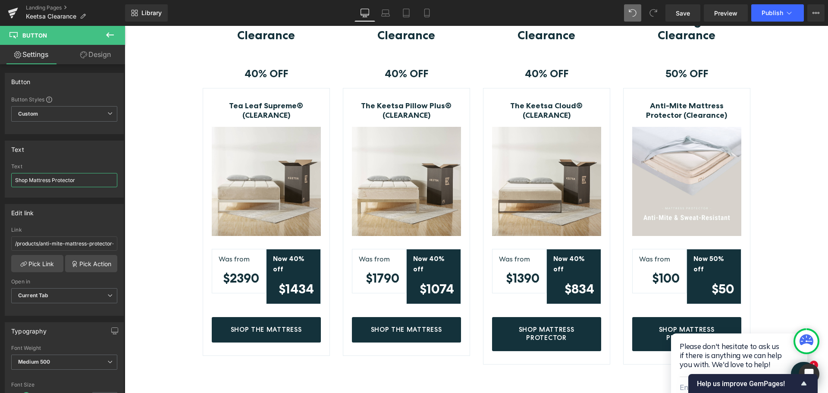
drag, startPoint x: 177, startPoint y: 206, endPoint x: 158, endPoint y: 174, distance: 36.7
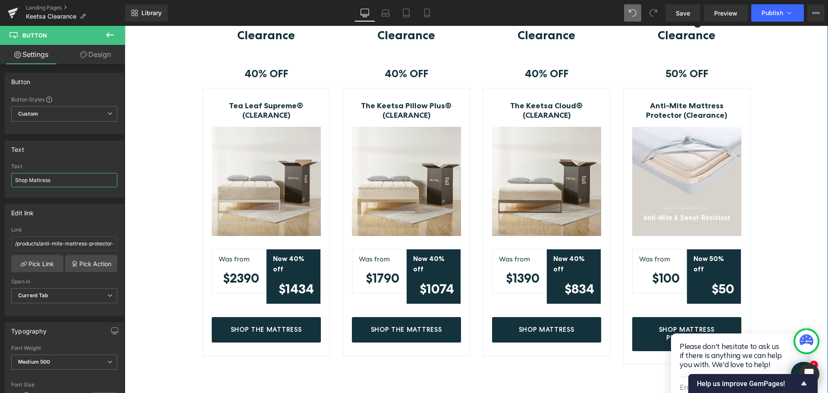
type input "Shop Mattress"
click at [165, 153] on div "Mattress on Clearance Heading Row 40% OFF Text Block Row Tea Leaf Supreme® (CLE…" at bounding box center [476, 316] width 703 height 605
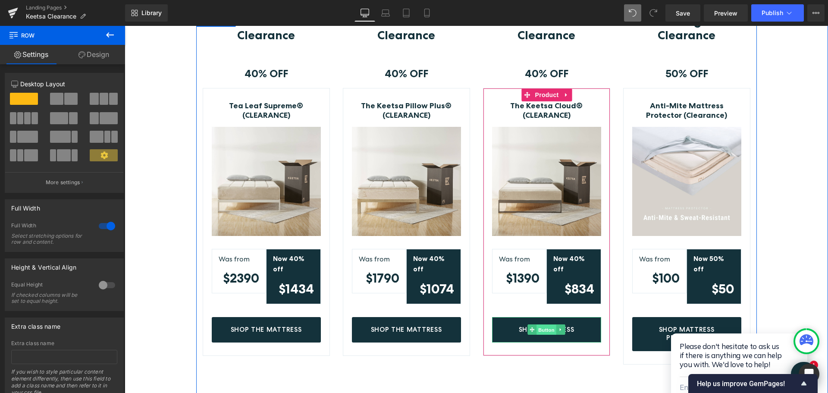
click at [545, 325] on span "Button" at bounding box center [546, 330] width 20 height 10
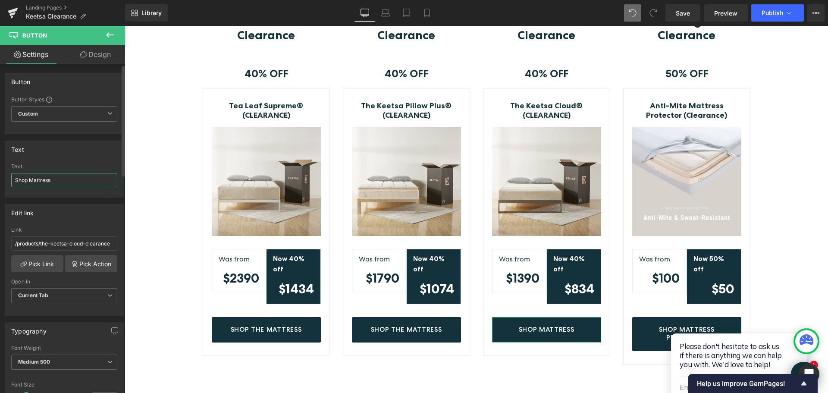
click at [27, 182] on input "Shop Mattress" at bounding box center [64, 180] width 106 height 14
type input "Shop The Mattress"
click at [769, 188] on div "Mattress on Clearance Heading Row 40% OFF Text Block Row Tea Leaf Supreme® (CLE…" at bounding box center [476, 316] width 703 height 605
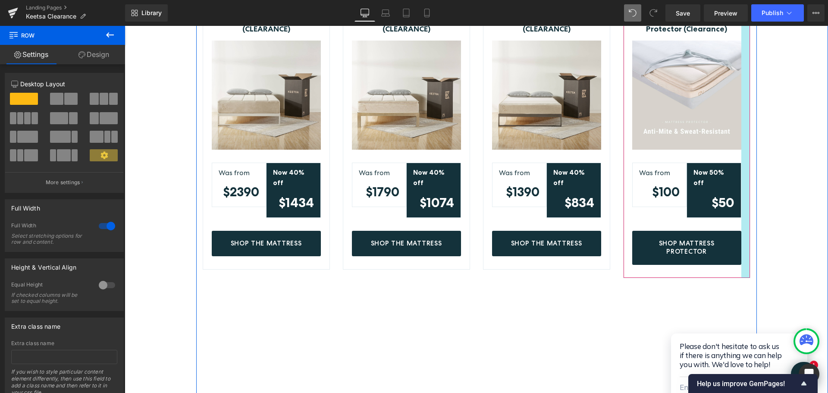
scroll to position [483, 0]
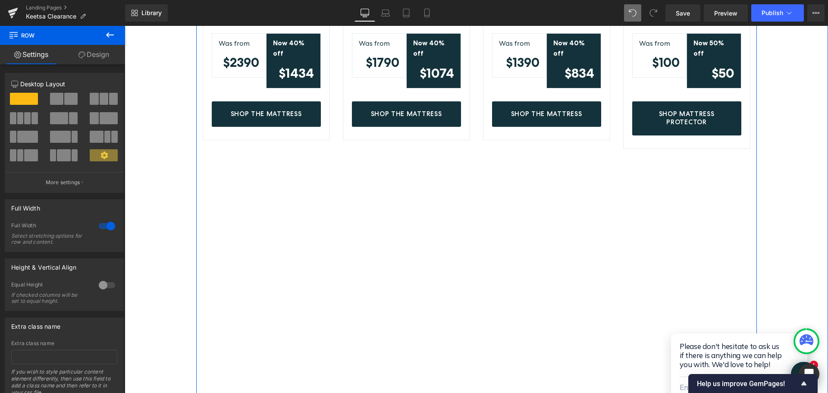
click at [742, 183] on div "Bedding on Clearance Heading Row 50% OFF Text Block Row Anti-Mite Mattress Prot…" at bounding box center [686, 100] width 140 height 605
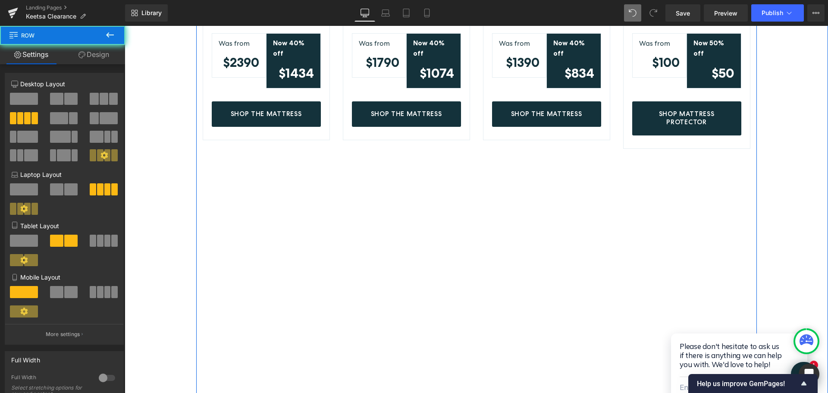
click at [713, 180] on div "Bedding on Clearance Heading Row 50% OFF Text Block Row Anti-Mite Mattress Prot…" at bounding box center [686, 100] width 140 height 605
click at [748, 116] on div "Bedding on Clearance Heading Row 50% OFF Text Block Row Anti-Mite Mattress Prot…" at bounding box center [686, 100] width 140 height 605
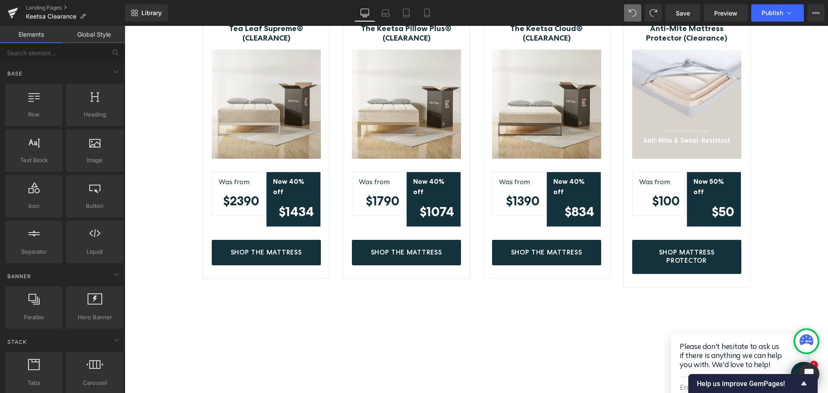
scroll to position [474, 0]
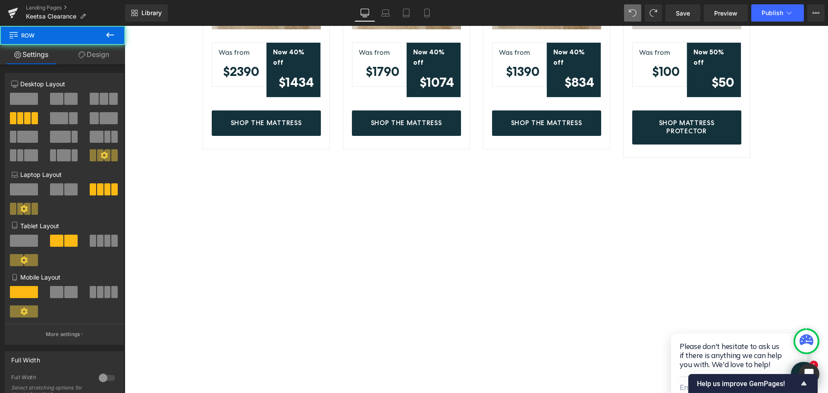
click at [547, 231] on div "Mattress on Clearance Heading Row 40% OFF Text Block Row The Keetsa Cloud® (CLE…" at bounding box center [546, 109] width 140 height 605
click at [719, 16] on span "Preview" at bounding box center [725, 13] width 23 height 9
click at [674, 18] on link "Save" at bounding box center [682, 12] width 35 height 17
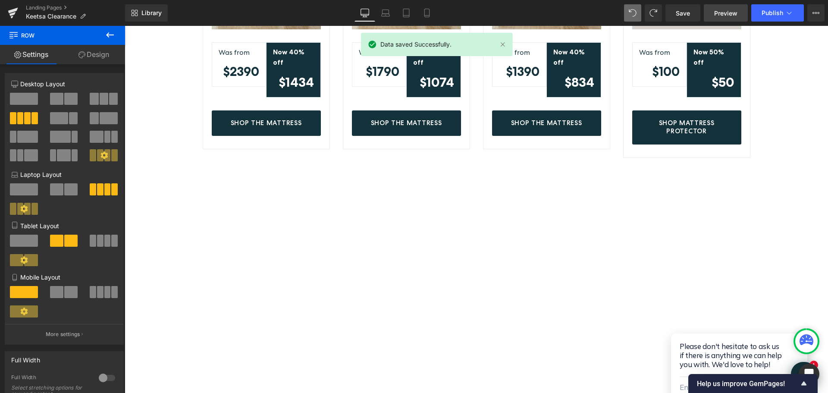
click at [729, 14] on span "Preview" at bounding box center [725, 13] width 23 height 9
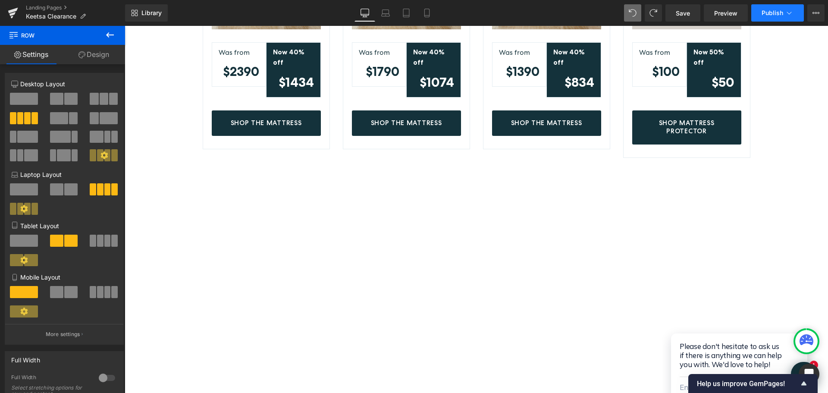
click at [775, 17] on button "Publish" at bounding box center [777, 12] width 53 height 17
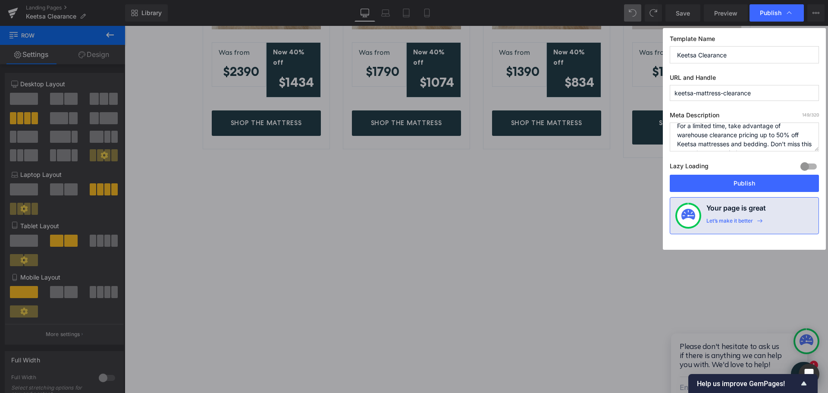
scroll to position [0, 0]
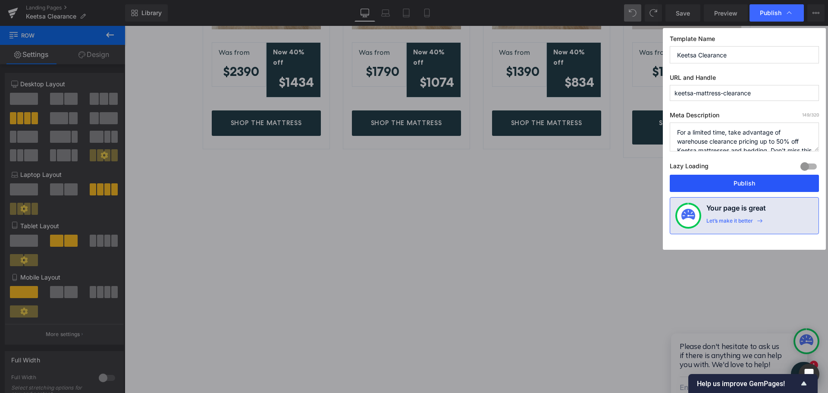
click at [736, 182] on button "Publish" at bounding box center [743, 183] width 149 height 17
